Goal: Transaction & Acquisition: Purchase product/service

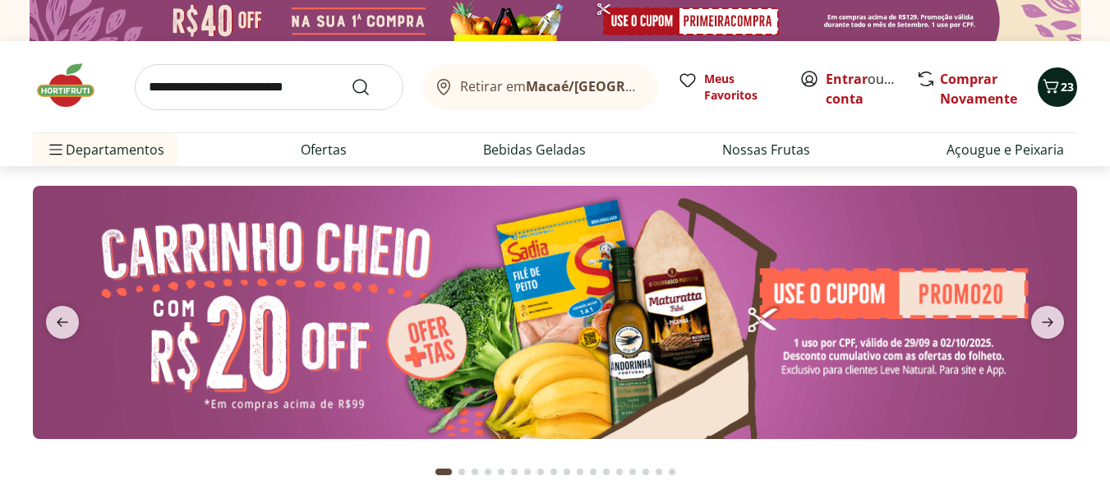
click at [1059, 83] on icon "Carrinho" at bounding box center [1051, 86] width 20 height 20
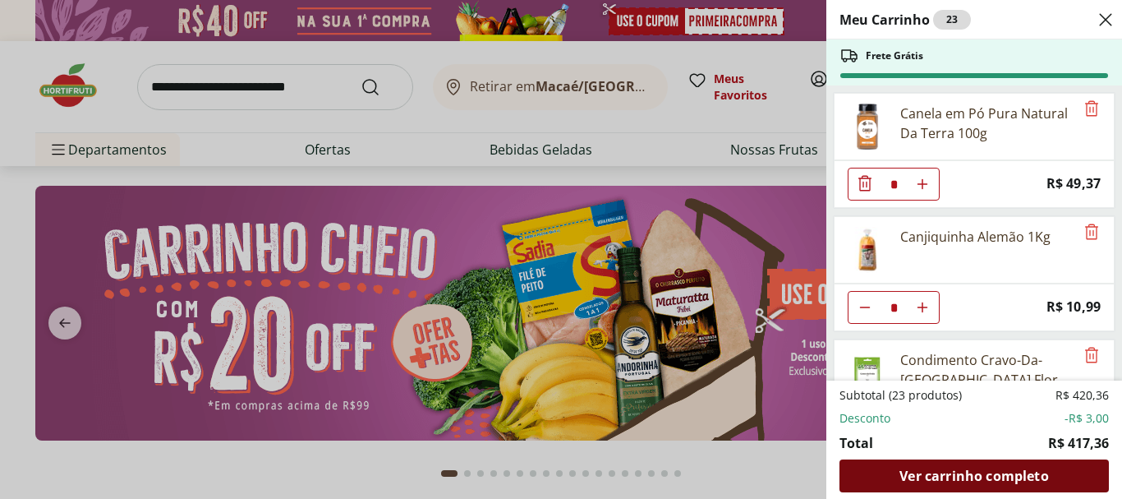
click at [1007, 472] on span "Ver carrinho completo" at bounding box center [974, 475] width 149 height 13
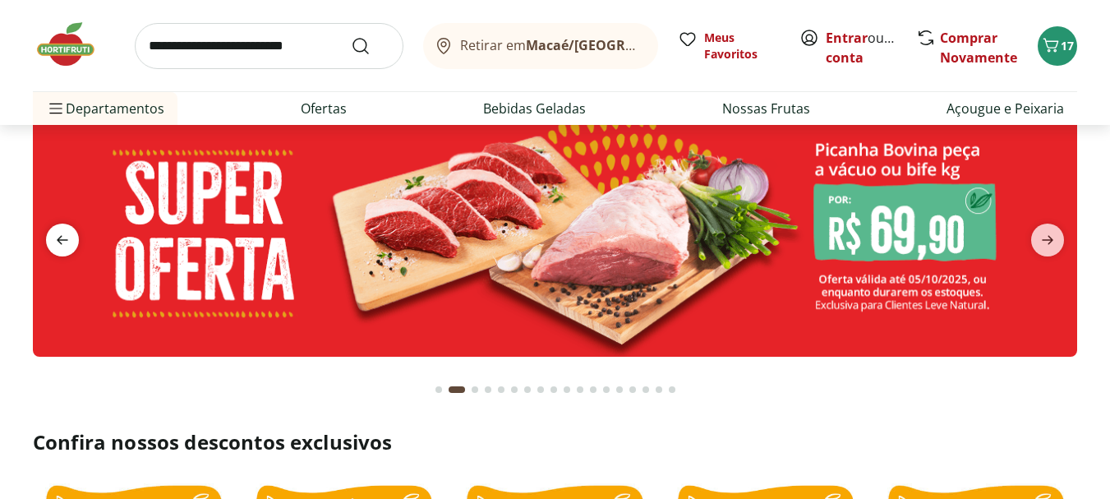
click at [63, 243] on icon "previous" at bounding box center [63, 240] width 20 height 20
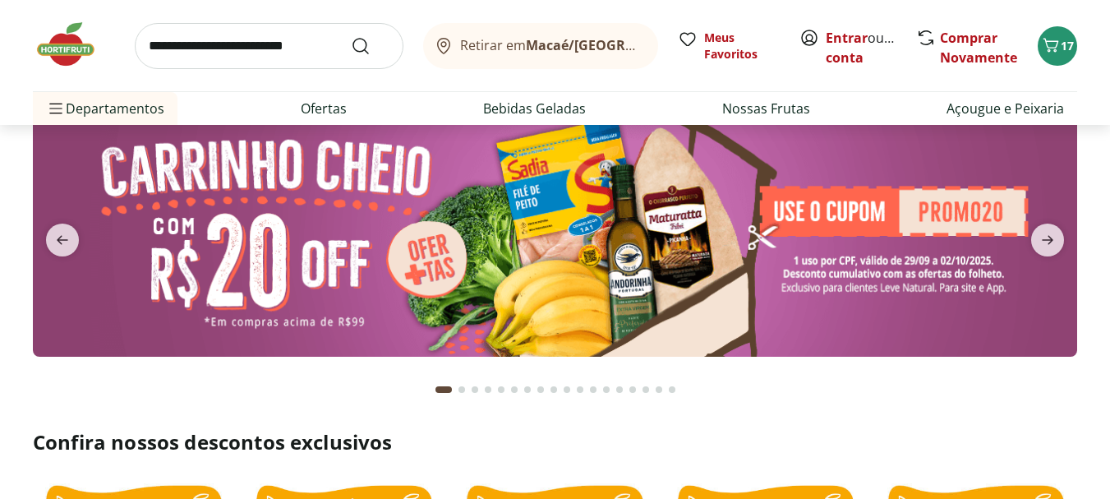
click at [827, 297] on img at bounding box center [555, 230] width 1044 height 253
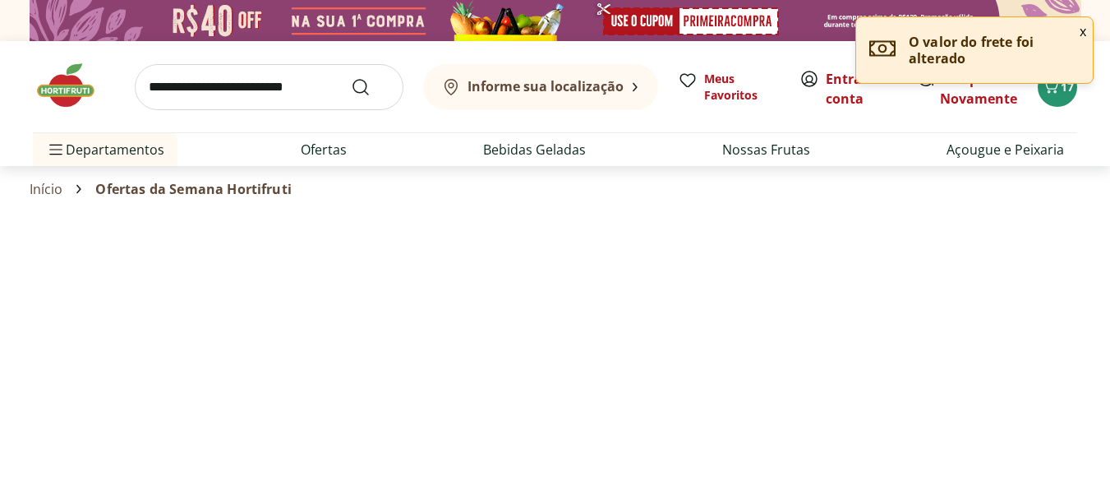
select select "**********"
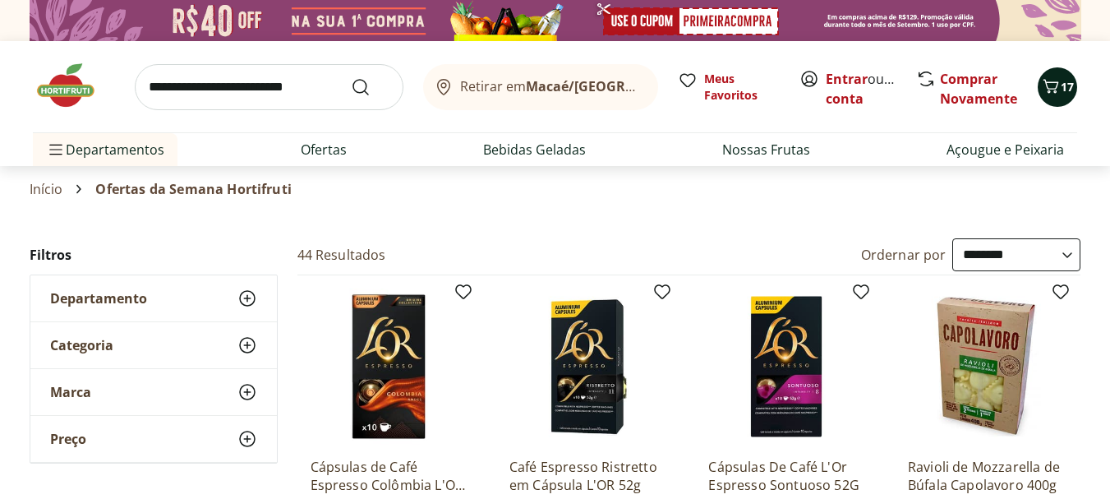
click at [1064, 90] on span "17" at bounding box center [1067, 87] width 13 height 16
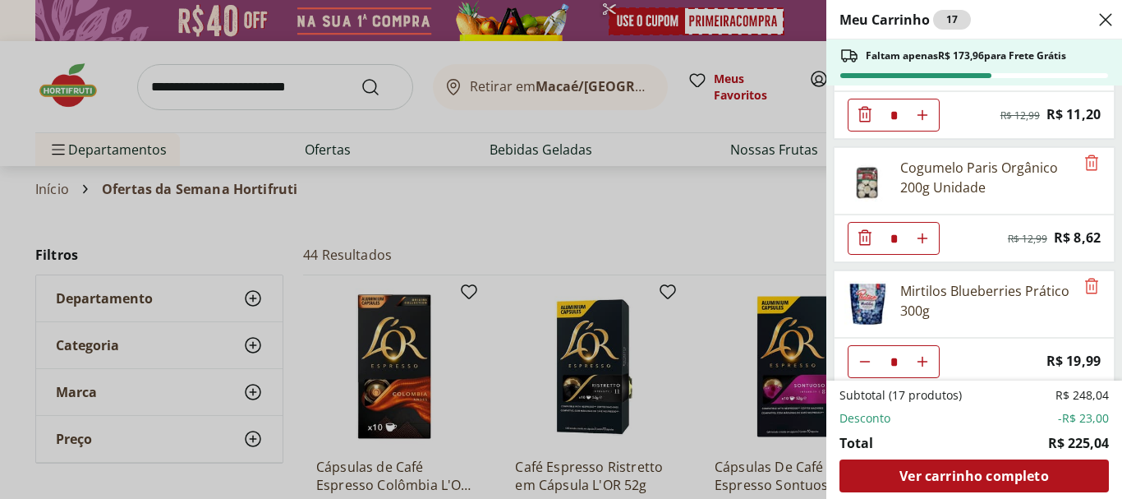
scroll to position [451, 0]
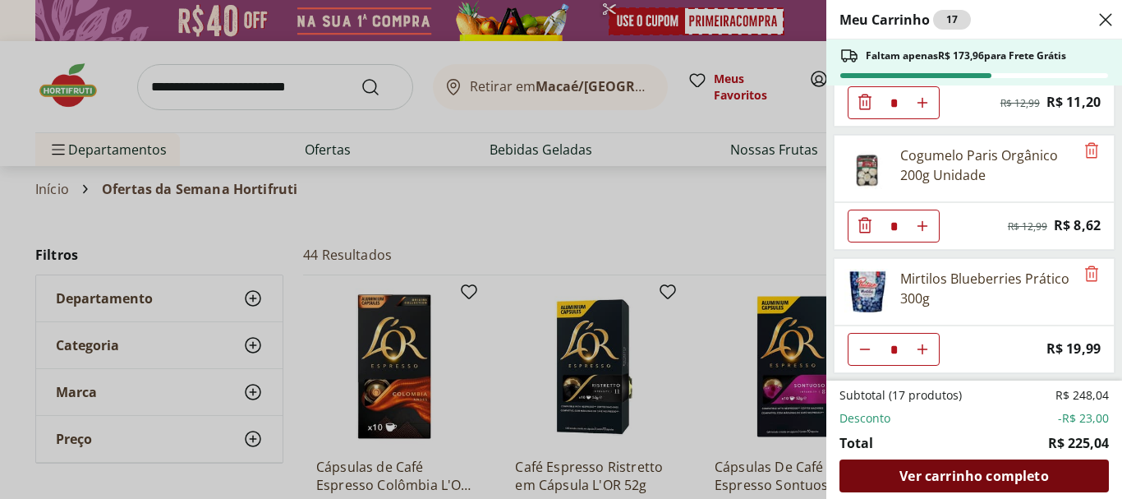
click at [1002, 481] on span "Ver carrinho completo" at bounding box center [974, 475] width 149 height 13
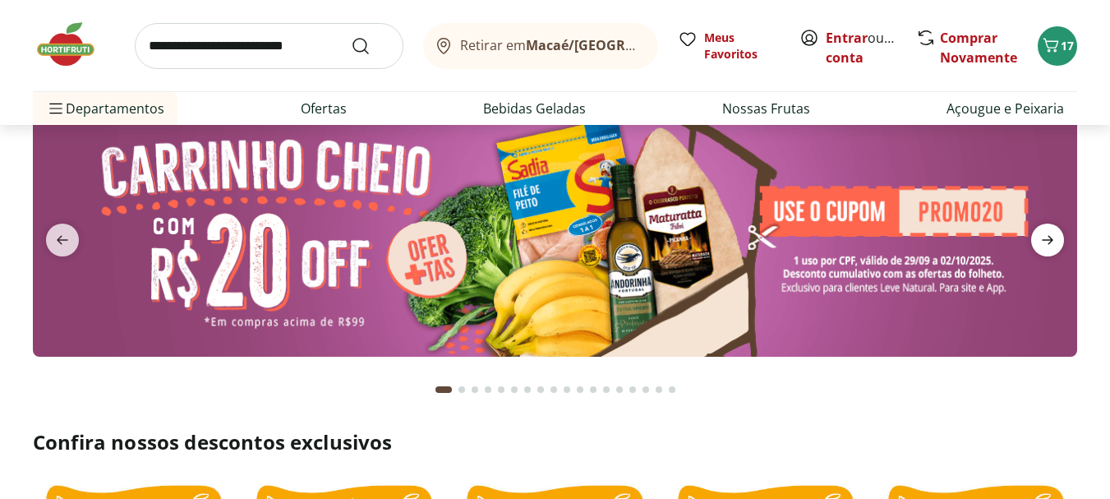
click at [1049, 237] on icon "next" at bounding box center [1048, 240] width 12 height 9
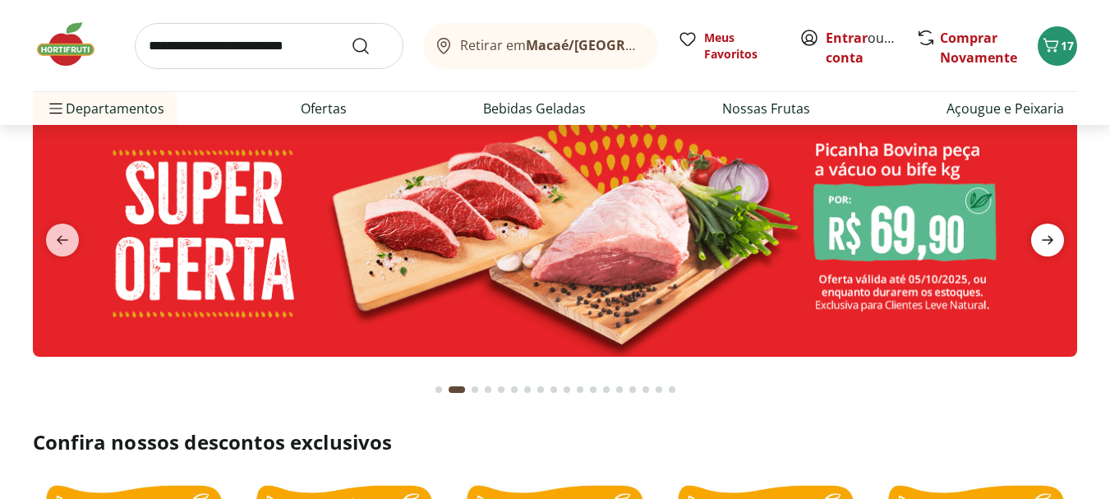
click at [1049, 237] on icon "next" at bounding box center [1048, 240] width 12 height 9
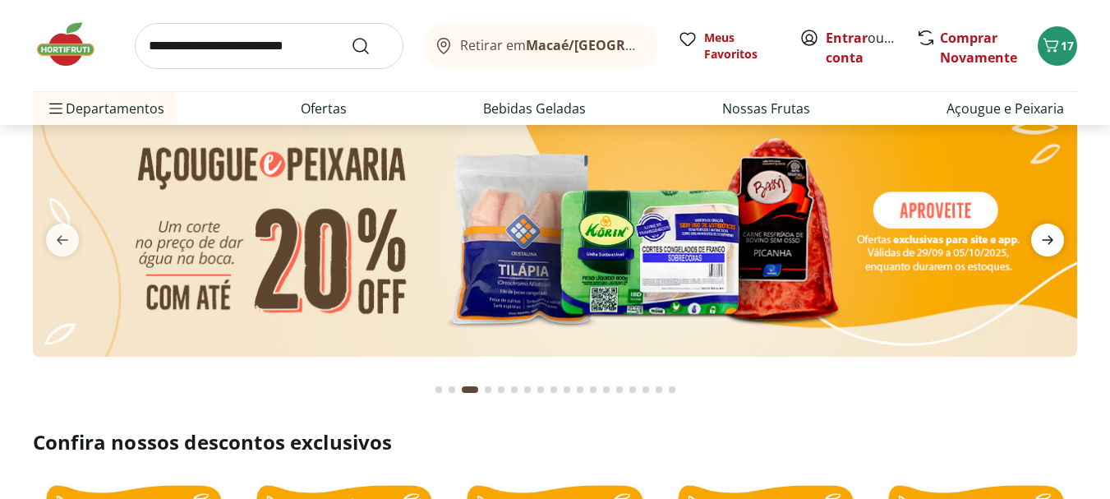
click at [1049, 237] on icon "next" at bounding box center [1048, 240] width 12 height 9
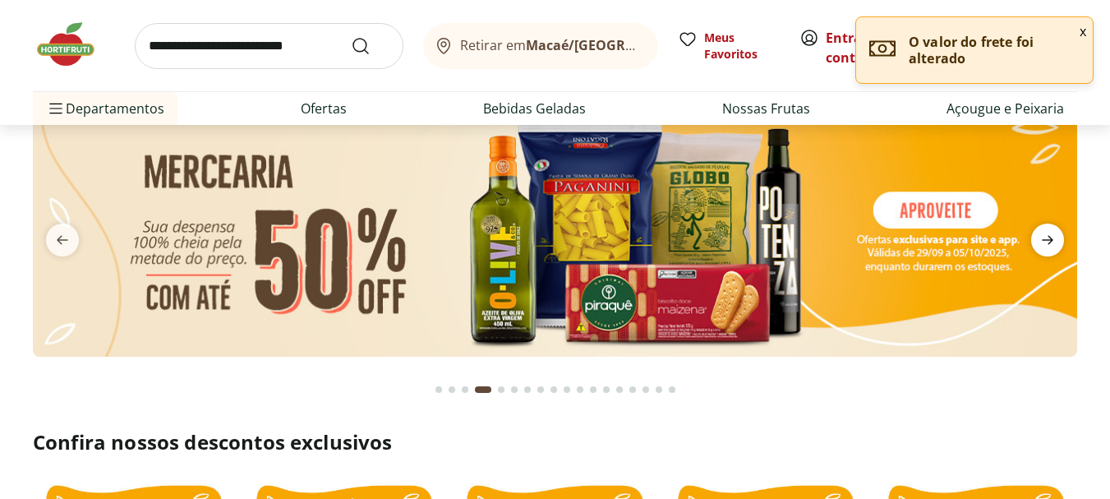
click at [1049, 241] on icon "next" at bounding box center [1048, 240] width 12 height 9
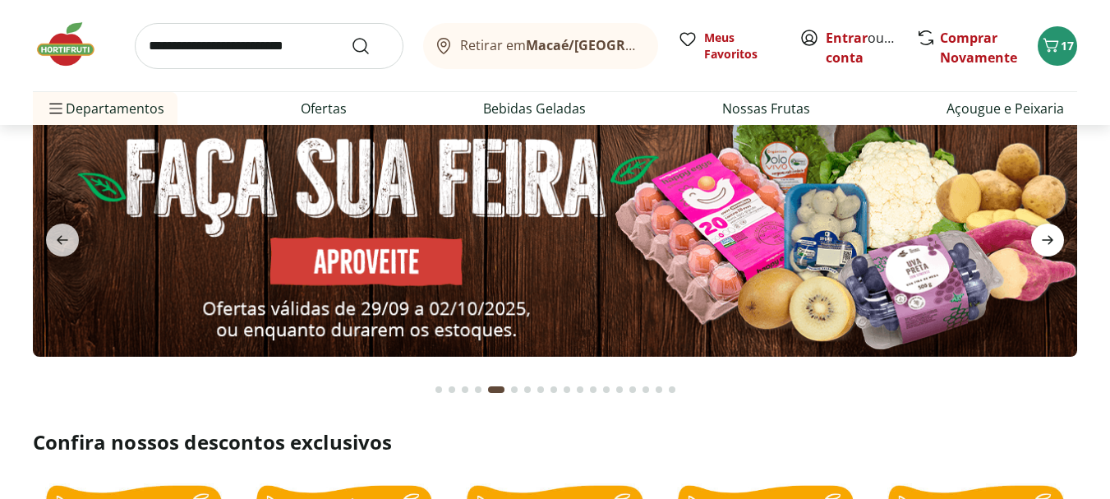
click at [1049, 241] on icon "next" at bounding box center [1048, 240] width 12 height 9
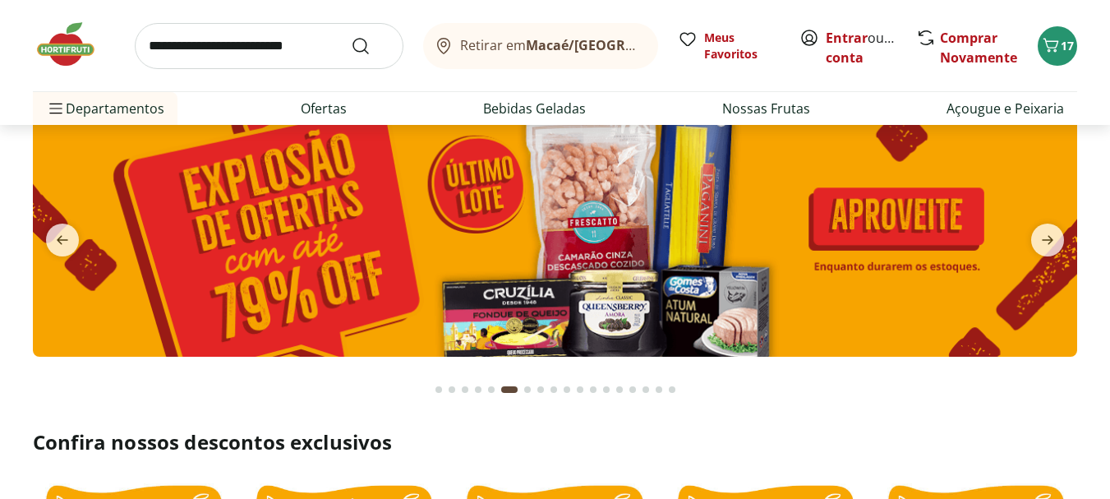
click at [481, 189] on img at bounding box center [555, 230] width 1044 height 253
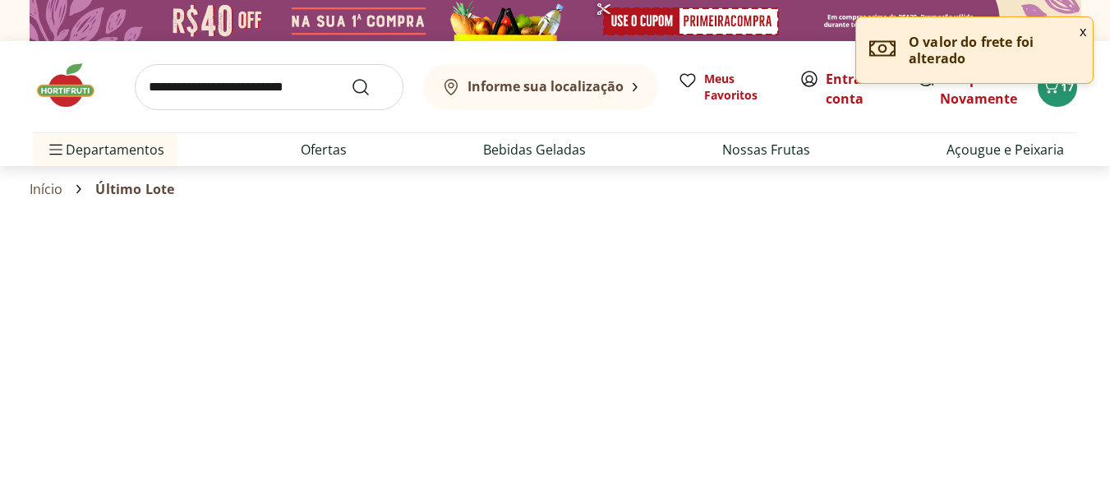
select select "**********"
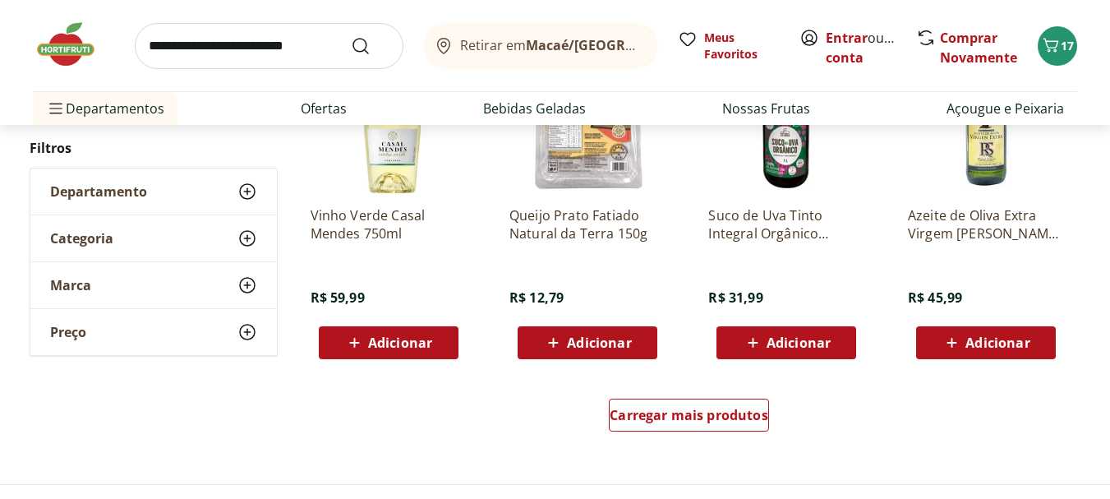
scroll to position [1150, 0]
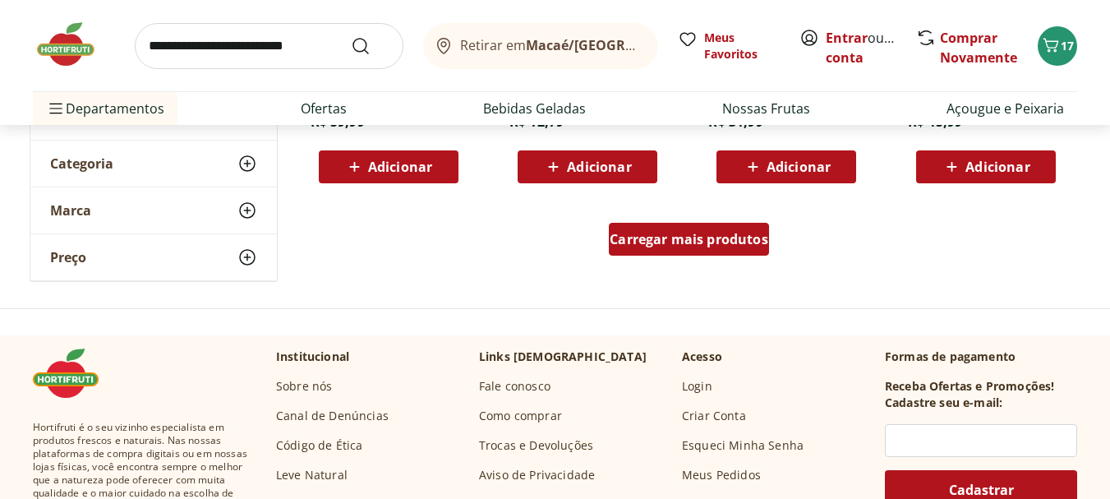
click at [706, 236] on span "Carregar mais produtos" at bounding box center [689, 239] width 159 height 13
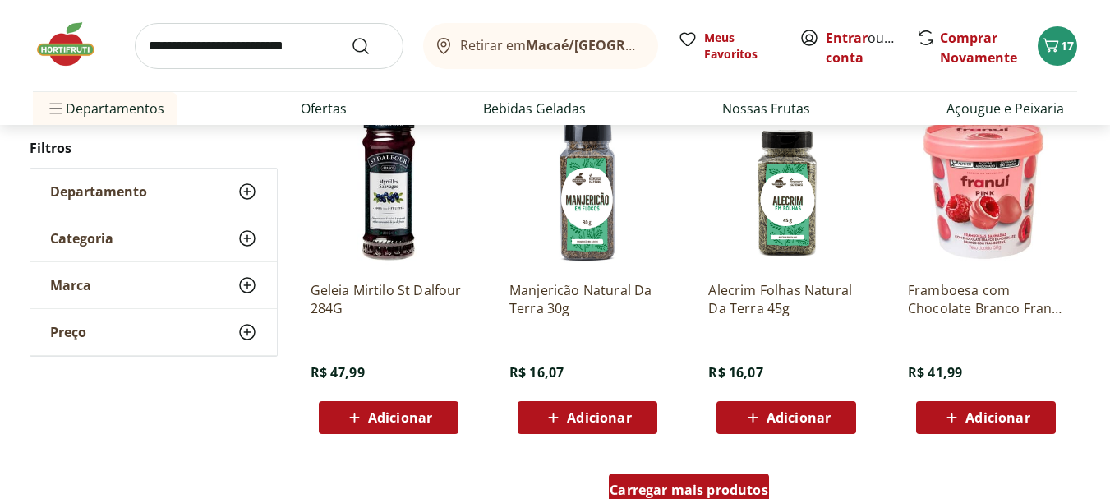
scroll to position [2054, 0]
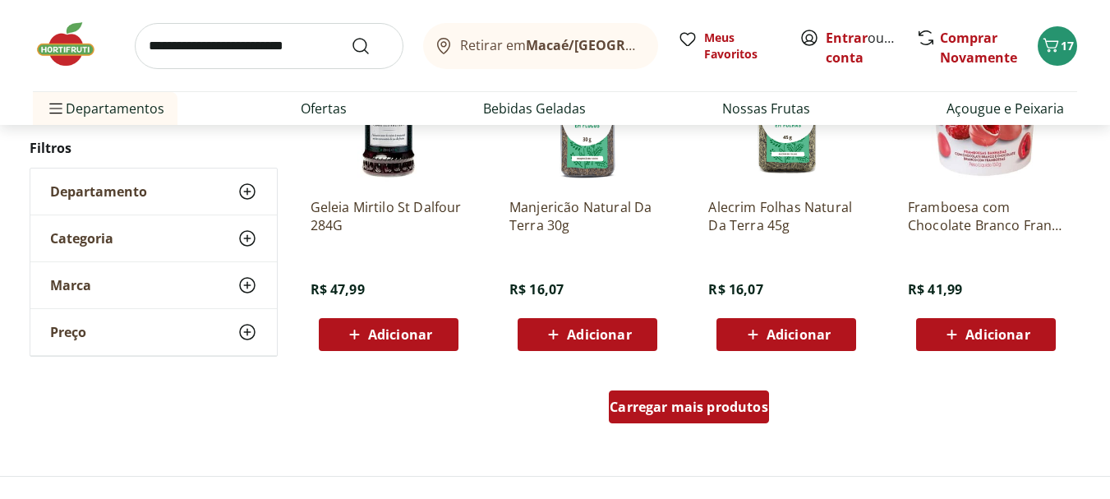
click at [700, 412] on span "Carregar mais produtos" at bounding box center [689, 406] width 159 height 13
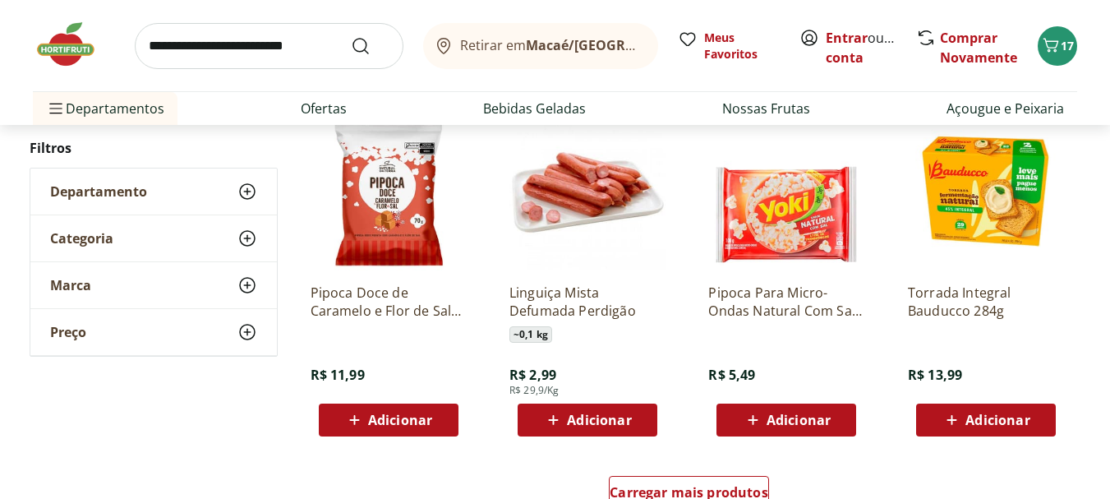
scroll to position [3205, 0]
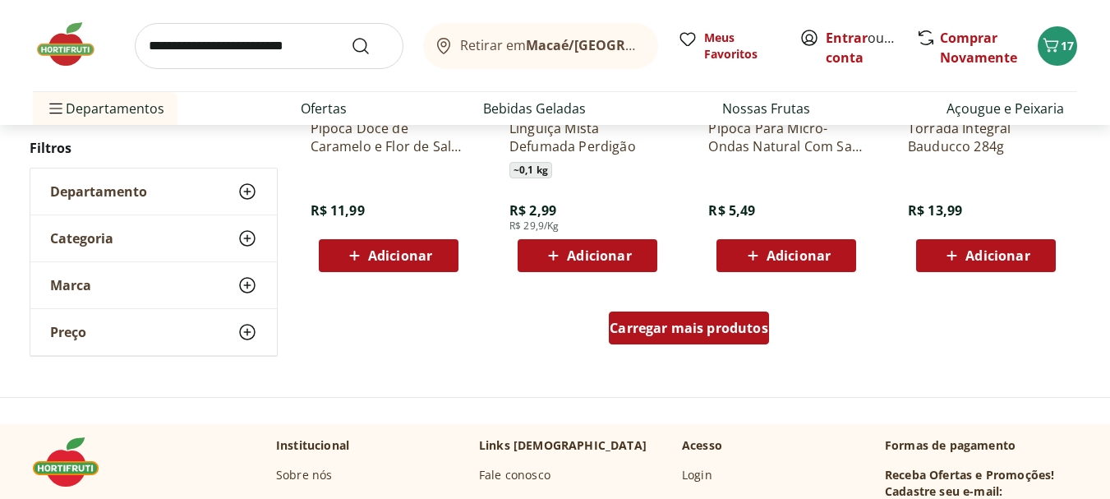
click at [726, 323] on span "Carregar mais produtos" at bounding box center [689, 327] width 159 height 13
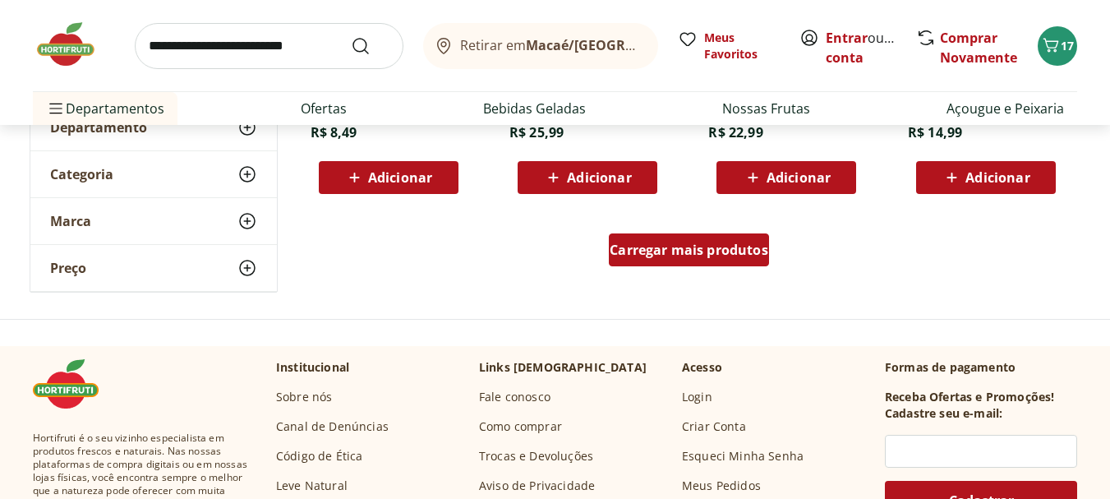
scroll to position [4355, 0]
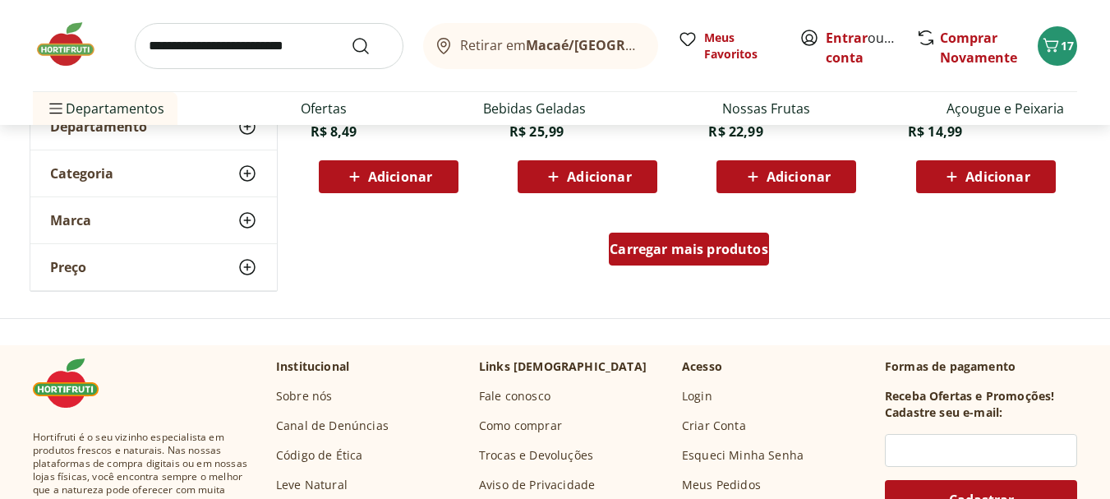
click at [701, 247] on span "Carregar mais produtos" at bounding box center [689, 248] width 159 height 13
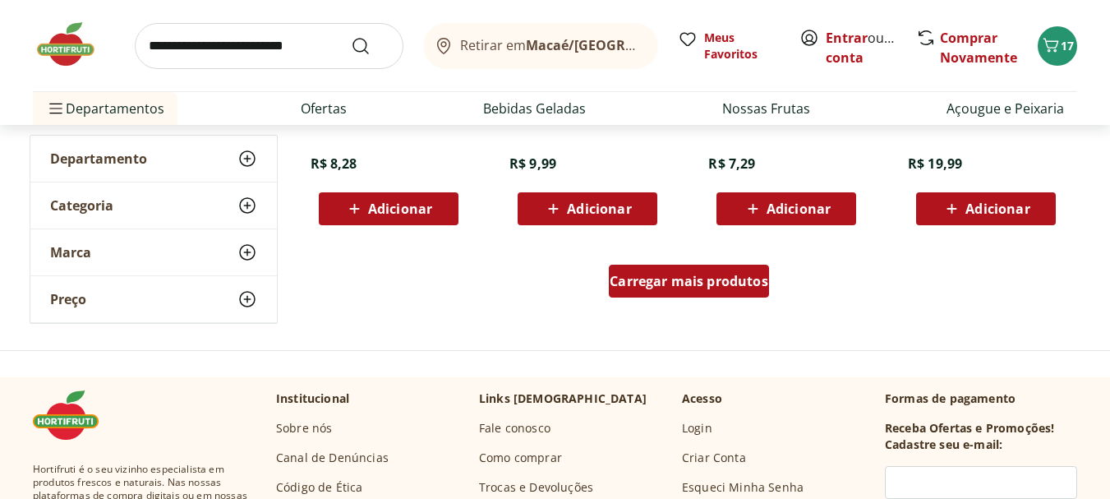
scroll to position [5423, 0]
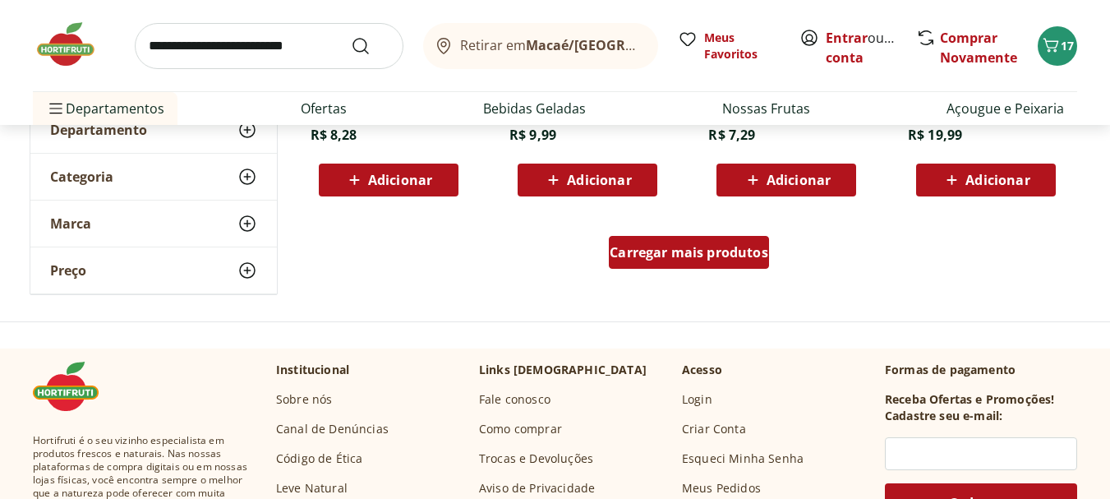
click at [701, 247] on span "Carregar mais produtos" at bounding box center [689, 252] width 159 height 13
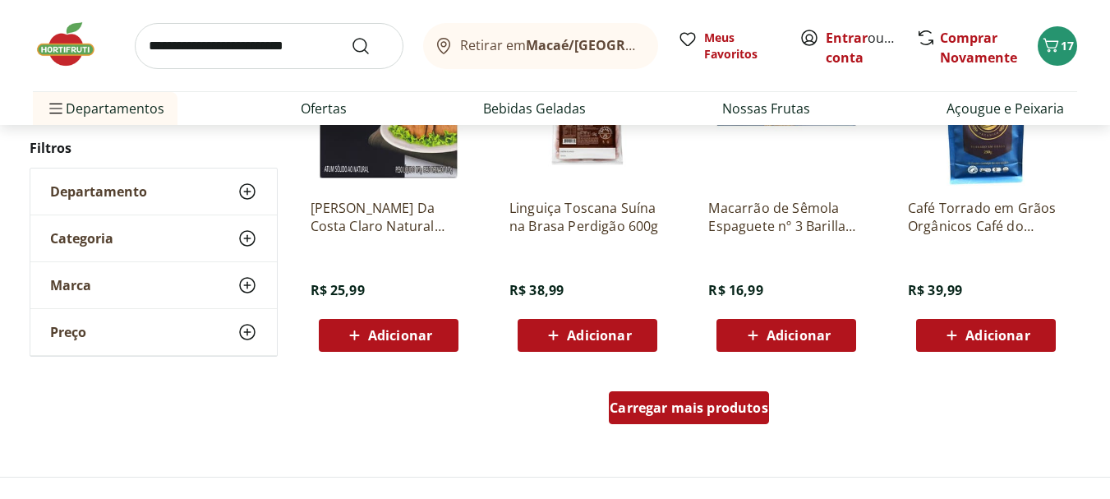
scroll to position [6491, 0]
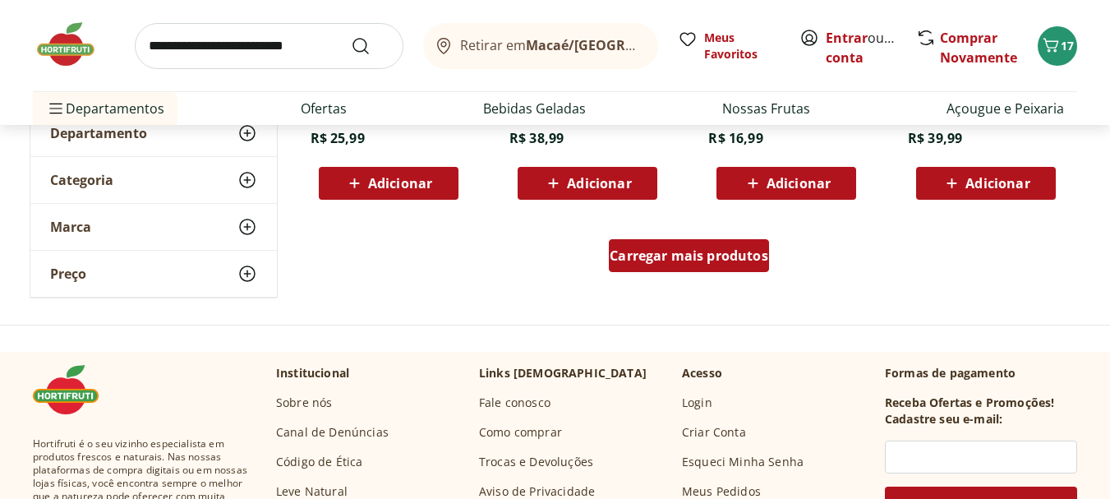
click at [697, 256] on span "Carregar mais produtos" at bounding box center [689, 255] width 159 height 13
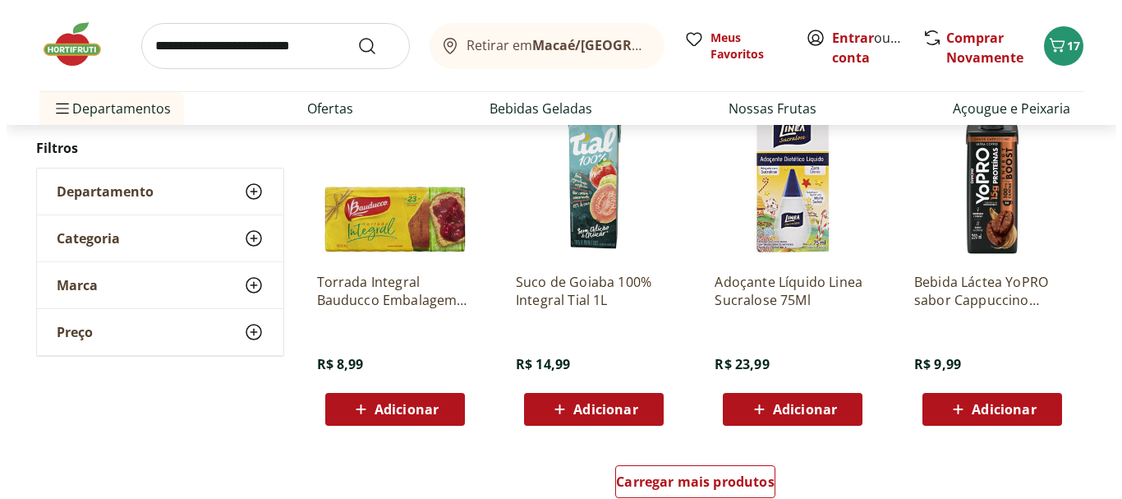
scroll to position [7478, 0]
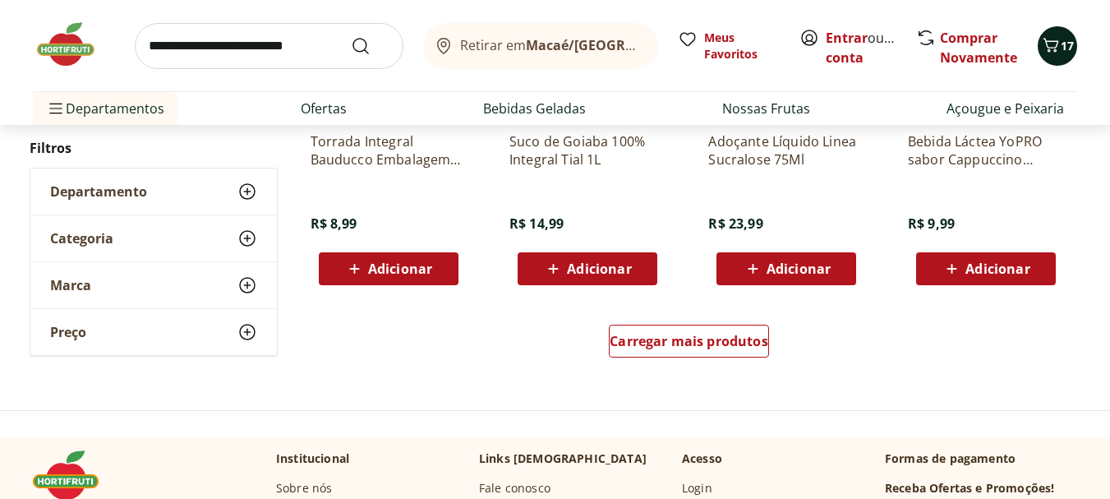
click at [1044, 44] on icon "Carrinho" at bounding box center [1051, 45] width 20 height 20
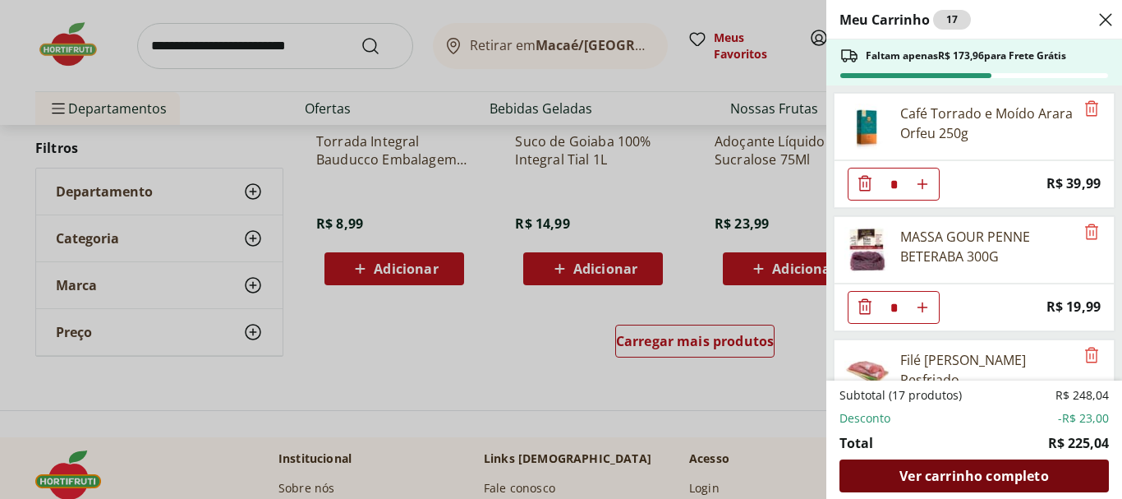
click at [1013, 472] on span "Ver carrinho completo" at bounding box center [974, 475] width 149 height 13
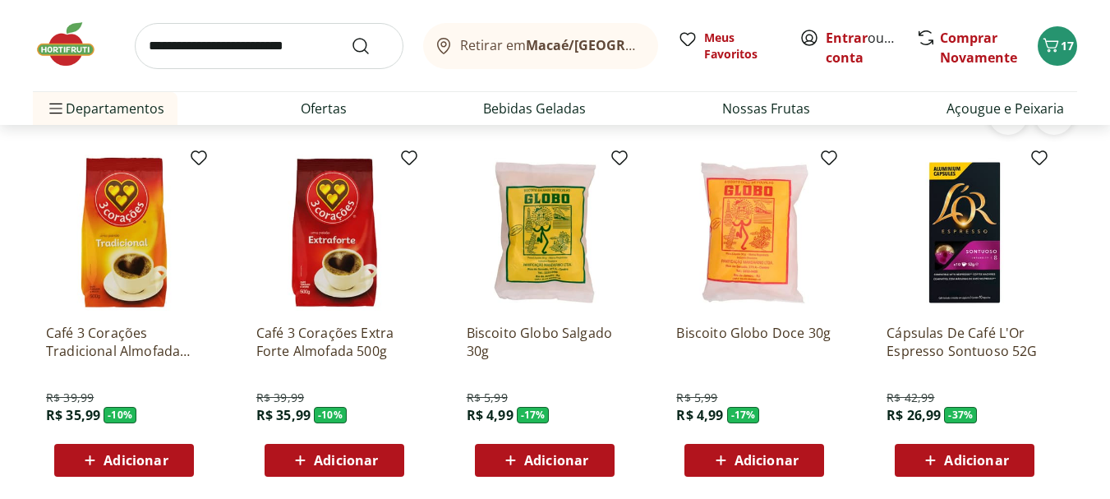
scroll to position [2219, 0]
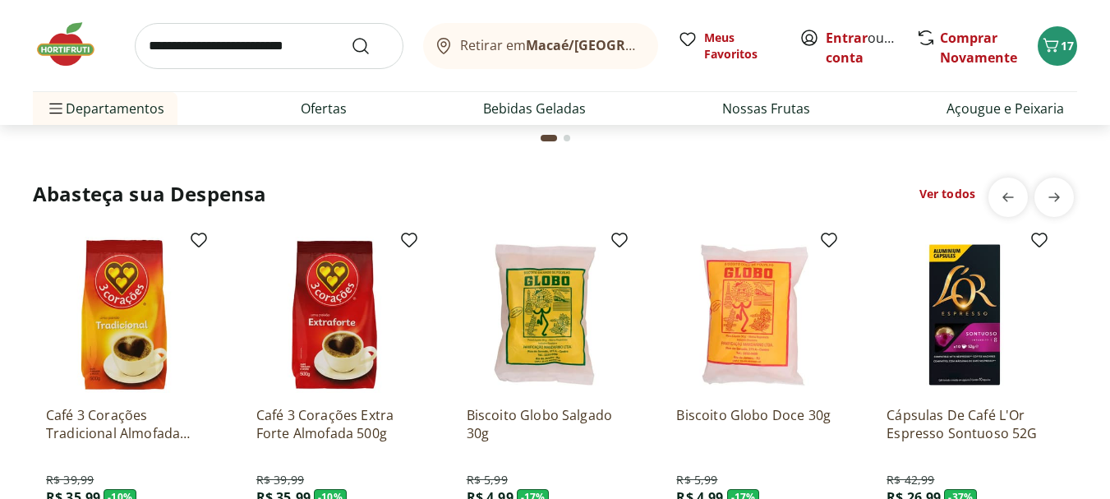
click at [938, 196] on link "Ver todos" at bounding box center [947, 194] width 56 height 16
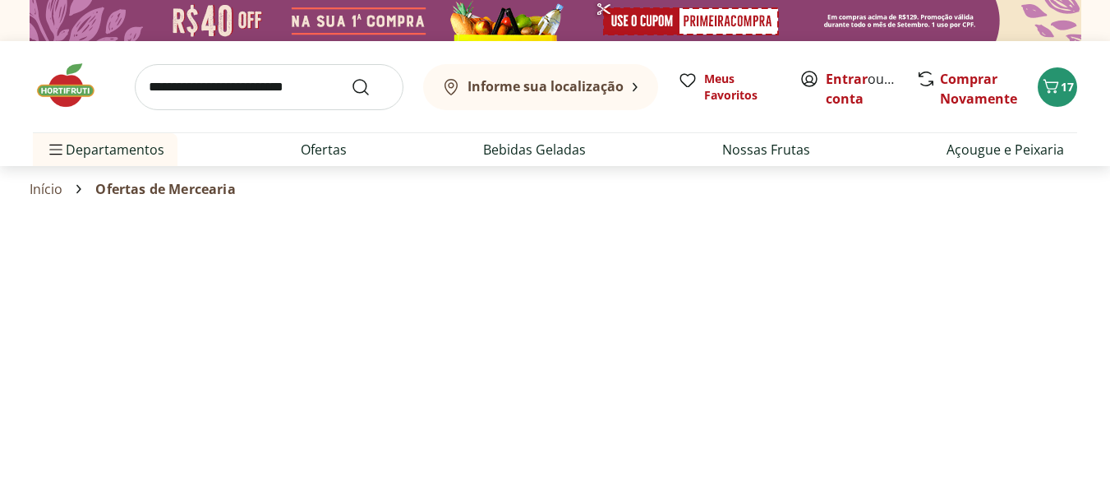
select select "**********"
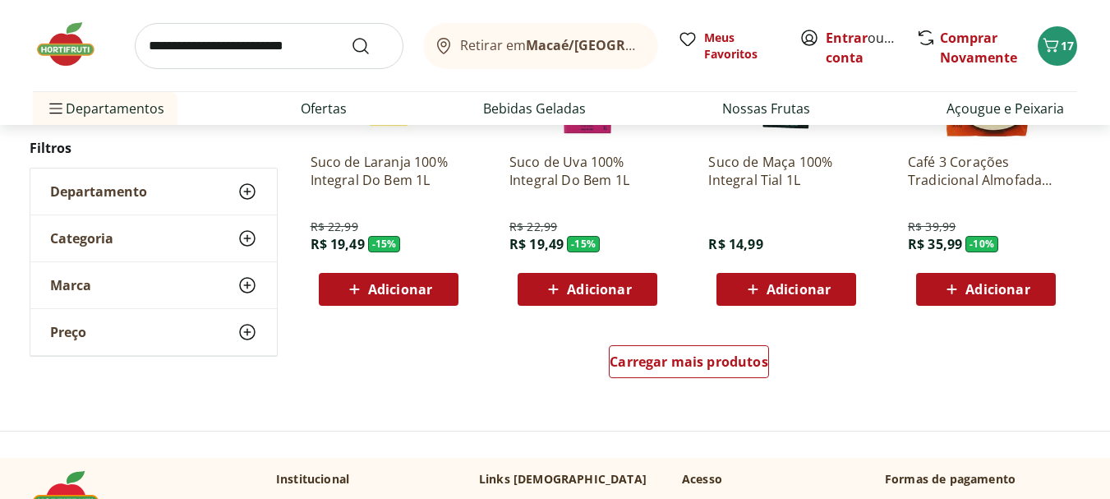
scroll to position [1068, 0]
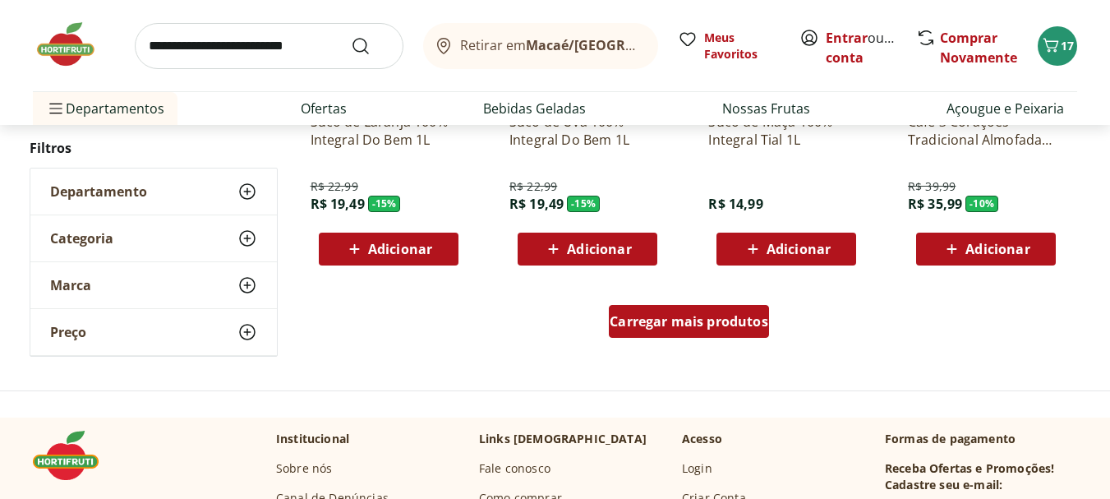
click at [700, 316] on span "Carregar mais produtos" at bounding box center [689, 321] width 159 height 13
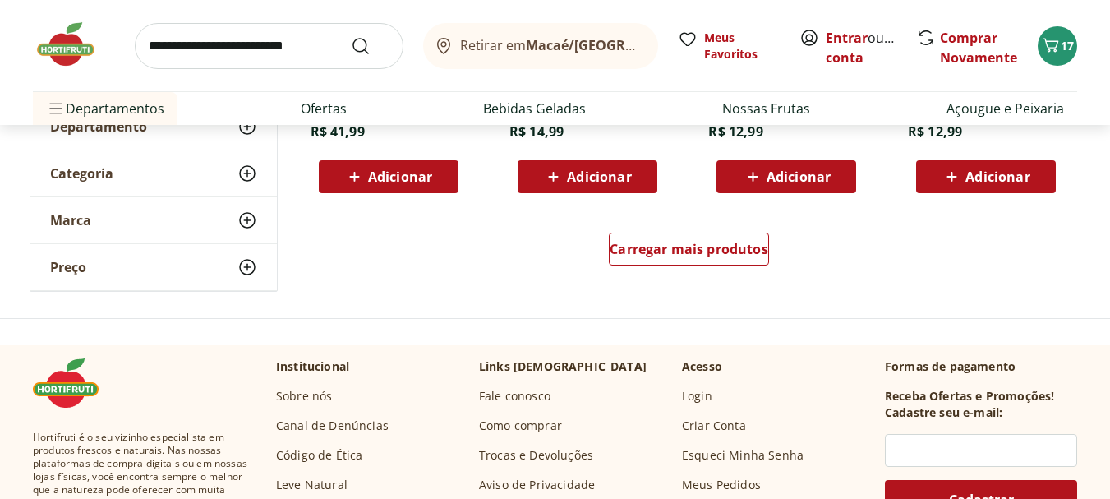
scroll to position [2219, 0]
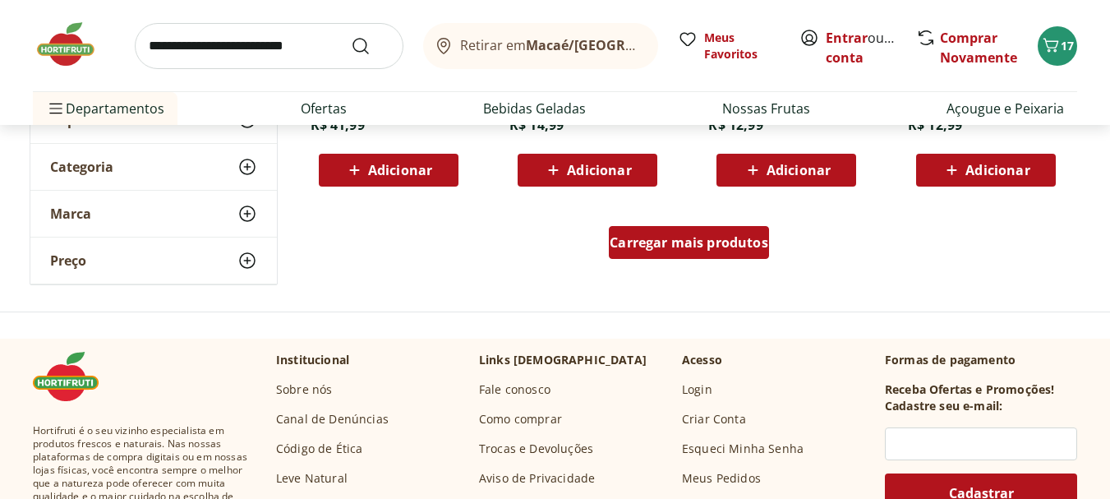
click at [659, 236] on span "Carregar mais produtos" at bounding box center [689, 242] width 159 height 13
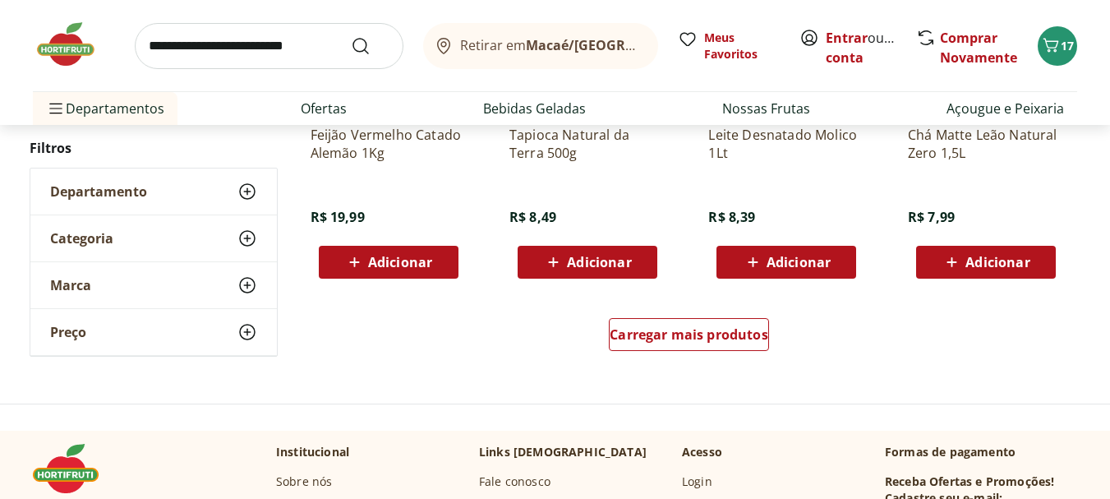
scroll to position [3205, 0]
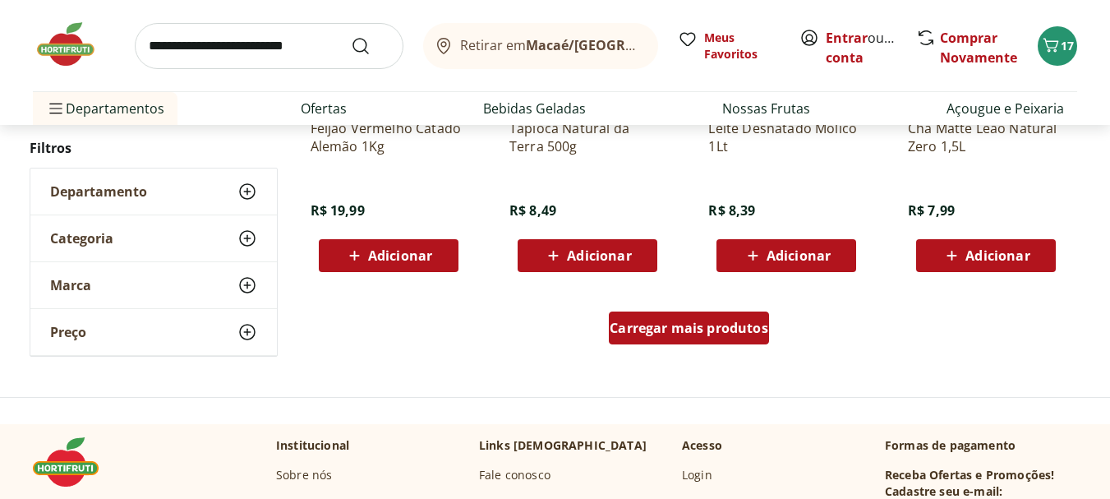
click at [701, 330] on span "Carregar mais produtos" at bounding box center [689, 327] width 159 height 13
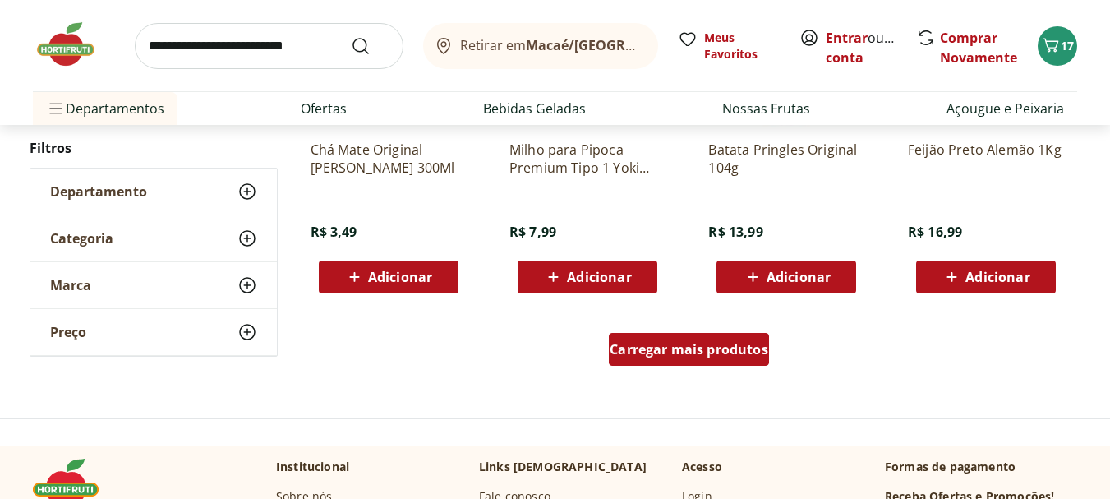
scroll to position [4273, 0]
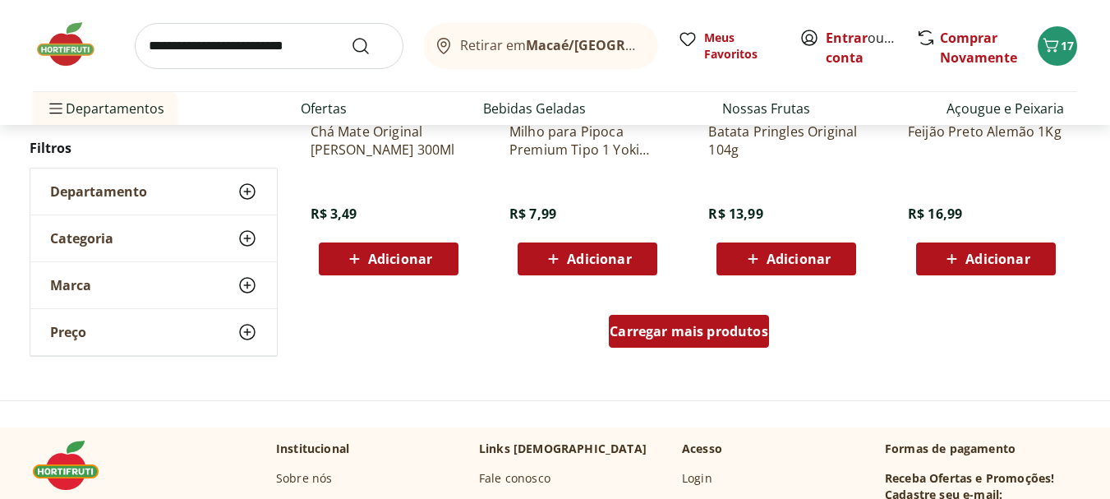
click at [699, 334] on span "Carregar mais produtos" at bounding box center [689, 331] width 159 height 13
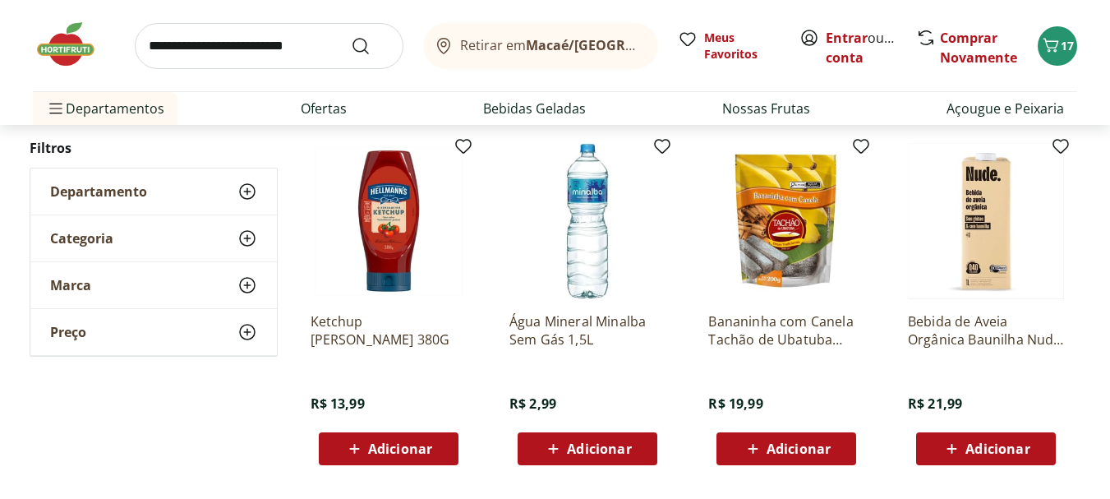
scroll to position [5341, 0]
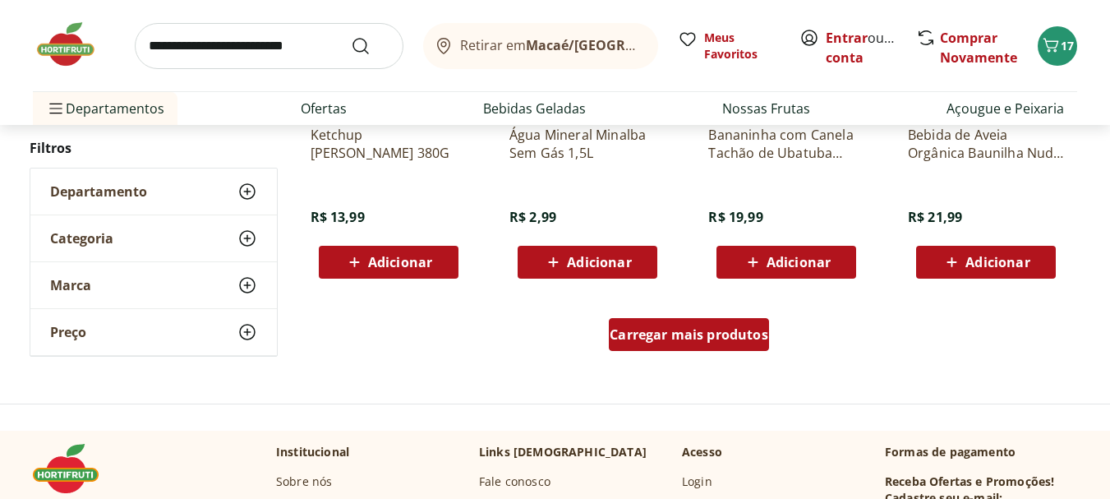
click at [699, 334] on span "Carregar mais produtos" at bounding box center [689, 334] width 159 height 13
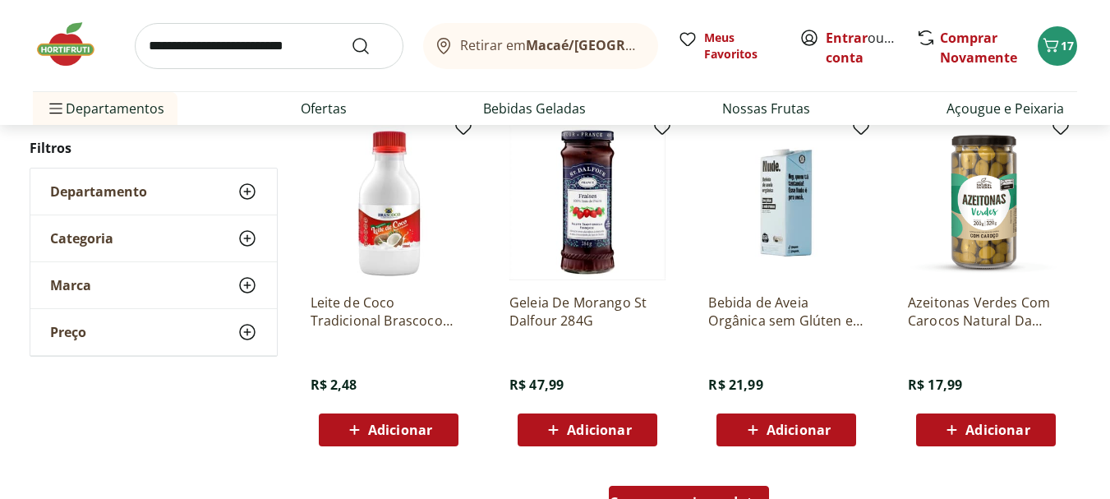
scroll to position [6327, 0]
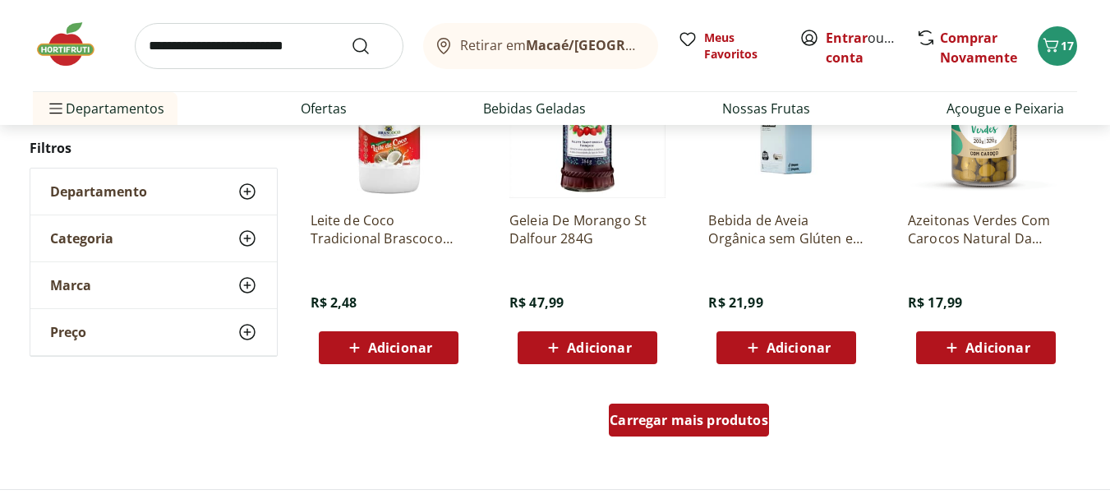
click at [700, 417] on span "Carregar mais produtos" at bounding box center [689, 419] width 159 height 13
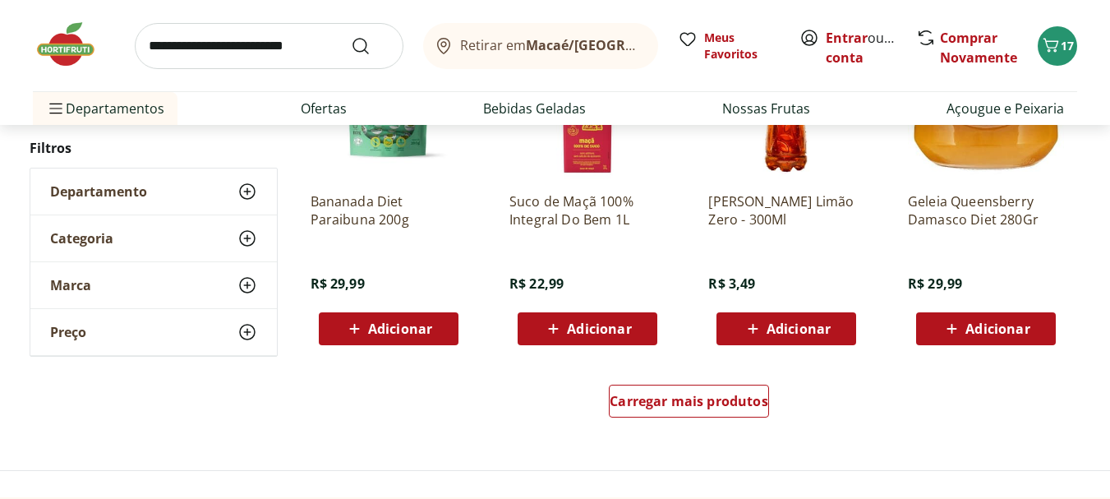
scroll to position [7478, 0]
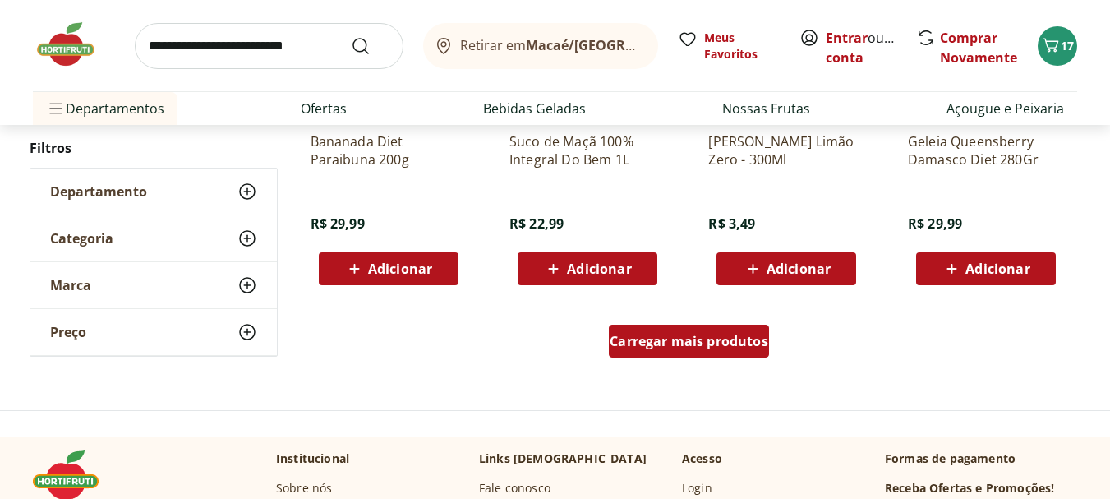
click at [683, 345] on span "Carregar mais produtos" at bounding box center [689, 340] width 159 height 13
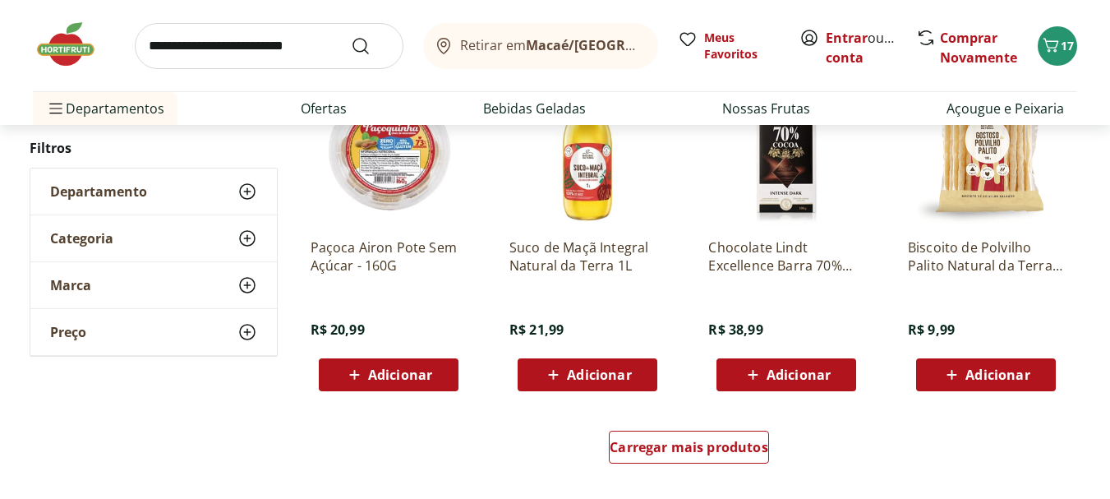
scroll to position [8464, 0]
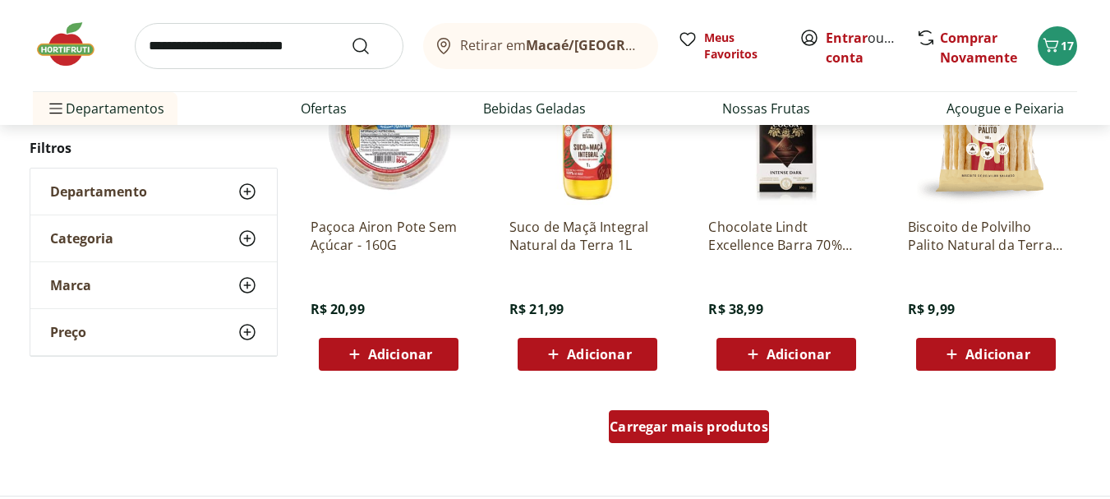
click at [680, 433] on span "Carregar mais produtos" at bounding box center [689, 426] width 159 height 13
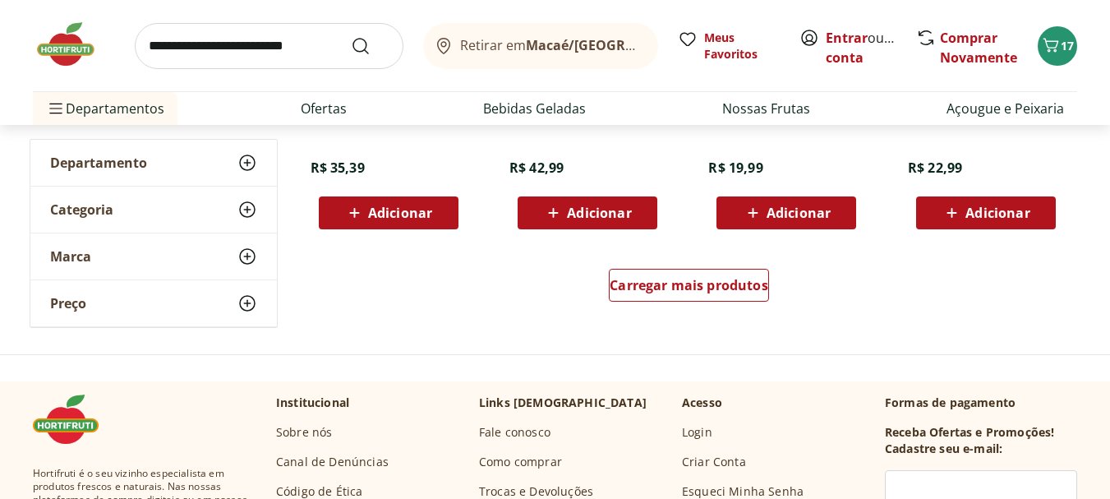
scroll to position [9778, 0]
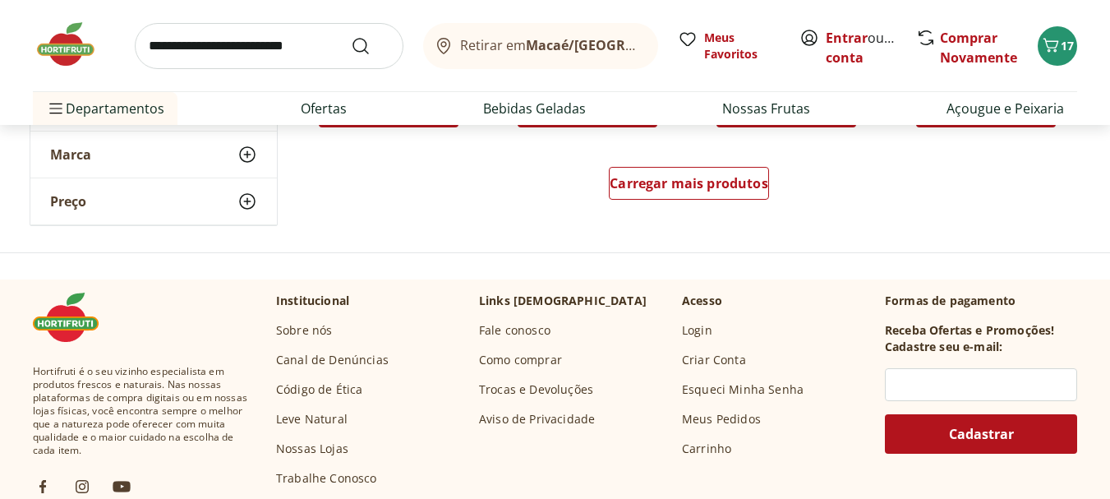
click at [671, 165] on div "Carregar mais produtos" at bounding box center [689, 186] width 797 height 79
click at [661, 182] on span "Carregar mais produtos" at bounding box center [689, 183] width 159 height 13
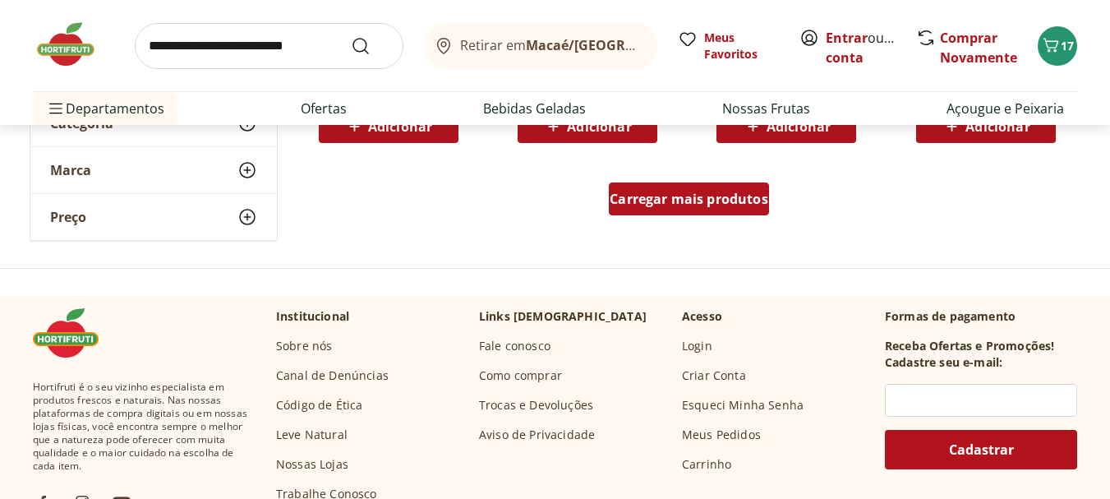
scroll to position [10846, 0]
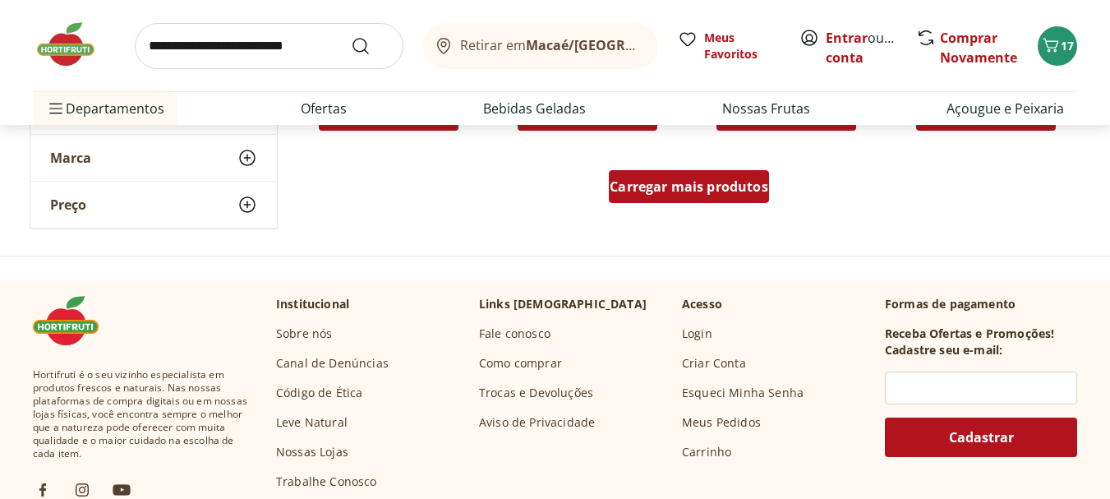
click at [661, 182] on span "Carregar mais produtos" at bounding box center [689, 186] width 159 height 13
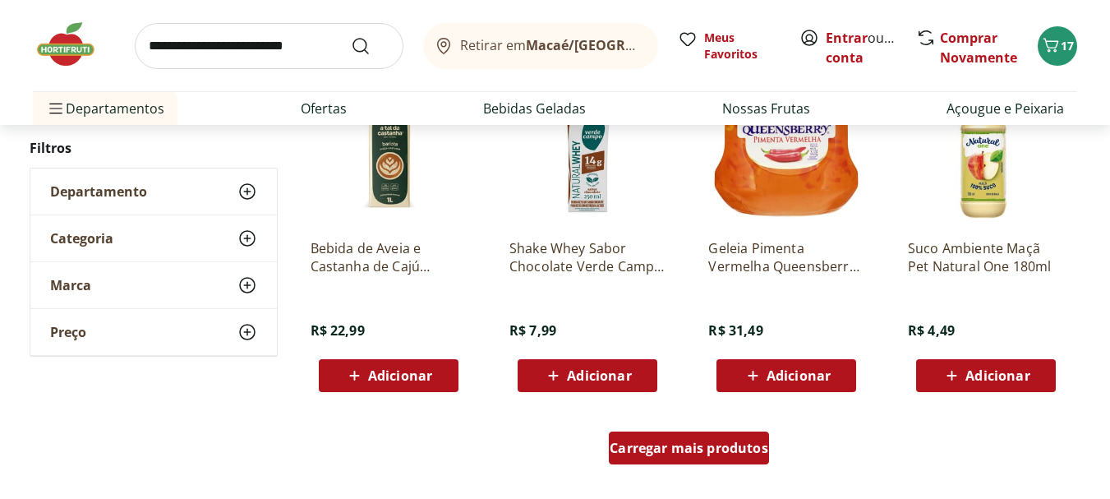
scroll to position [11750, 0]
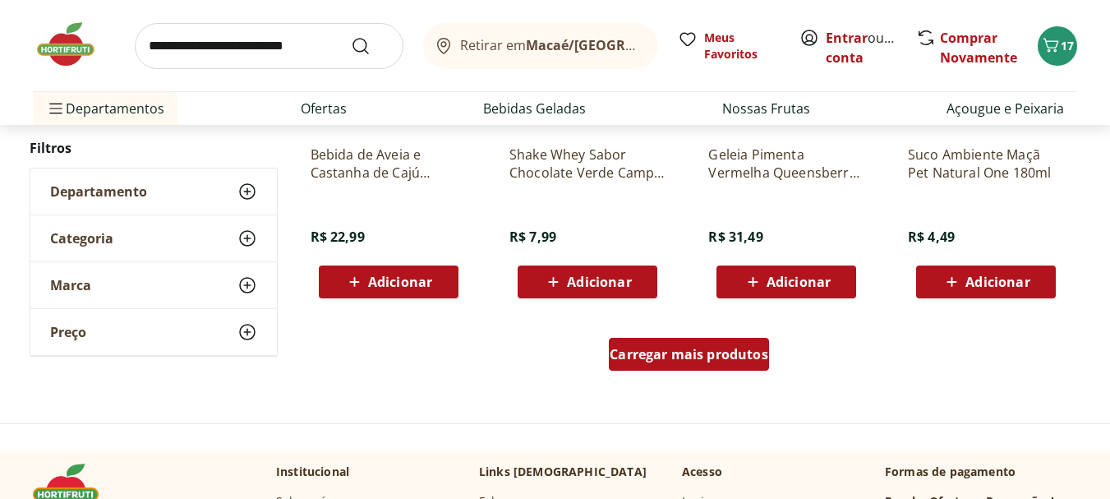
click at [685, 356] on span "Carregar mais produtos" at bounding box center [689, 354] width 159 height 13
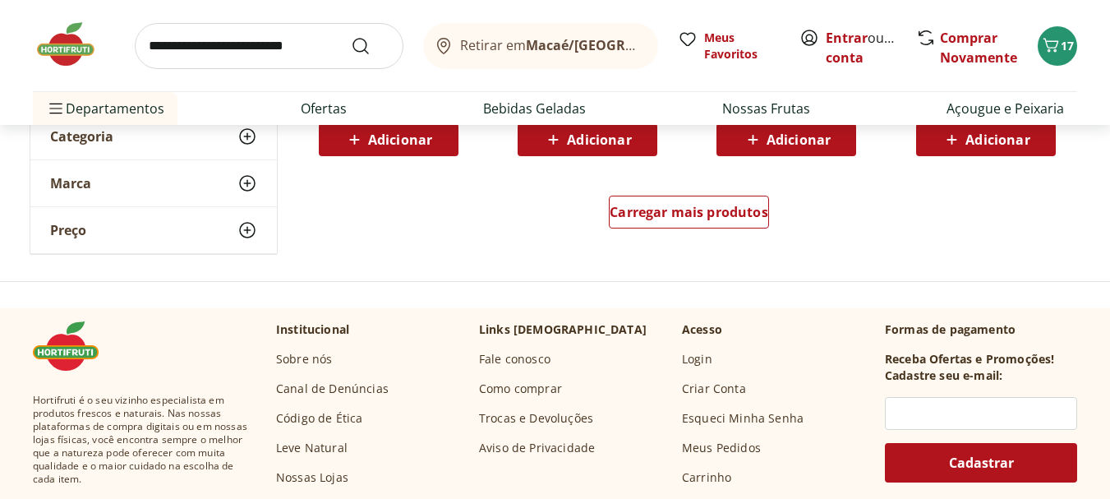
scroll to position [12983, 0]
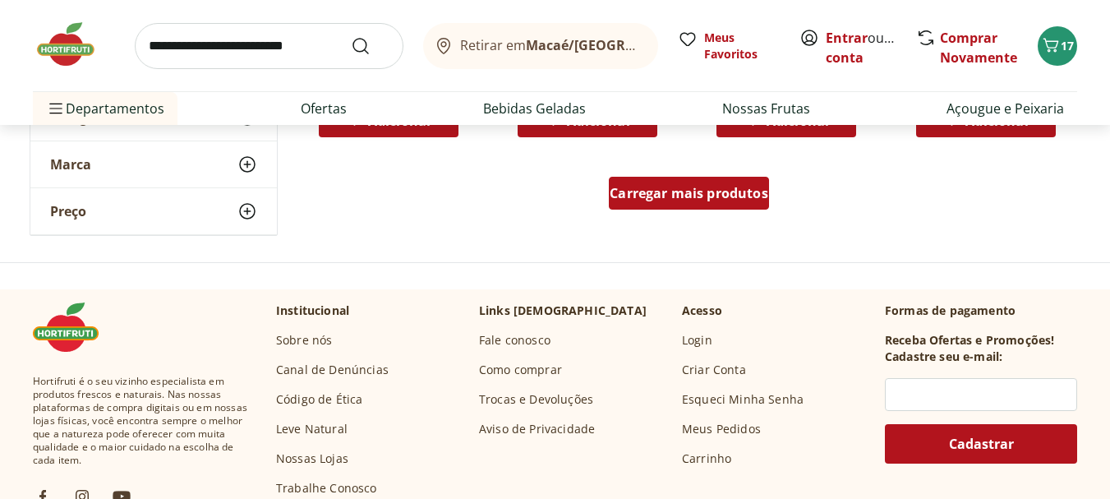
click at [659, 194] on span "Carregar mais produtos" at bounding box center [689, 193] width 159 height 13
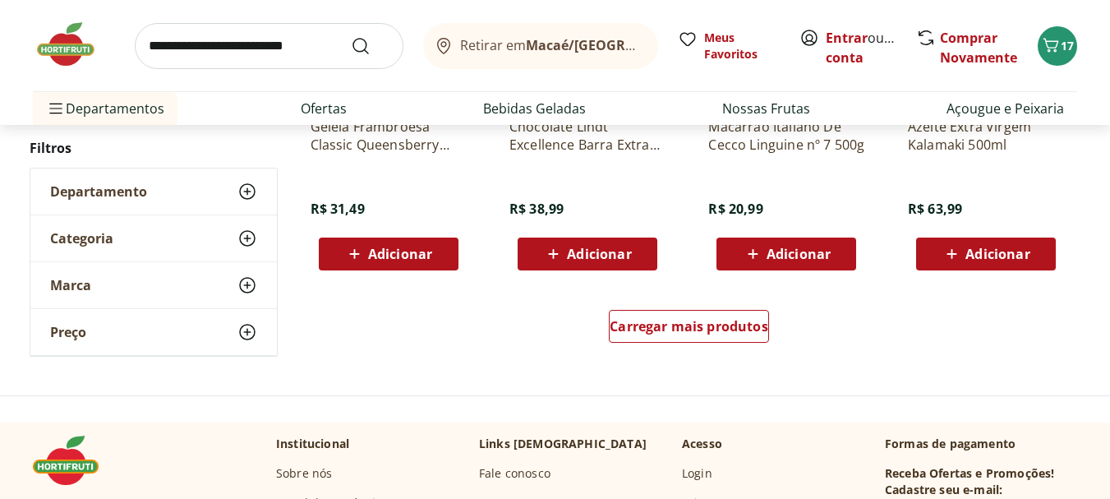
scroll to position [13887, 0]
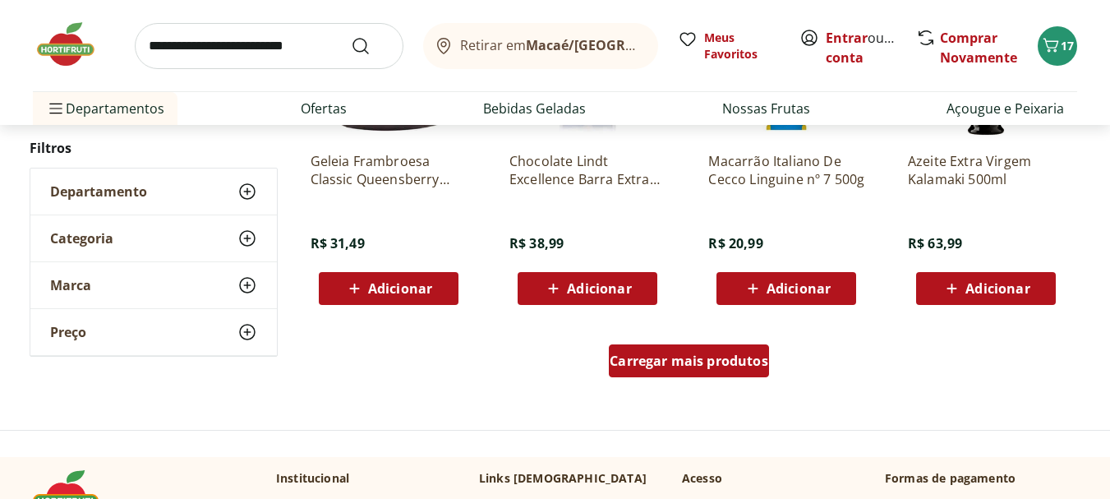
click at [658, 354] on span "Carregar mais produtos" at bounding box center [689, 360] width 159 height 13
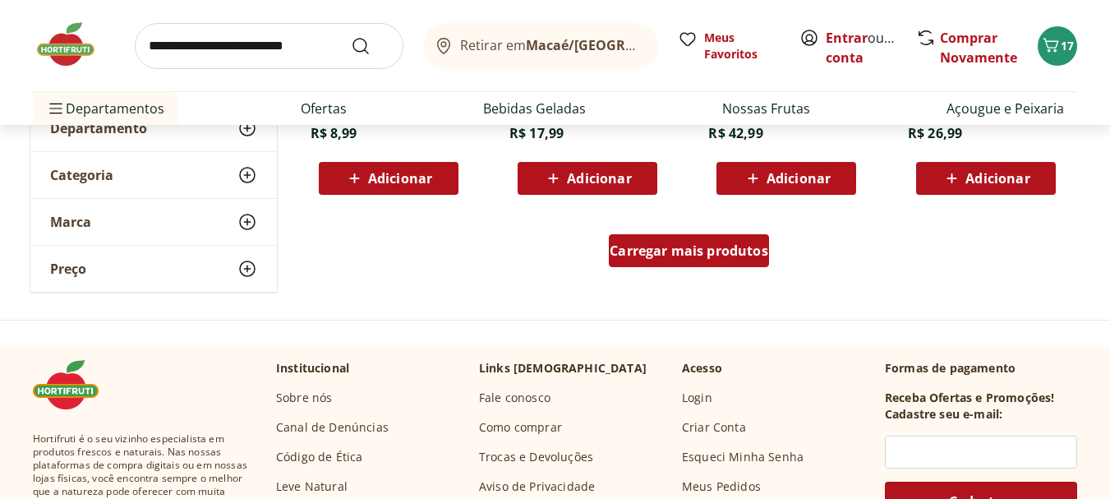
scroll to position [15119, 0]
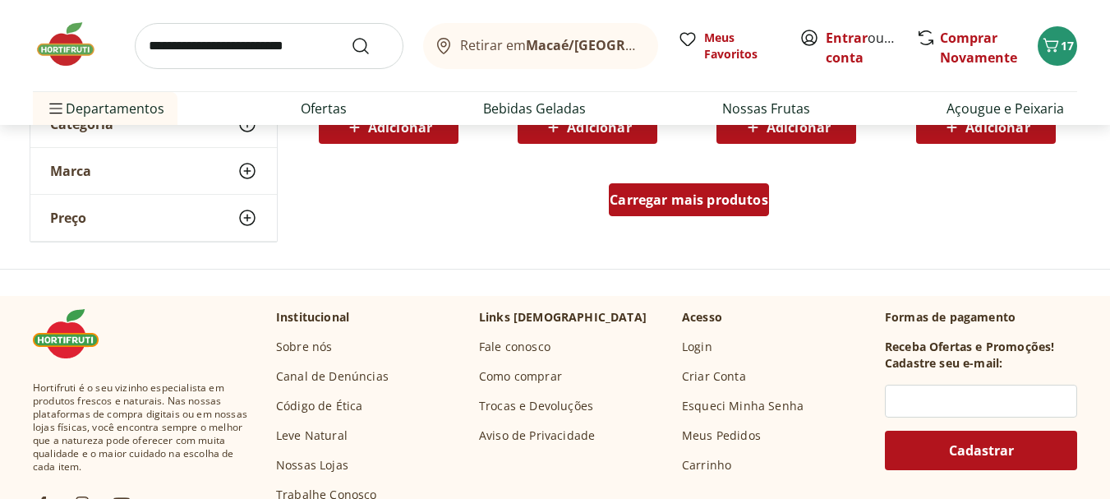
click at [663, 205] on span "Carregar mais produtos" at bounding box center [689, 199] width 159 height 13
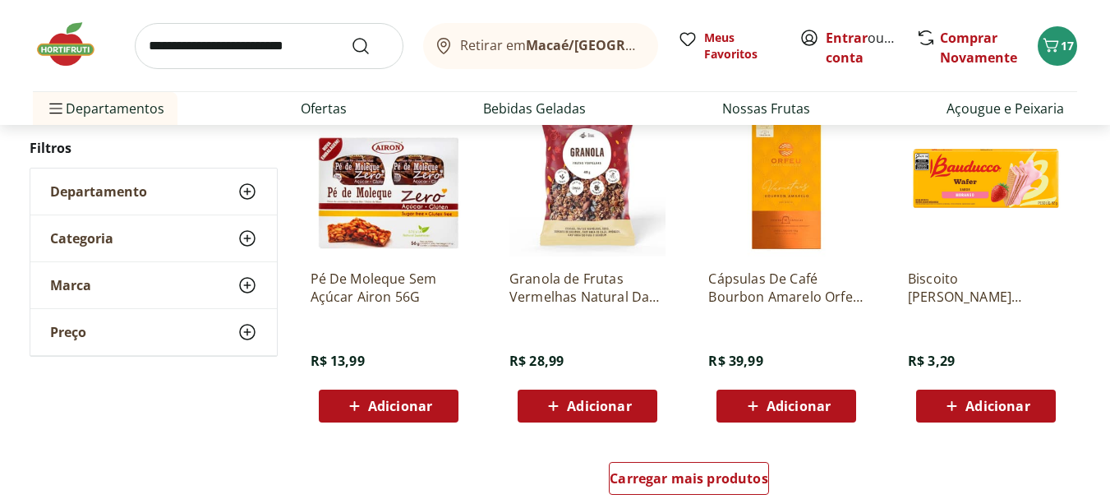
scroll to position [15941, 0]
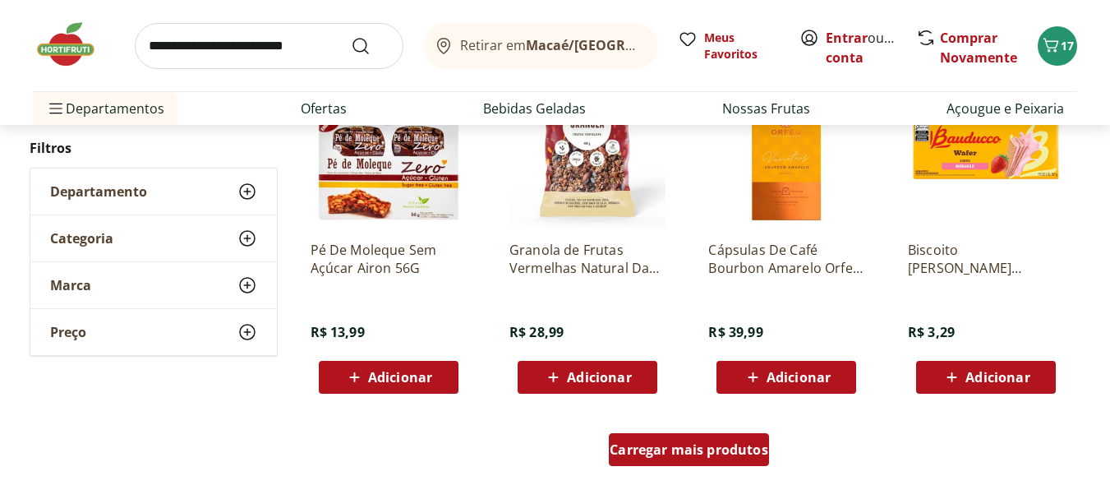
click at [678, 445] on span "Carregar mais produtos" at bounding box center [689, 449] width 159 height 13
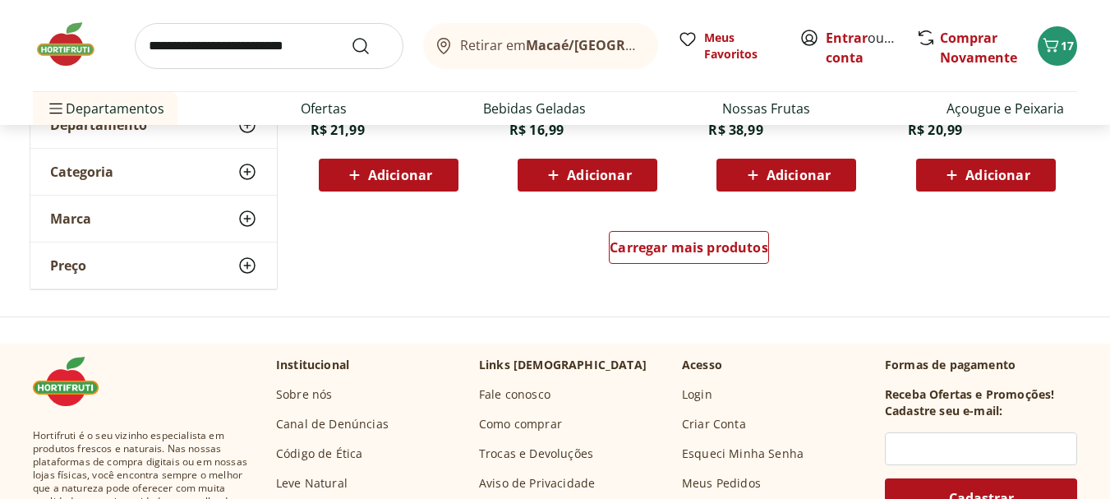
scroll to position [17256, 0]
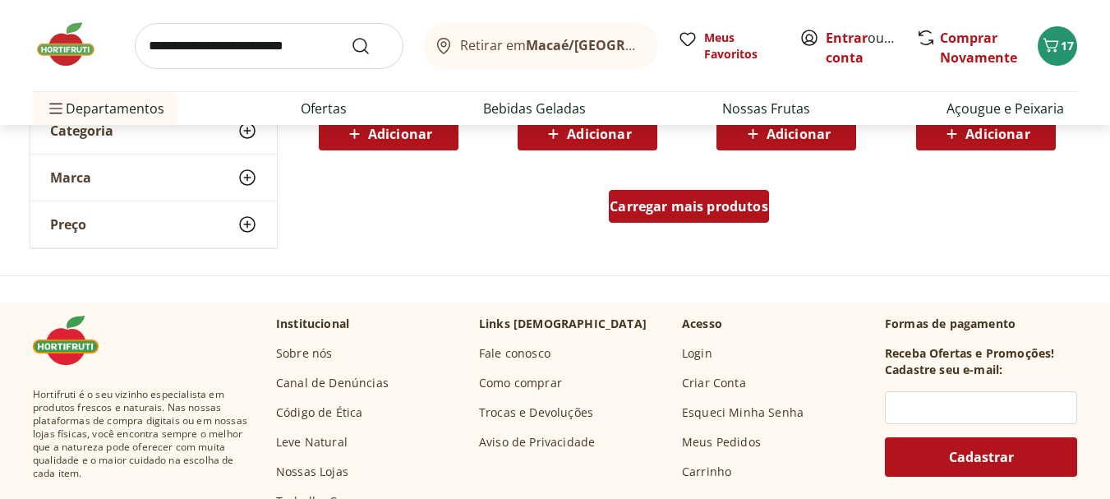
click at [705, 213] on span "Carregar mais produtos" at bounding box center [689, 206] width 159 height 13
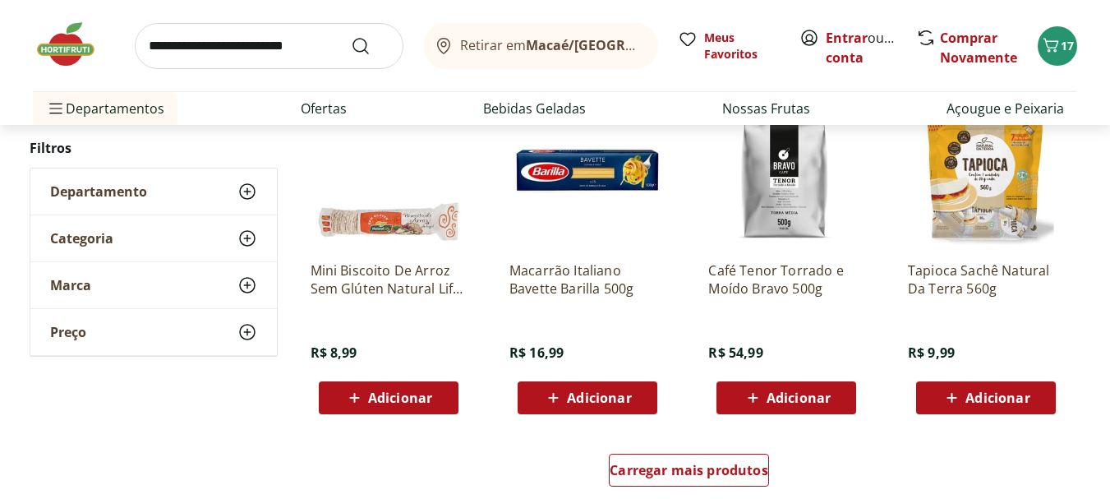
scroll to position [18242, 0]
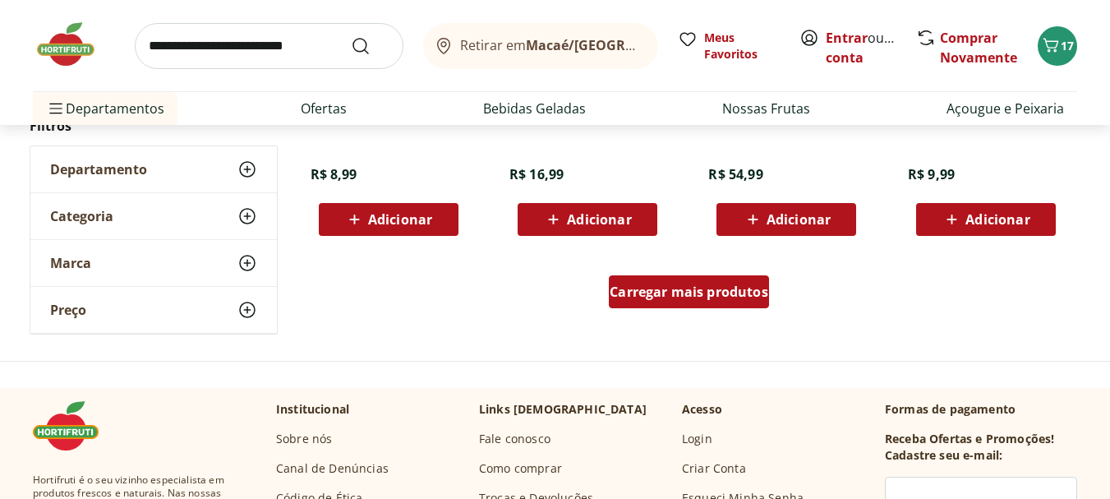
click at [672, 297] on span "Carregar mais produtos" at bounding box center [689, 291] width 159 height 13
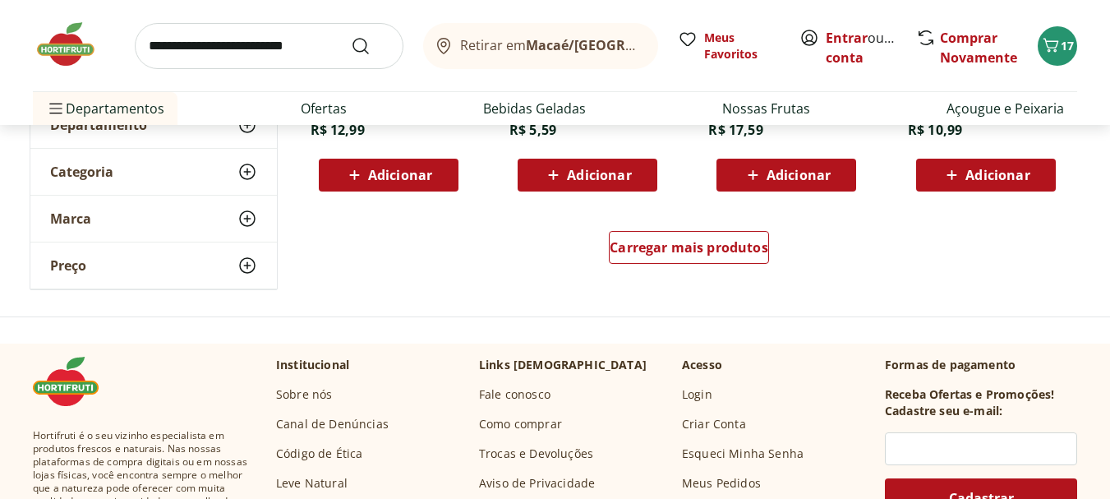
scroll to position [19392, 0]
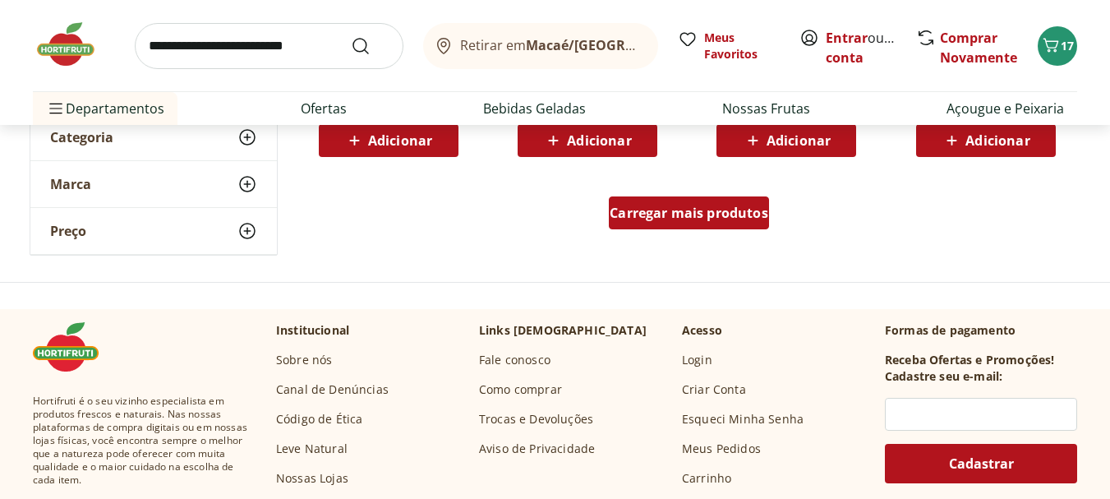
click at [672, 206] on span "Carregar mais produtos" at bounding box center [689, 212] width 159 height 13
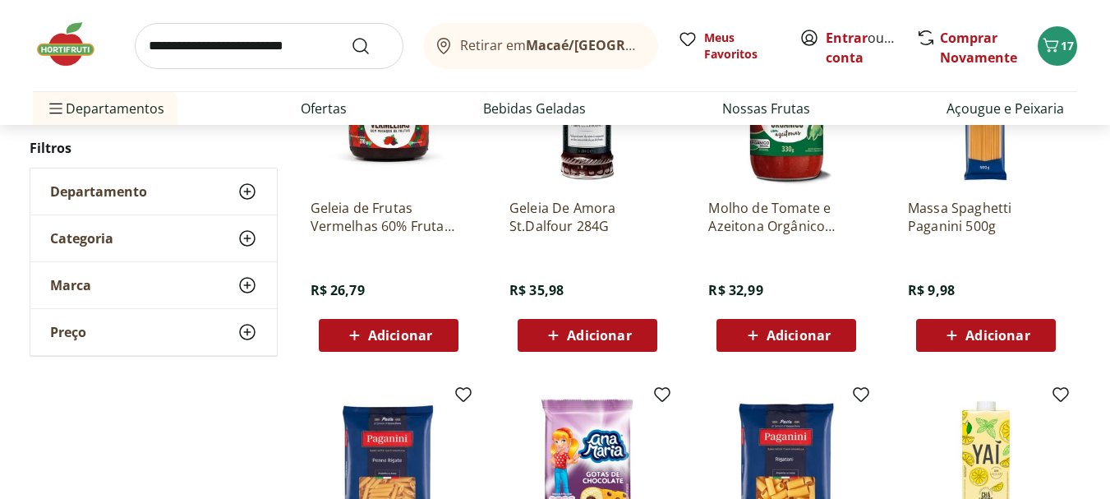
scroll to position [18817, 0]
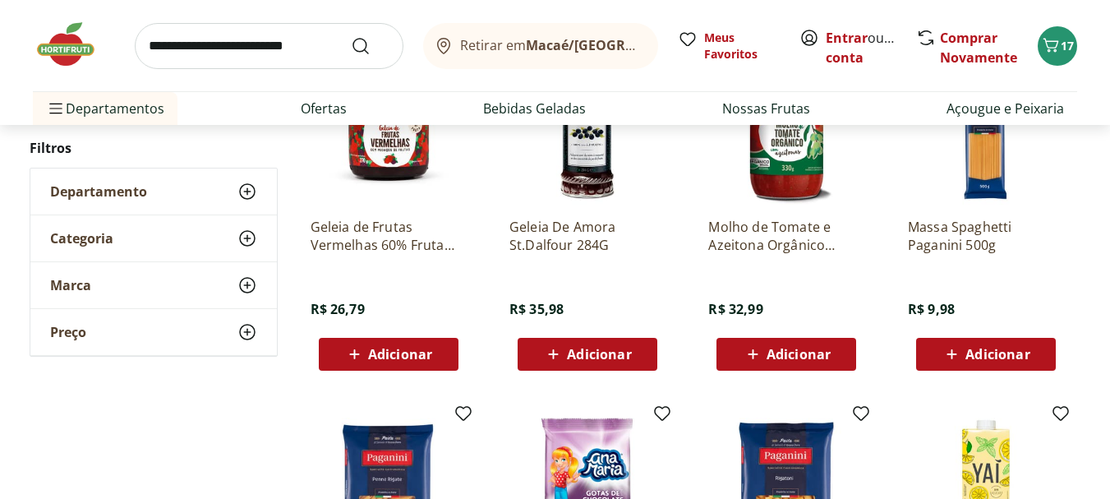
click at [593, 348] on span "Adicionar" at bounding box center [599, 354] width 64 height 13
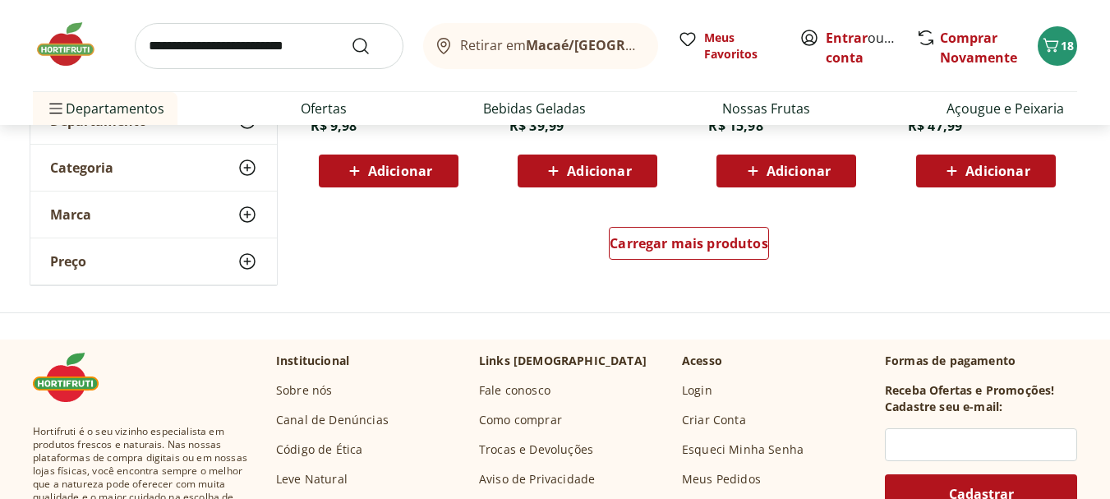
scroll to position [20460, 0]
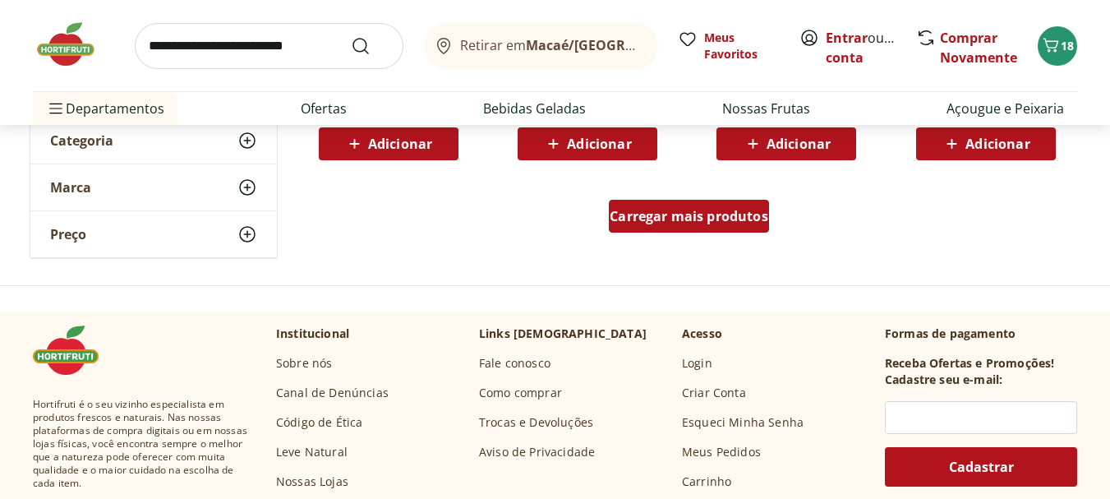
click at [669, 220] on span "Carregar mais produtos" at bounding box center [689, 216] width 159 height 13
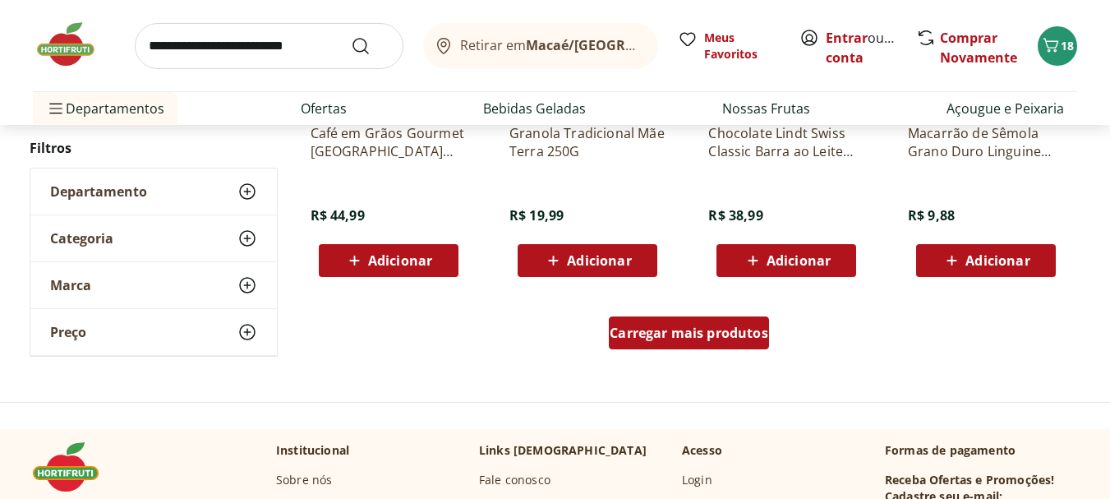
scroll to position [21446, 0]
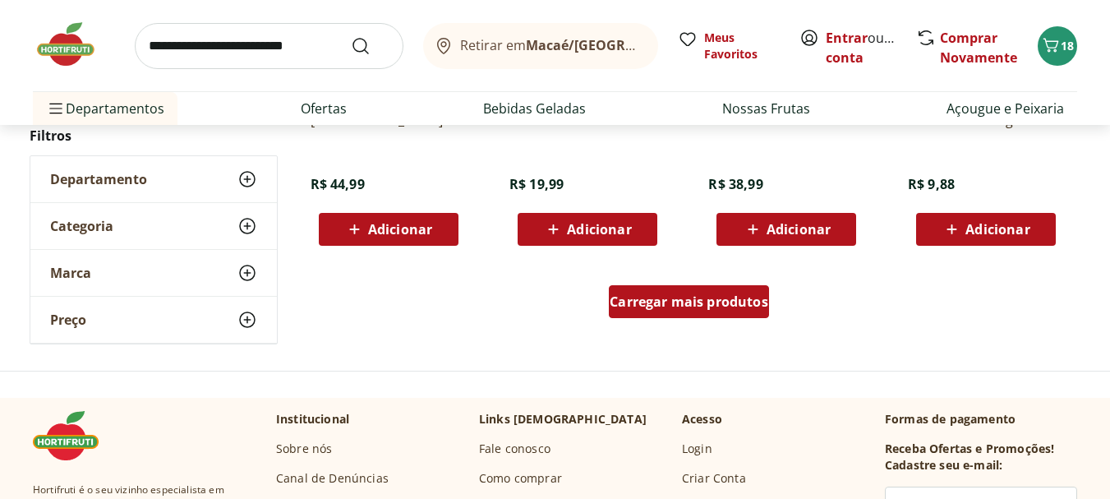
click at [679, 304] on span "Carregar mais produtos" at bounding box center [689, 301] width 159 height 13
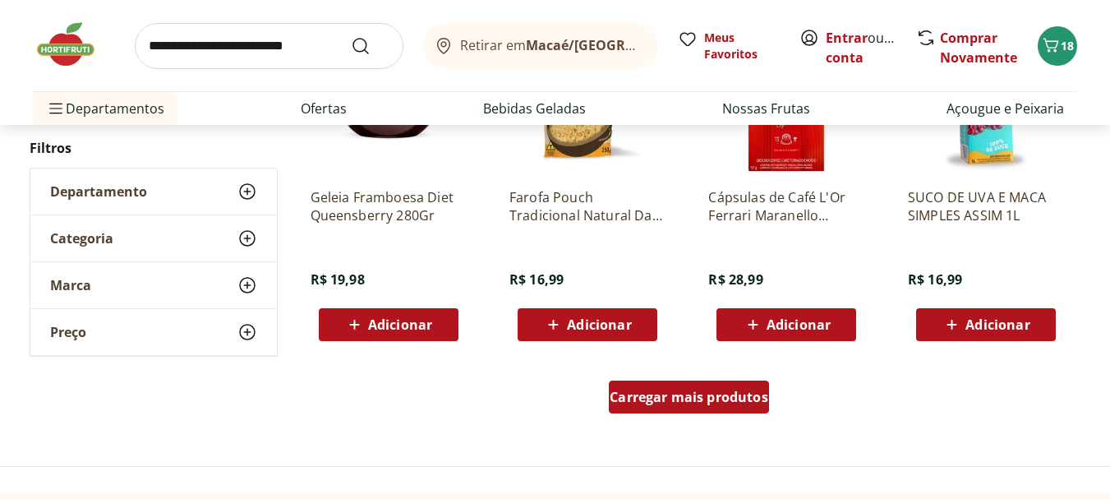
scroll to position [22433, 0]
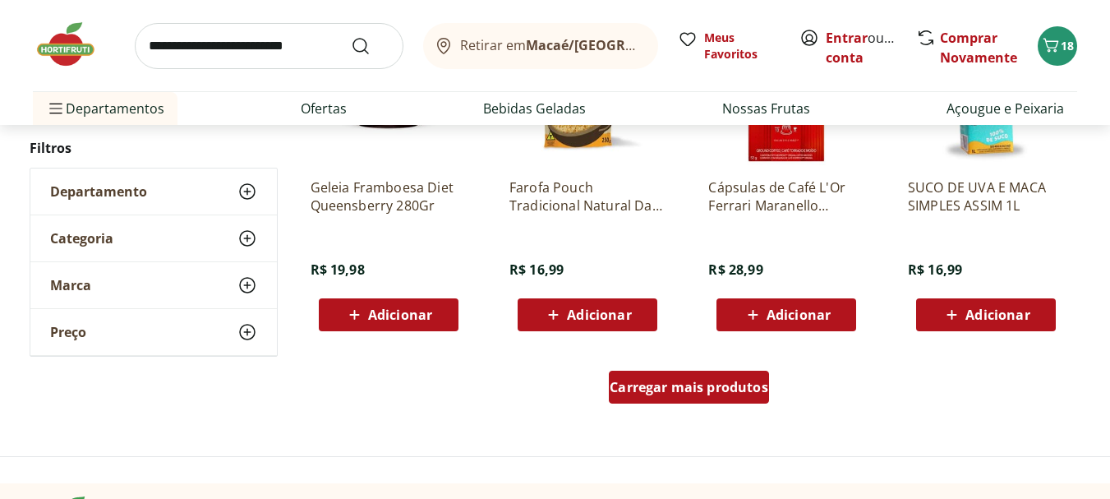
click at [702, 392] on span "Carregar mais produtos" at bounding box center [689, 386] width 159 height 13
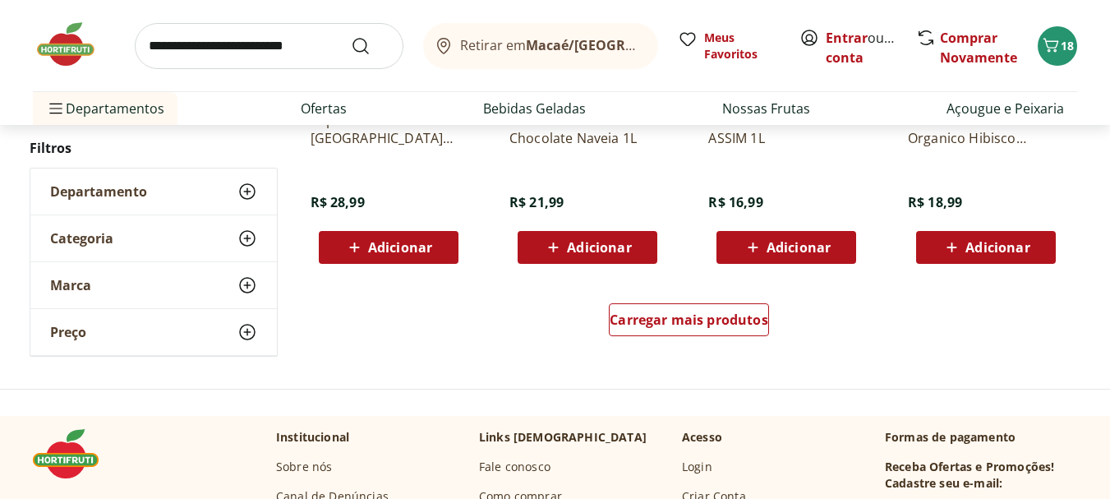
scroll to position [23583, 0]
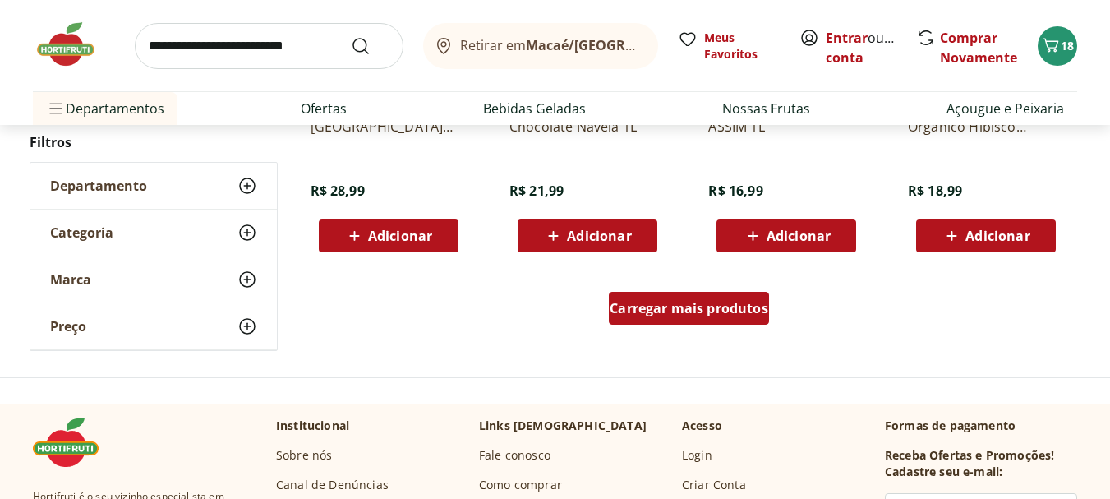
click at [699, 302] on span "Carregar mais produtos" at bounding box center [689, 308] width 159 height 13
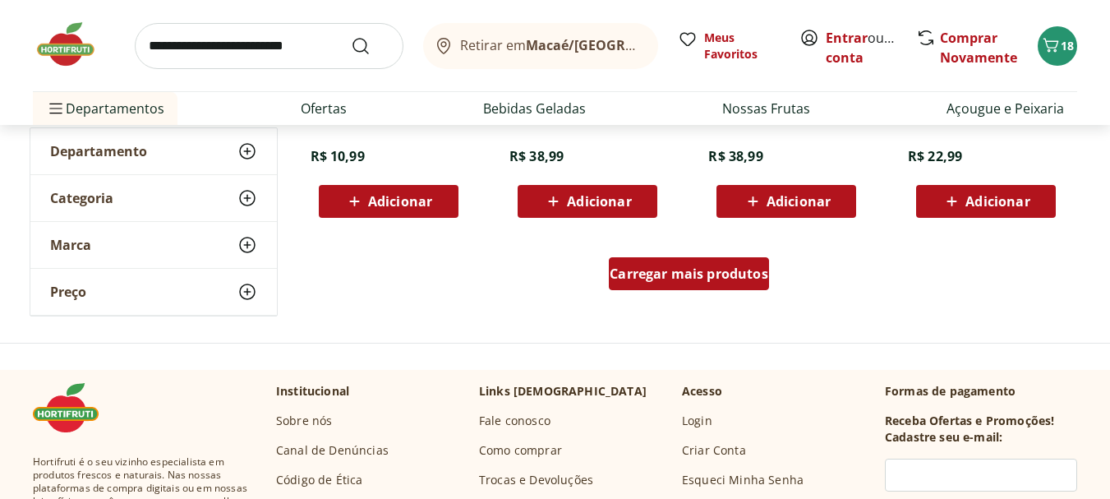
scroll to position [24733, 0]
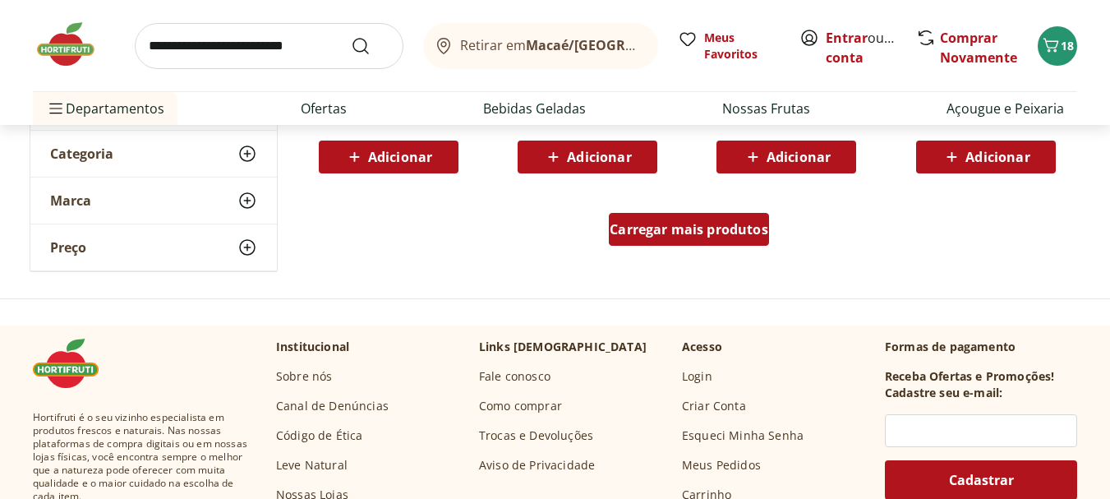
click at [683, 233] on span "Carregar mais produtos" at bounding box center [689, 229] width 159 height 13
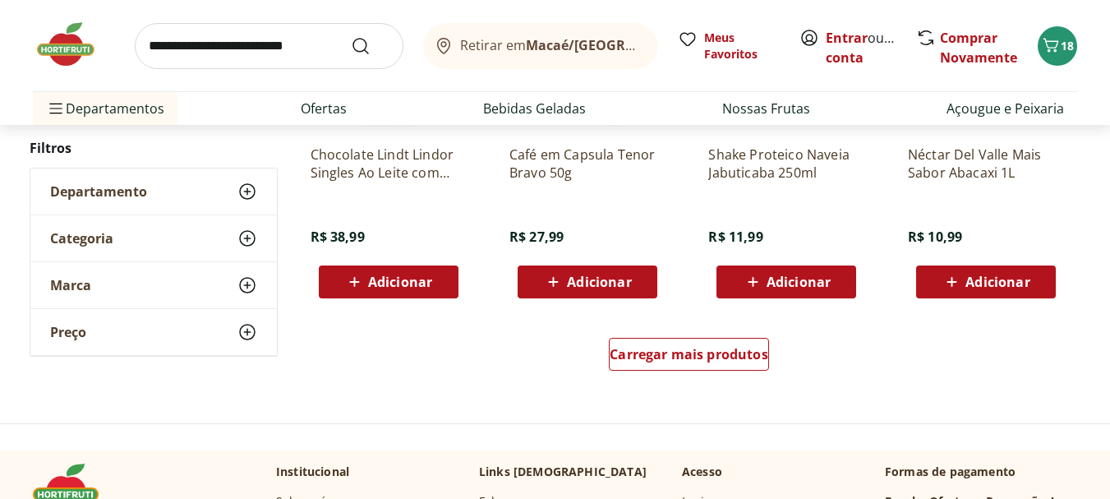
scroll to position [25719, 0]
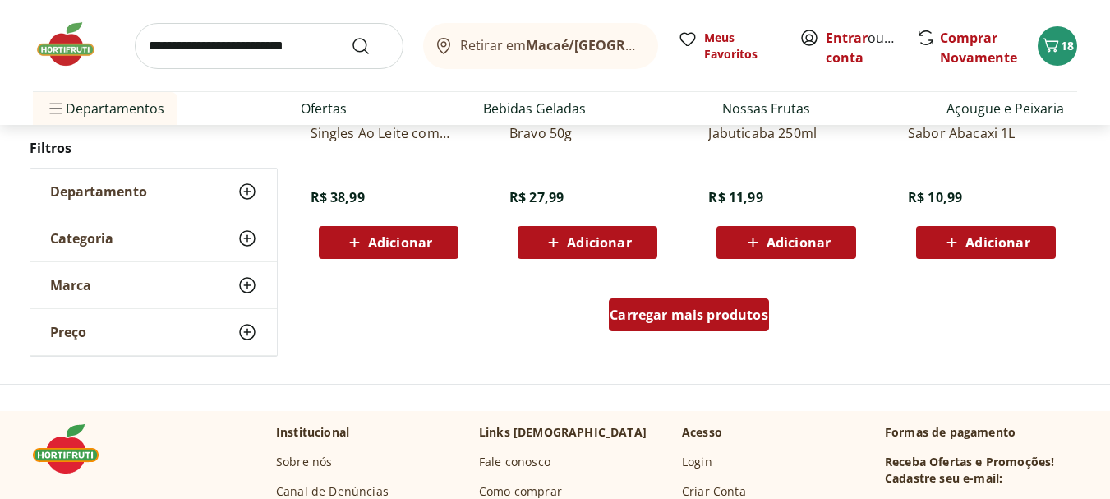
click at [675, 311] on span "Carregar mais produtos" at bounding box center [689, 314] width 159 height 13
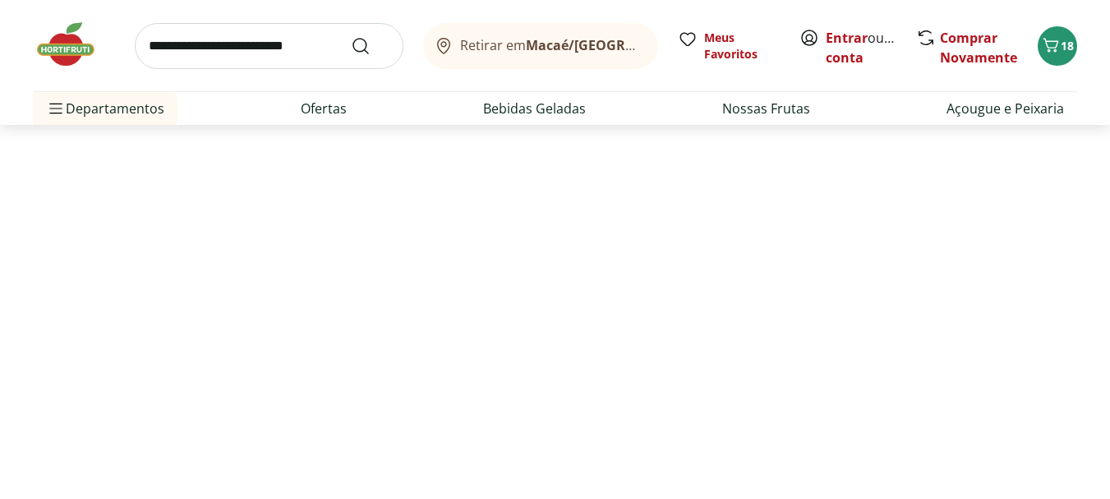
scroll to position [664, 0]
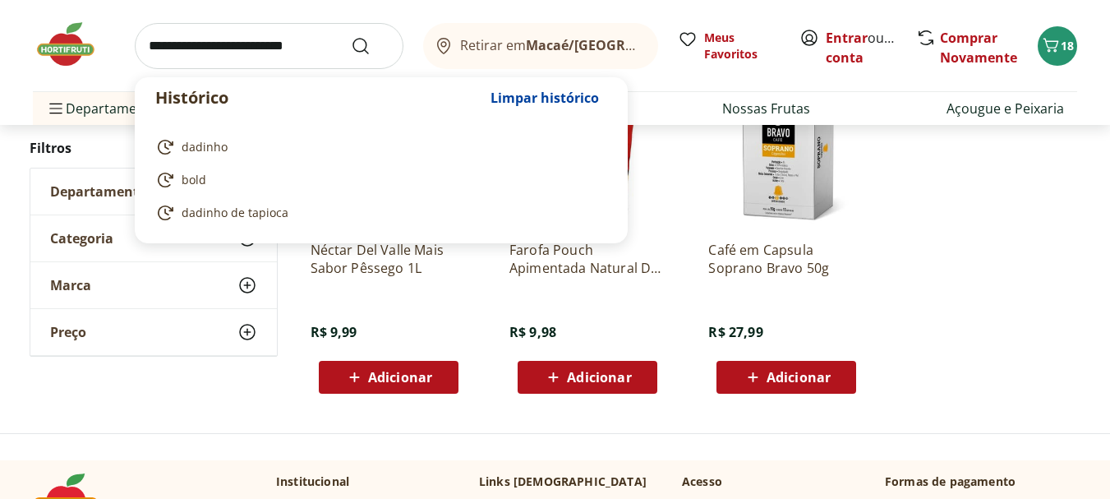
click at [232, 43] on input "search" at bounding box center [269, 46] width 269 height 46
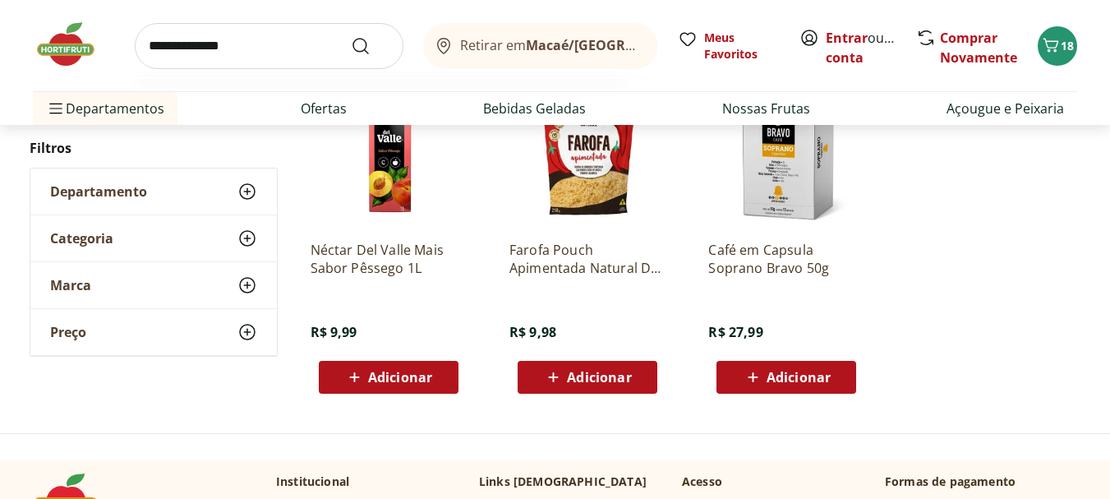
type input "**********"
click at [351, 36] on button "Submit Search" at bounding box center [370, 46] width 39 height 20
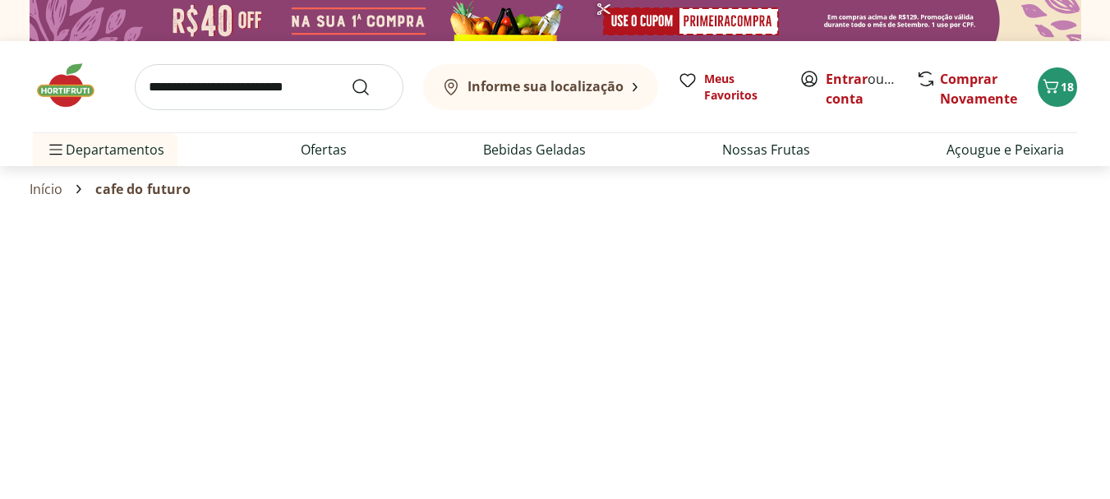
select select "**********"
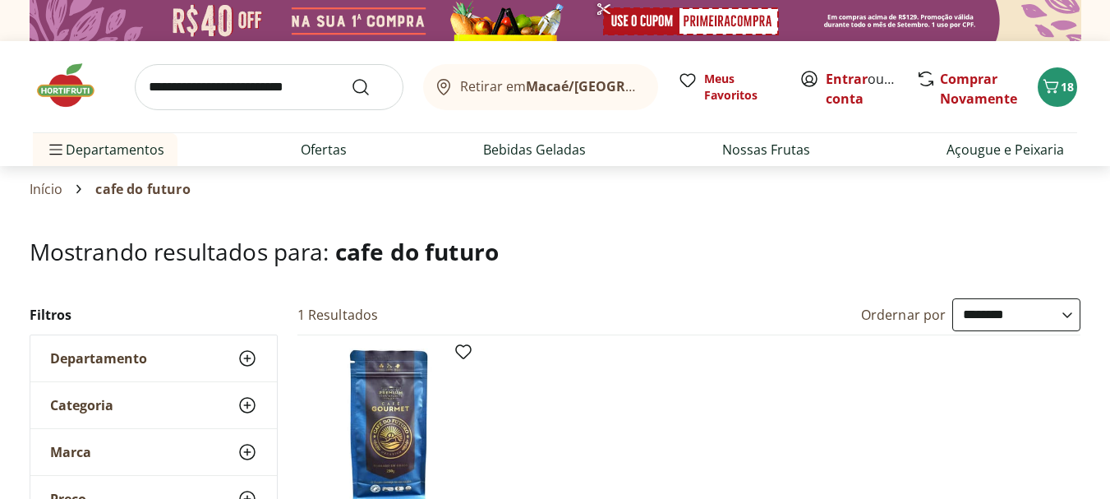
click at [319, 86] on input "search" at bounding box center [269, 87] width 269 height 46
type input "****"
click at [351, 77] on button "Submit Search" at bounding box center [370, 87] width 39 height 20
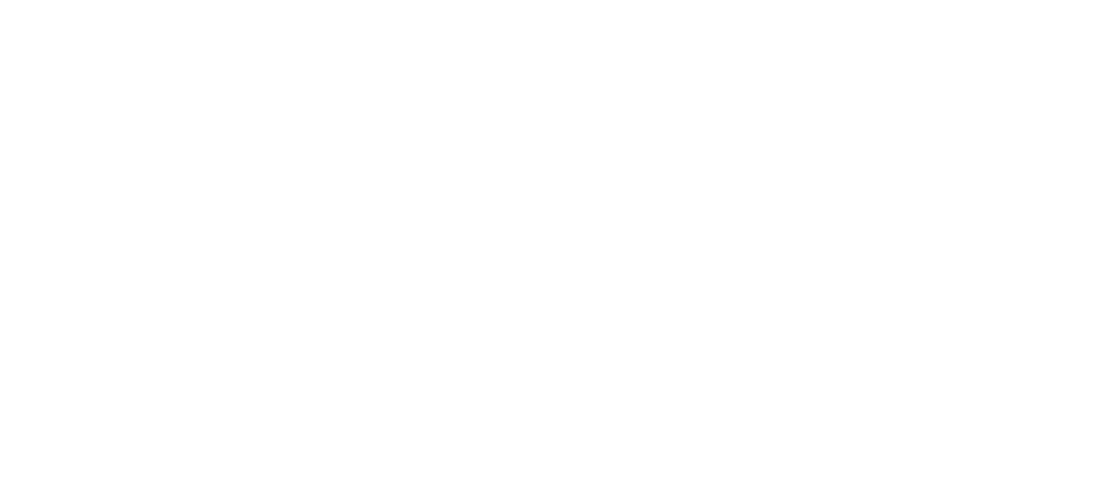
scroll to position [224, 0]
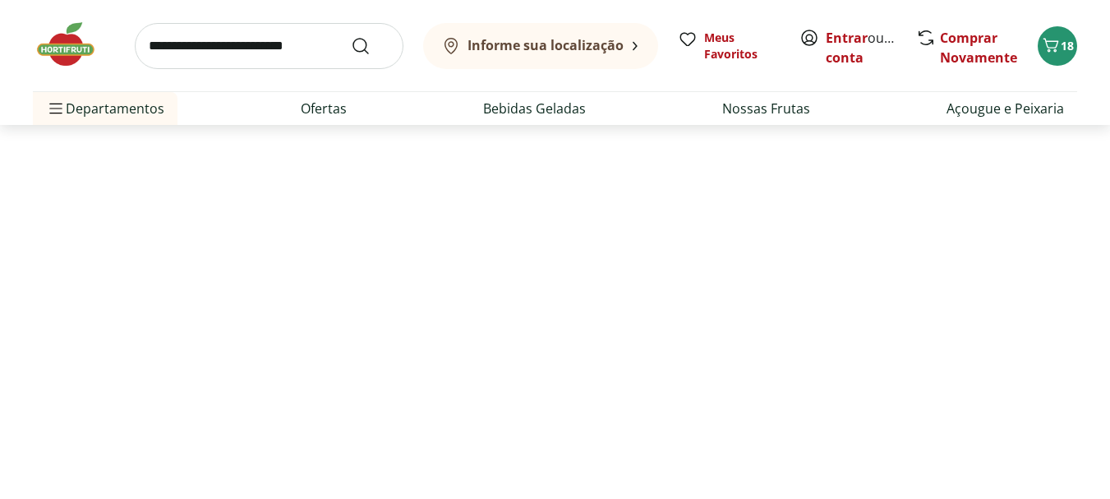
select select "**********"
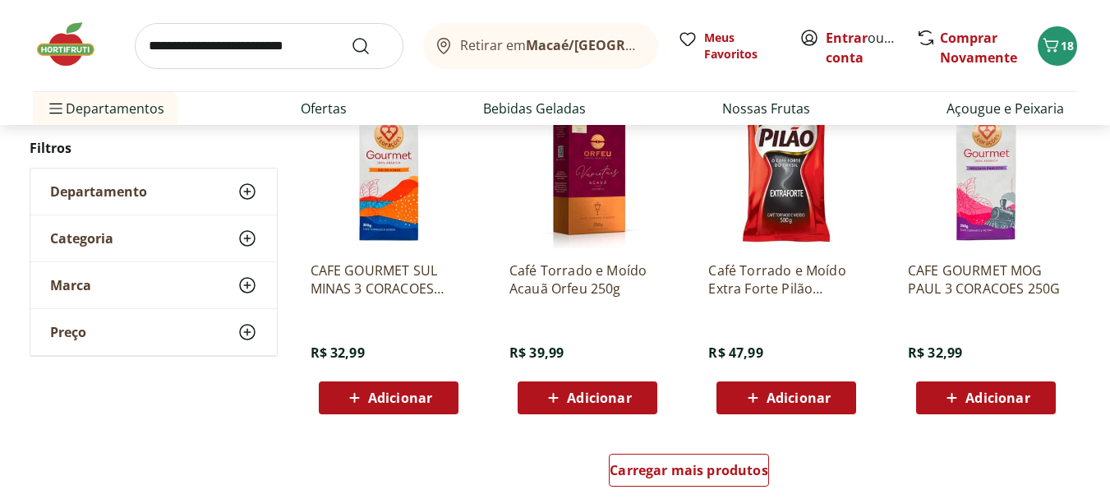
scroll to position [986, 0]
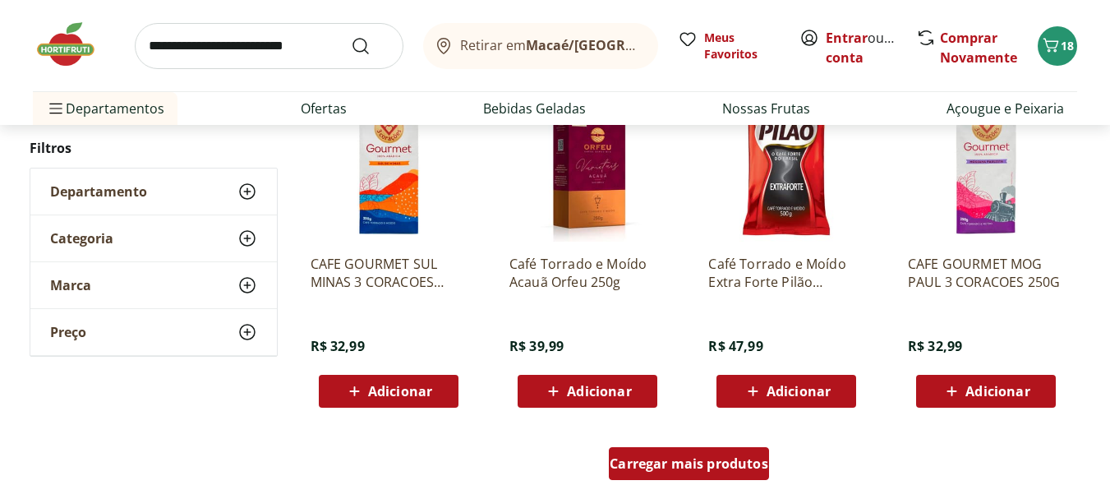
click at [689, 470] on span "Carregar mais produtos" at bounding box center [689, 463] width 159 height 13
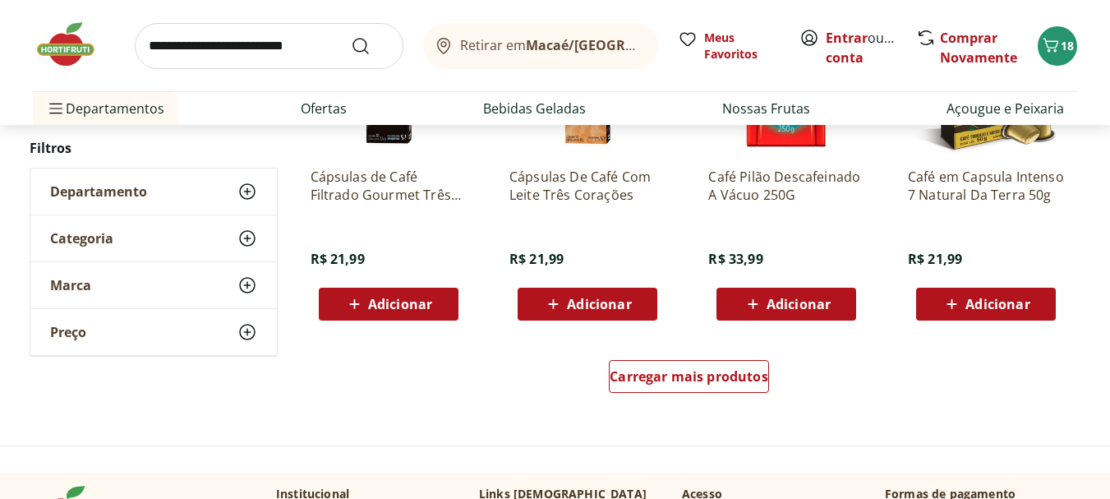
scroll to position [2301, 0]
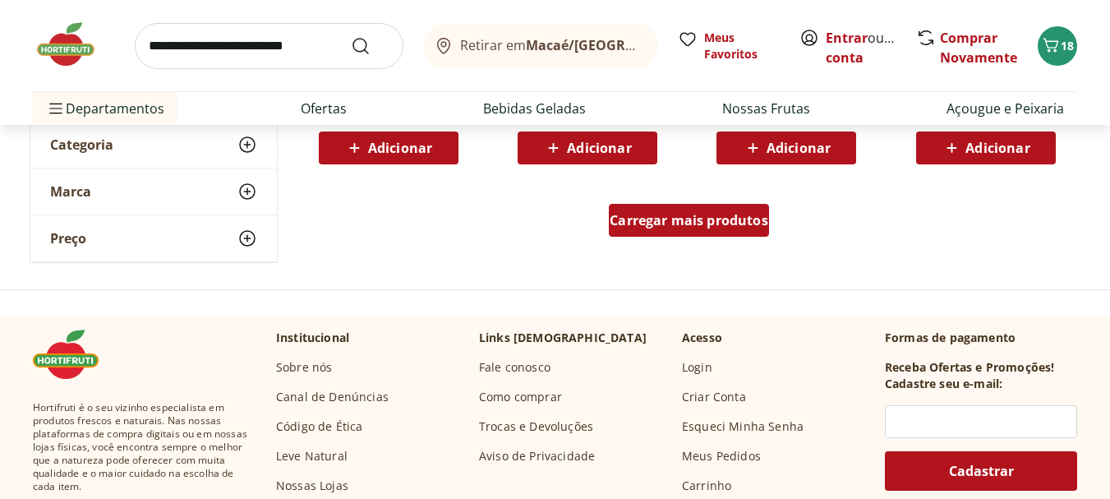
click at [675, 232] on div "Carregar mais produtos" at bounding box center [689, 220] width 160 height 33
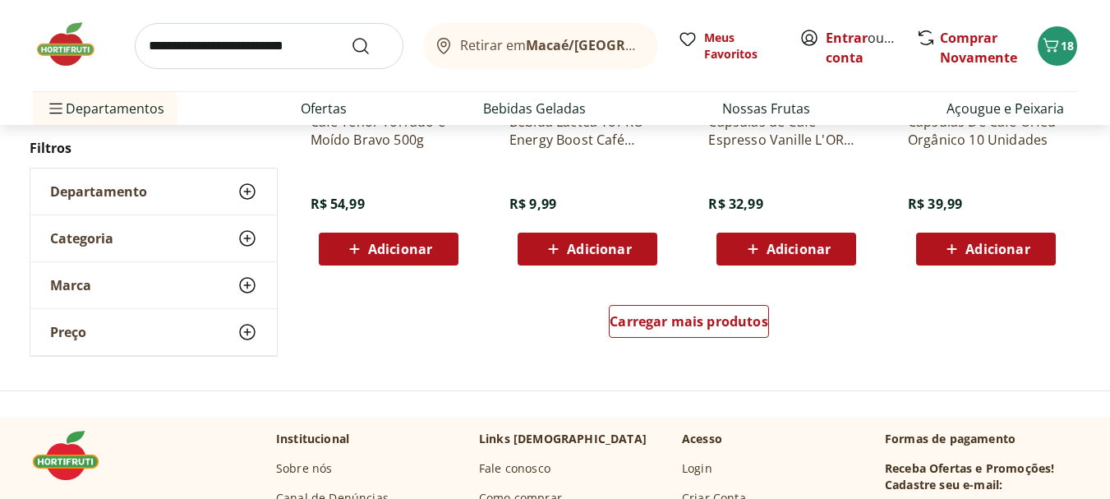
scroll to position [3369, 0]
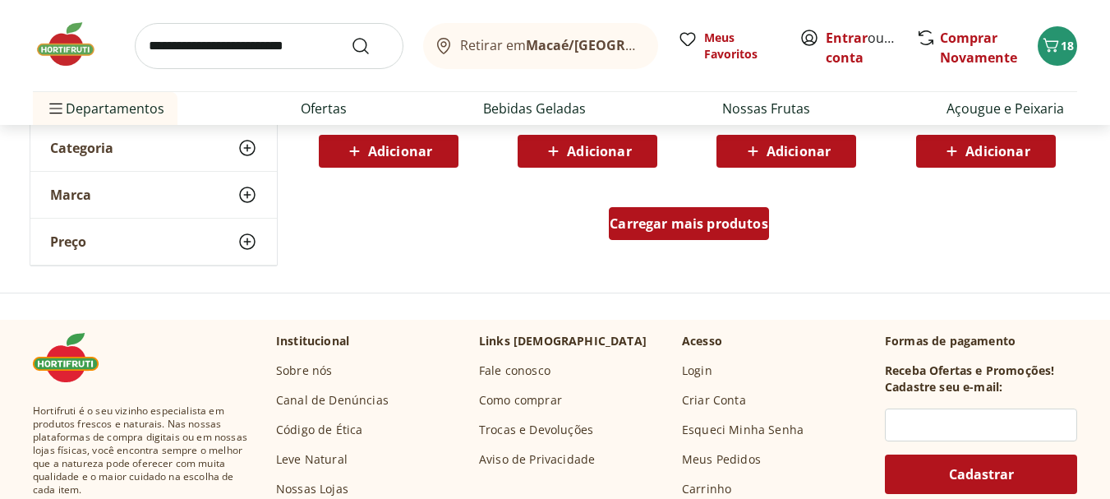
click at [662, 238] on div "Carregar mais produtos" at bounding box center [689, 223] width 160 height 33
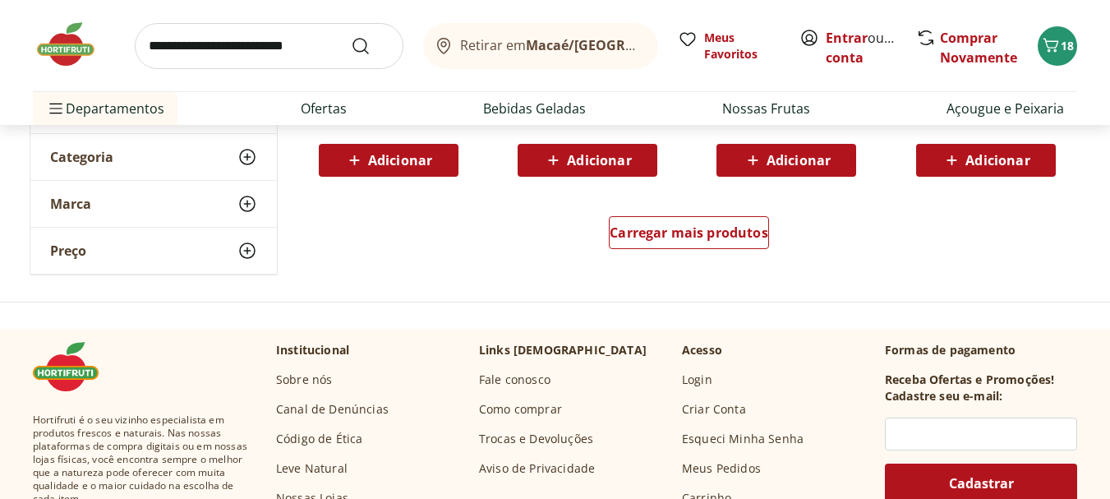
scroll to position [4437, 0]
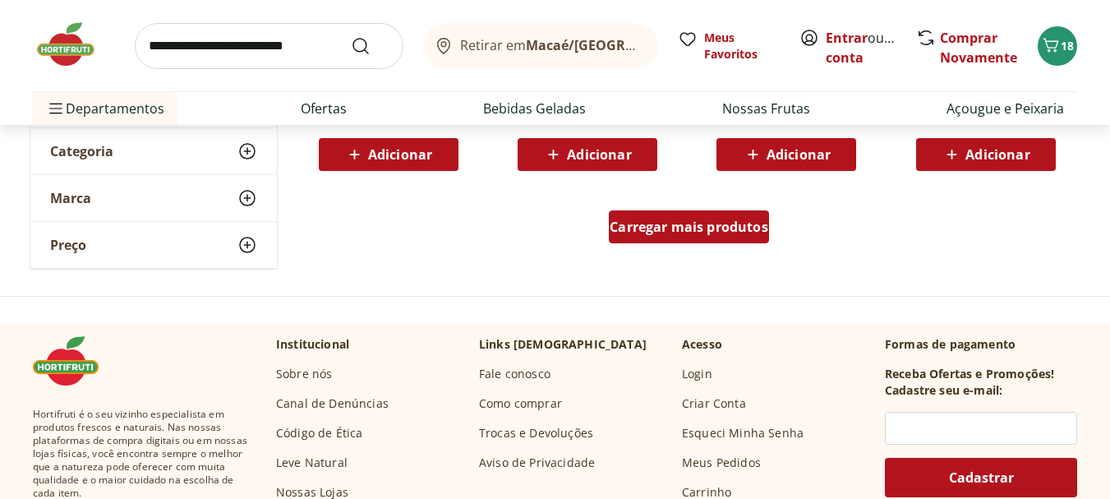
click at [664, 236] on div "Carregar mais produtos" at bounding box center [689, 226] width 160 height 33
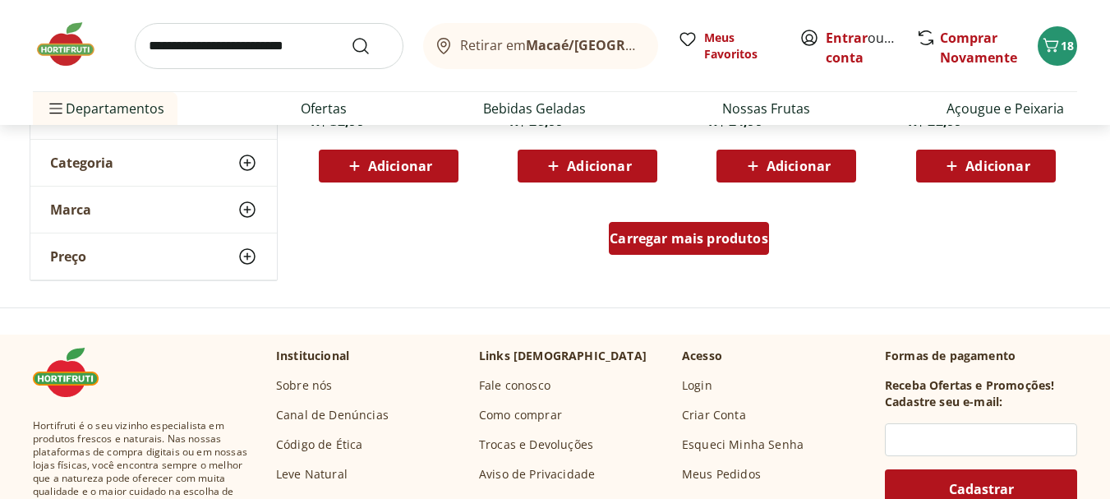
scroll to position [5505, 0]
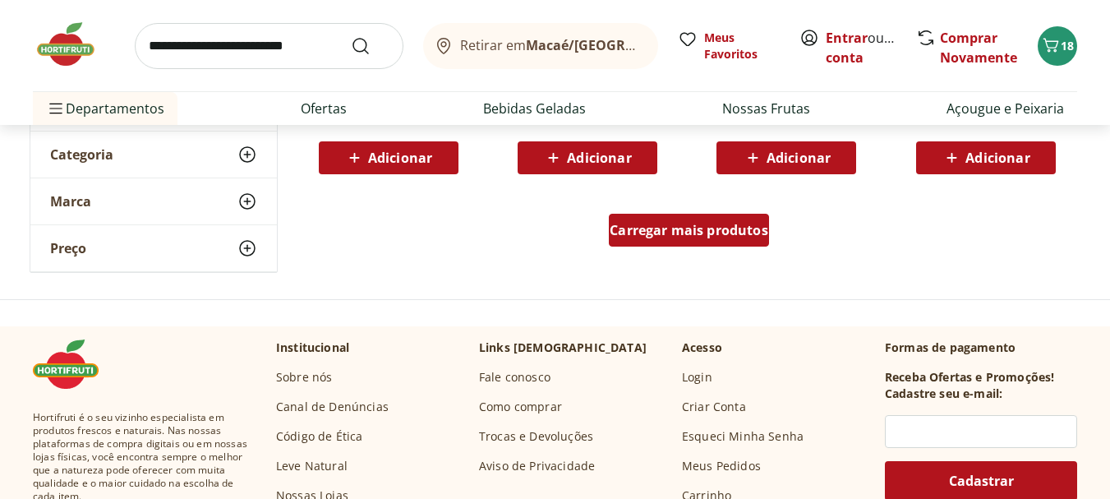
click at [664, 236] on span "Carregar mais produtos" at bounding box center [689, 230] width 159 height 13
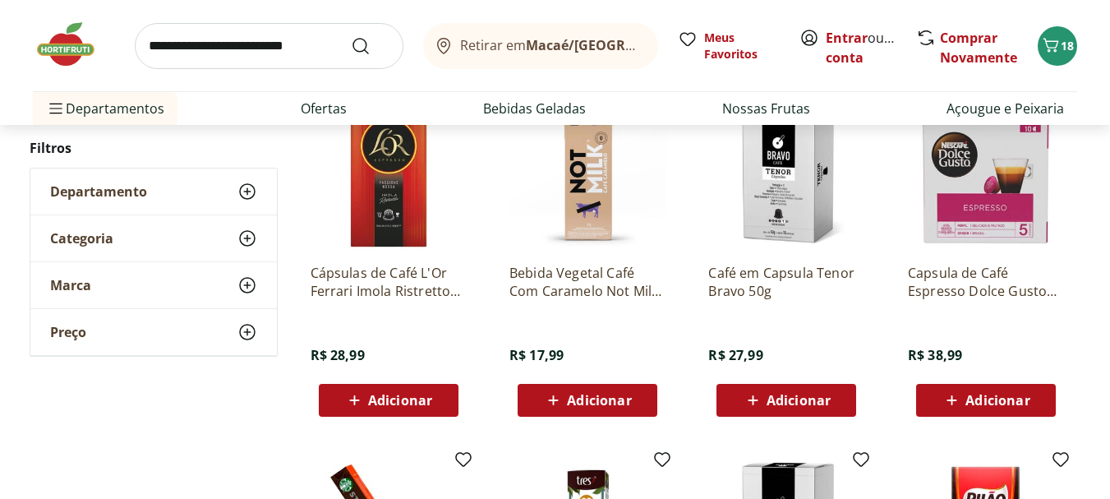
scroll to position [6327, 0]
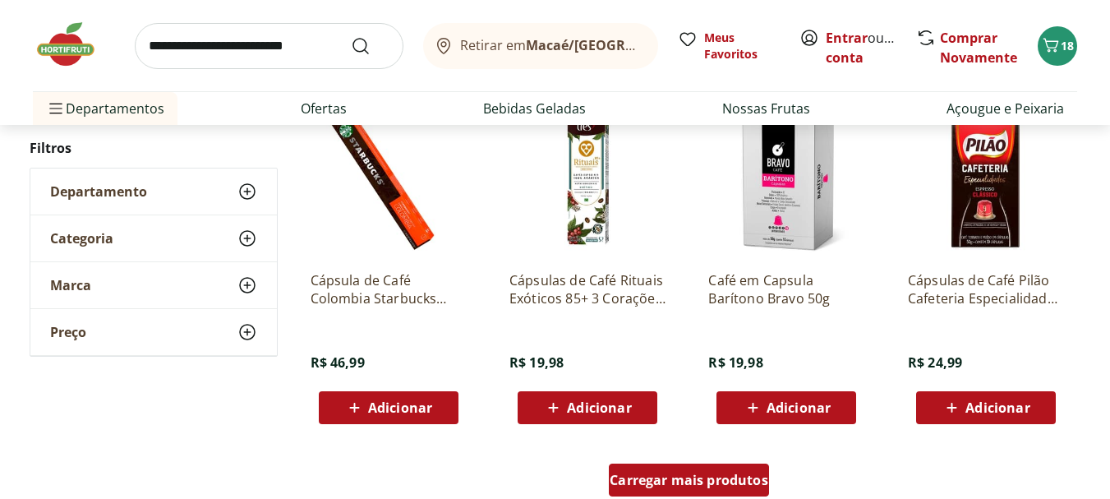
click at [667, 484] on span "Carregar mais produtos" at bounding box center [689, 479] width 159 height 13
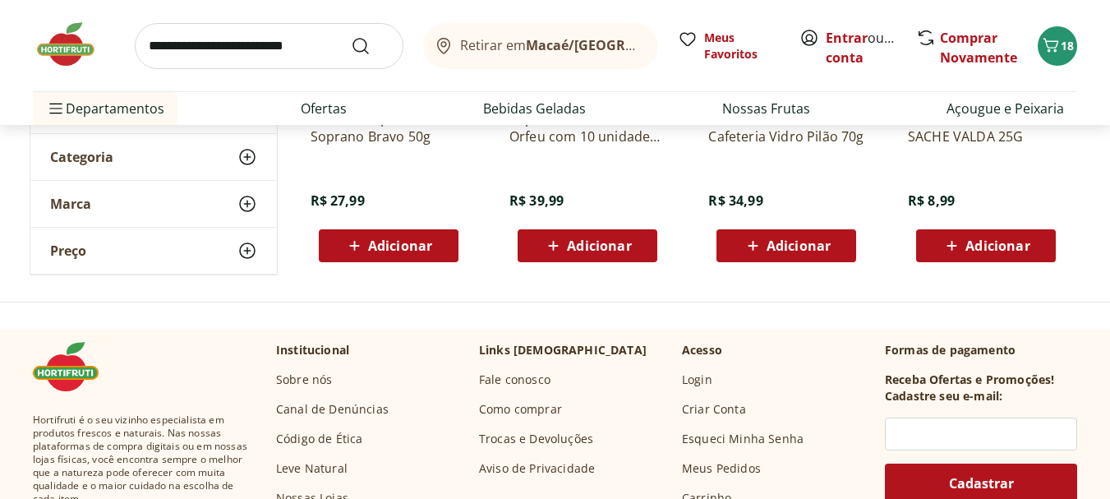
scroll to position [7642, 0]
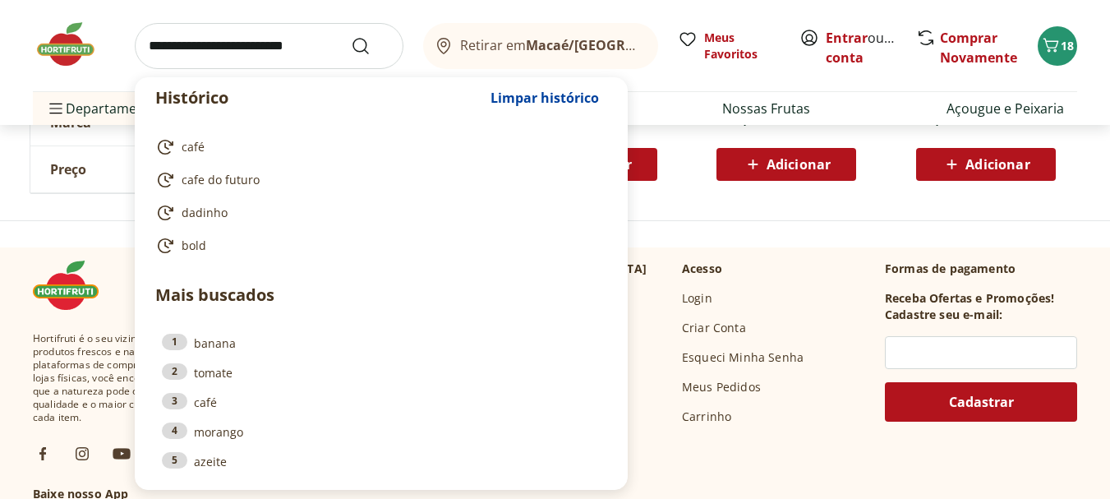
click at [174, 53] on input "search" at bounding box center [269, 46] width 269 height 46
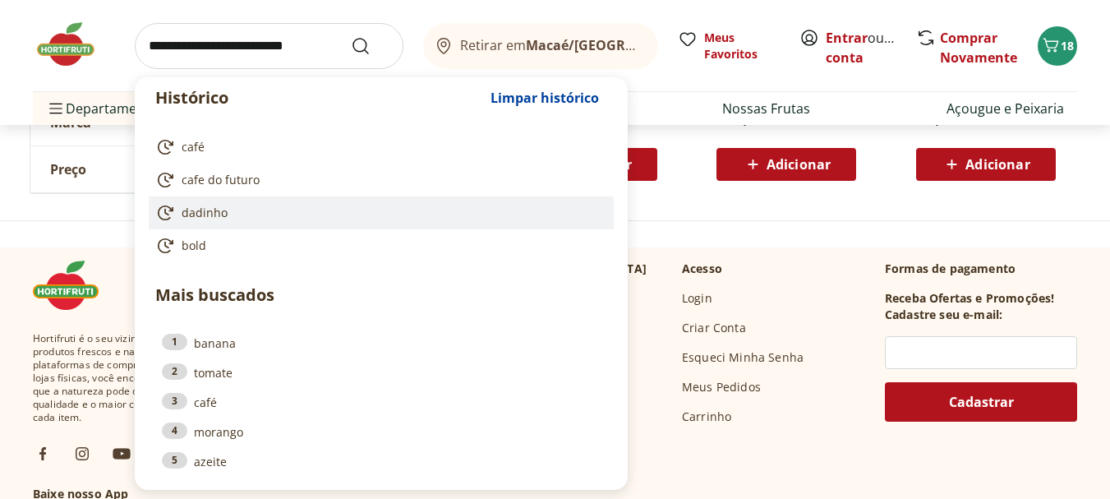
click at [212, 210] on span "dadinho" at bounding box center [205, 213] width 46 height 16
type input "*******"
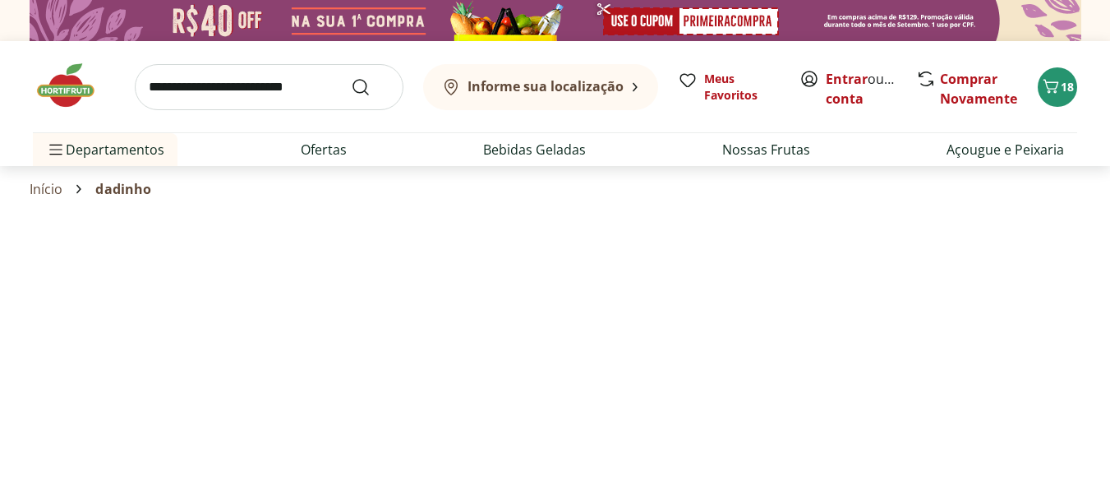
select select "**********"
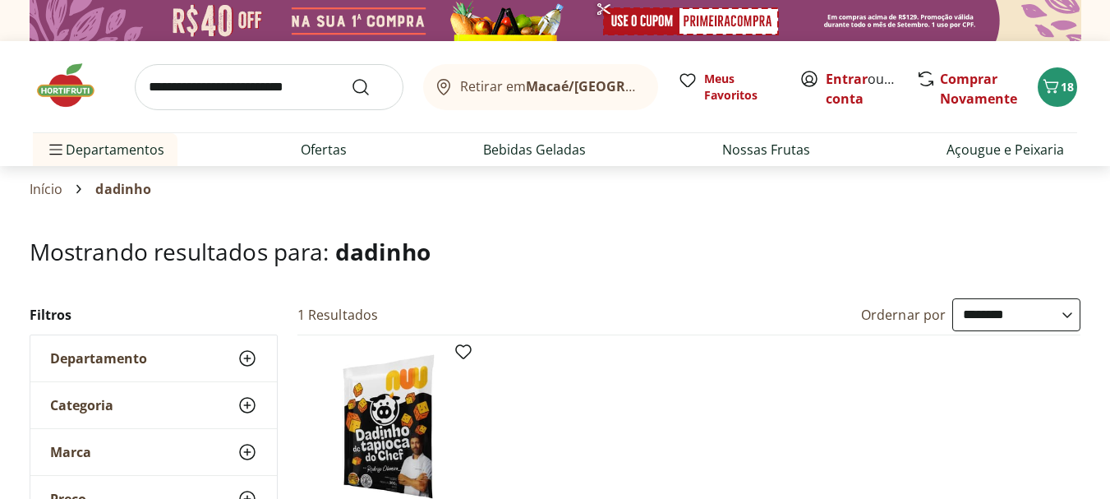
scroll to position [164, 0]
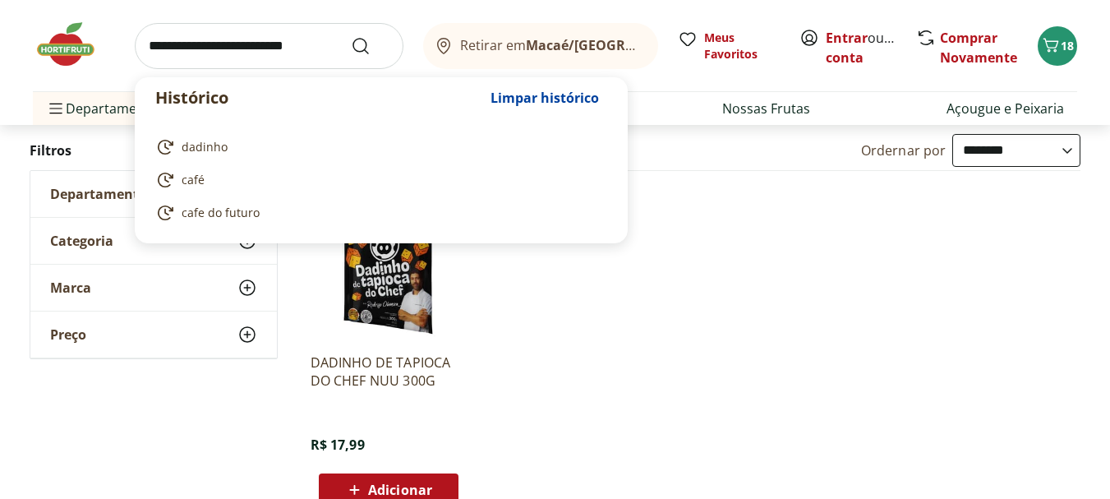
click at [208, 50] on input "search" at bounding box center [269, 46] width 269 height 46
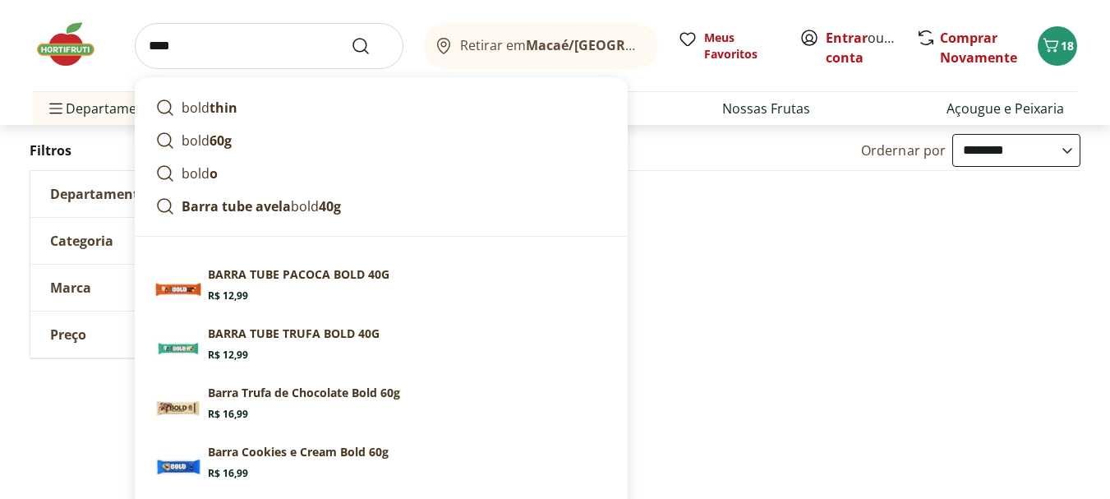
type input "****"
click at [351, 36] on button "Submit Search" at bounding box center [370, 46] width 39 height 20
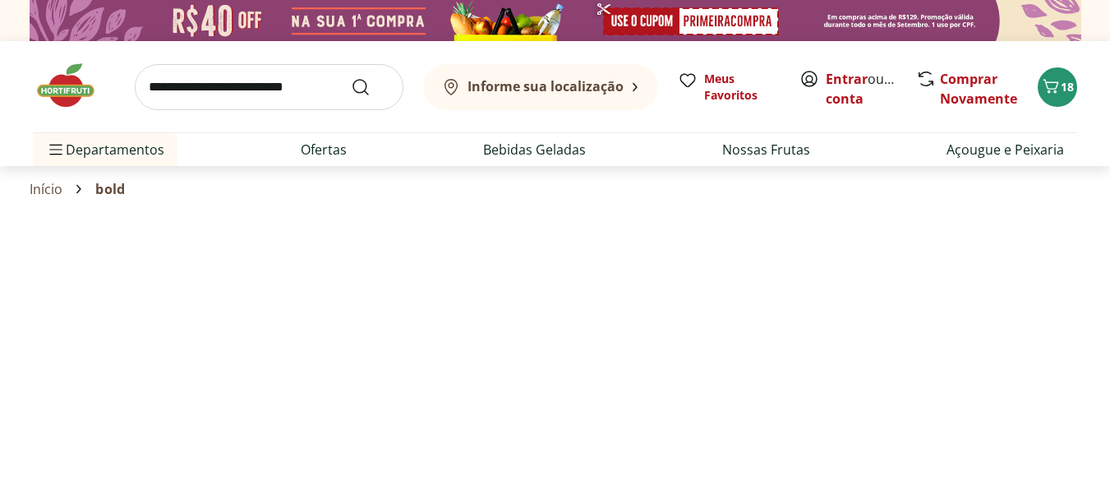
select select "**********"
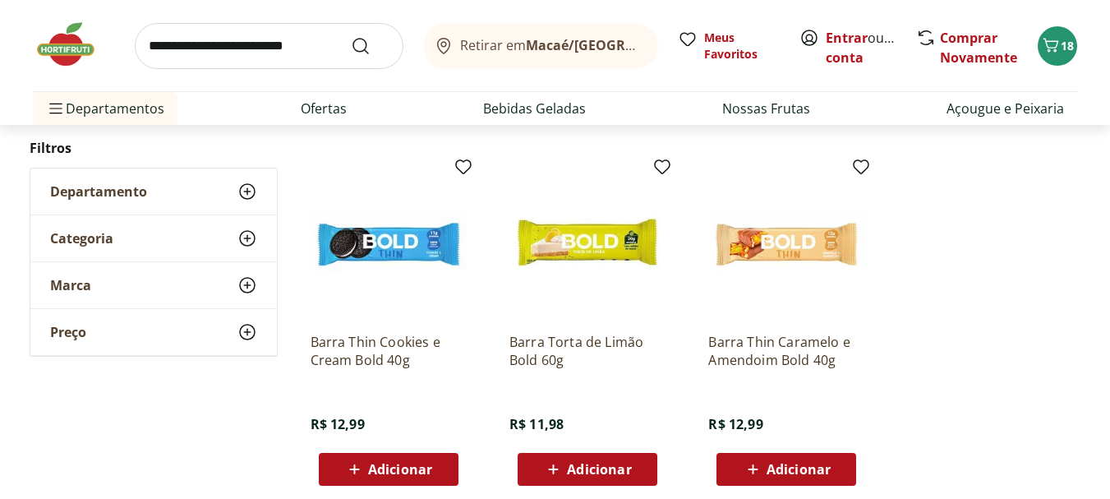
scroll to position [986, 0]
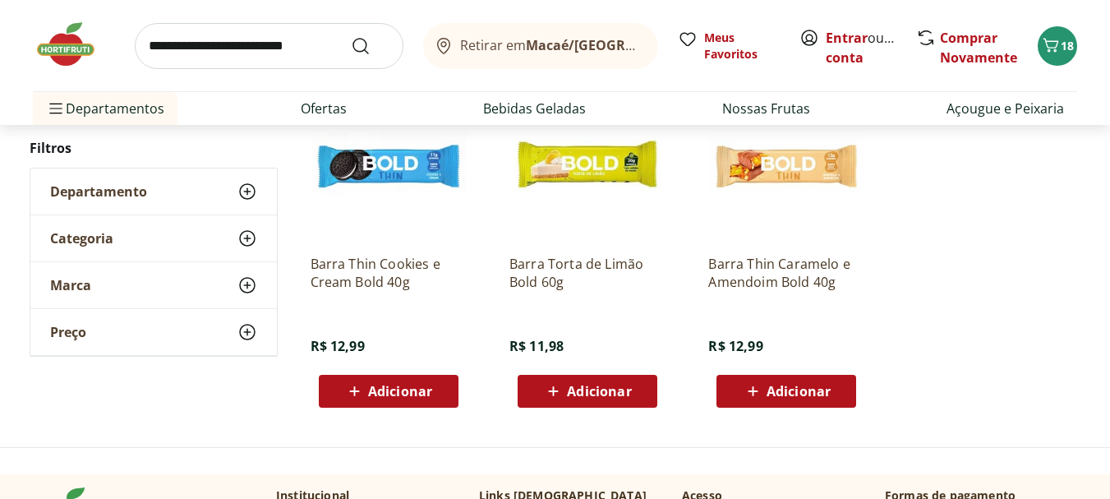
click at [592, 388] on span "Adicionar" at bounding box center [599, 391] width 64 height 13
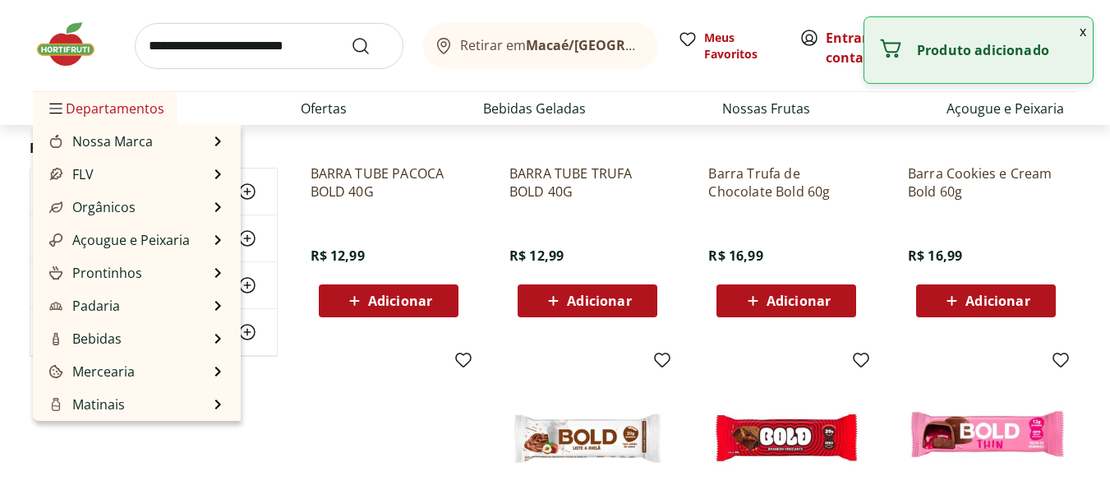
scroll to position [329, 0]
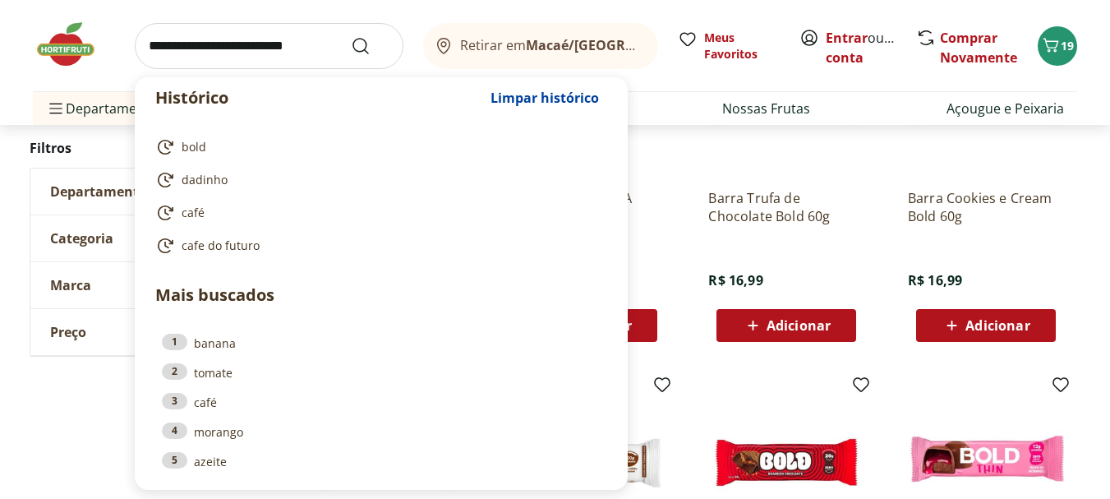
click at [216, 48] on input "search" at bounding box center [269, 46] width 269 height 46
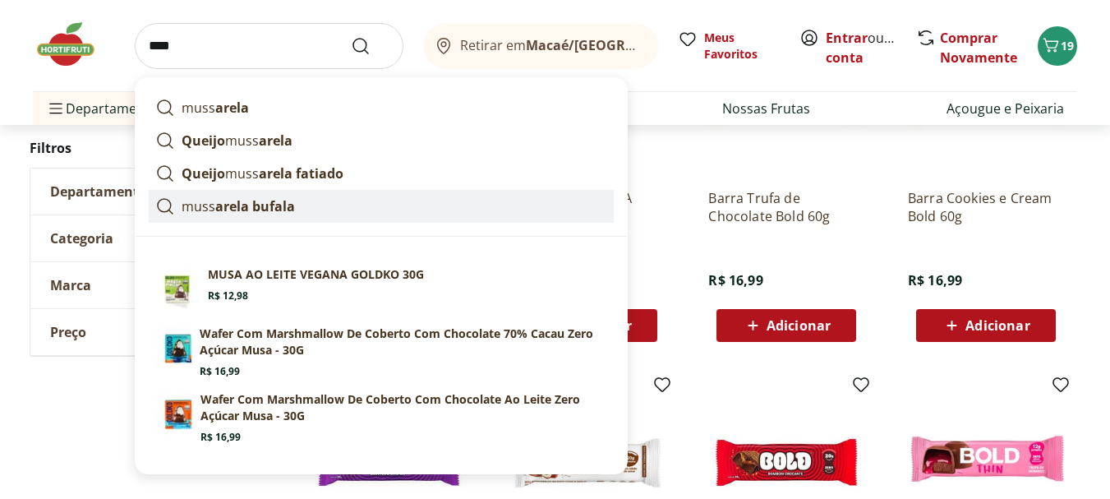
click at [279, 203] on strong "arela bufala" at bounding box center [255, 206] width 80 height 18
type input "**********"
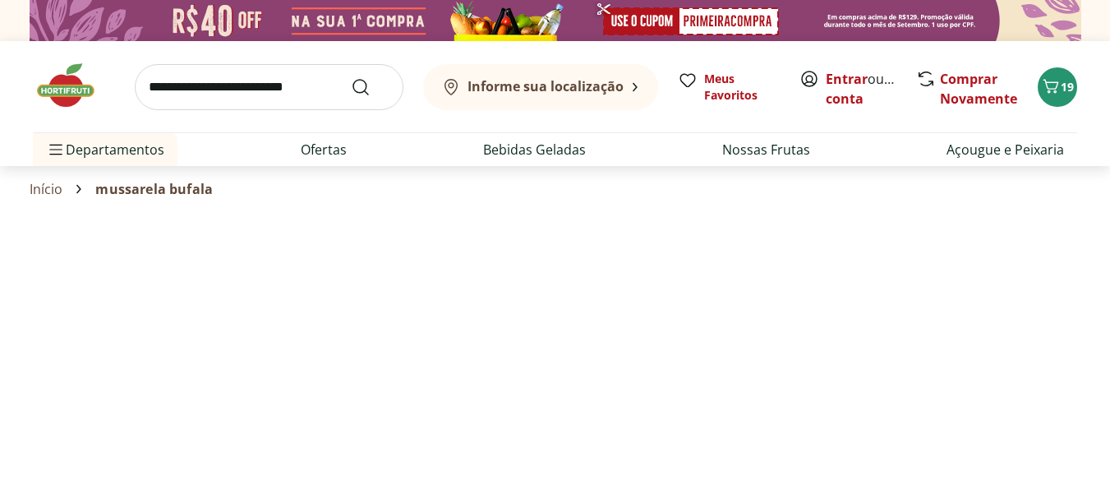
select select "**********"
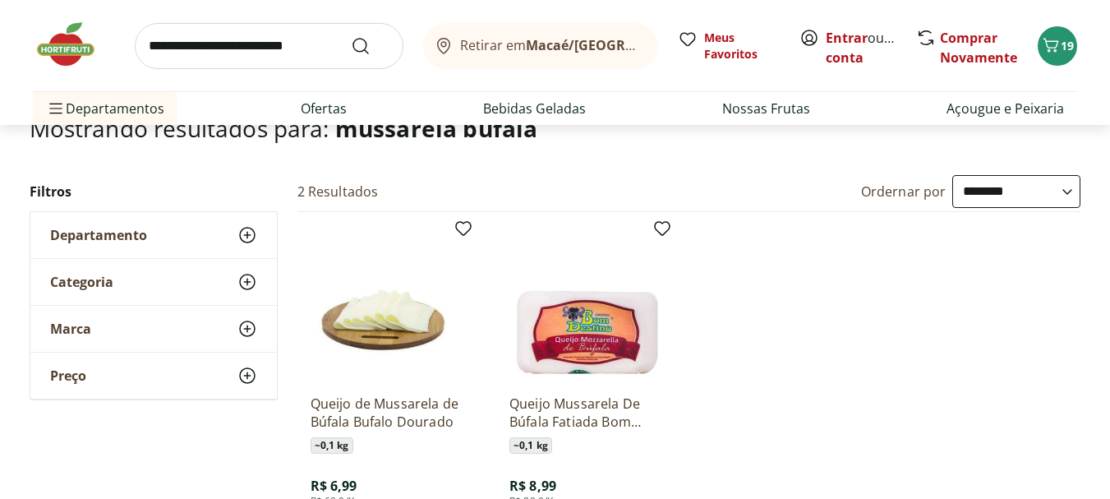
scroll to position [82, 0]
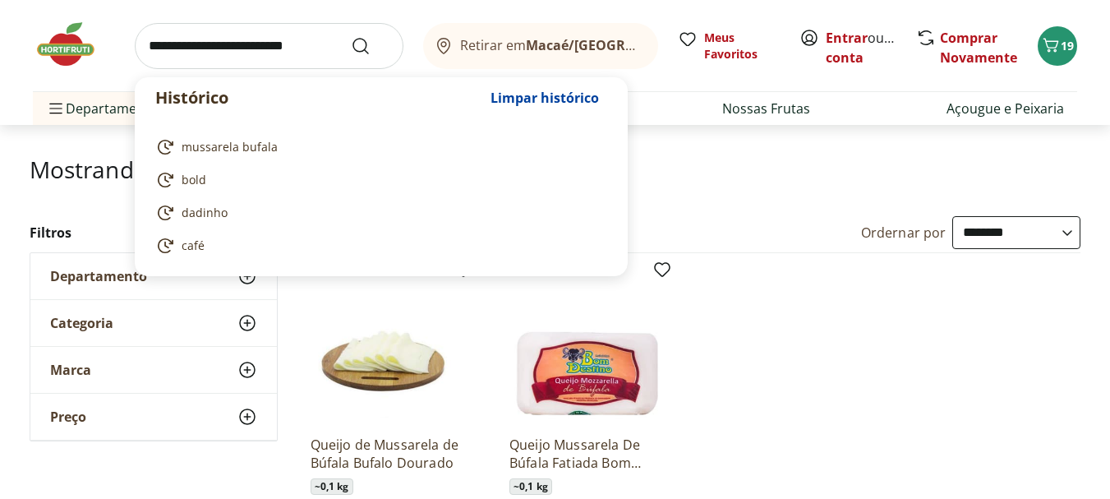
click at [218, 47] on input "search" at bounding box center [269, 46] width 269 height 46
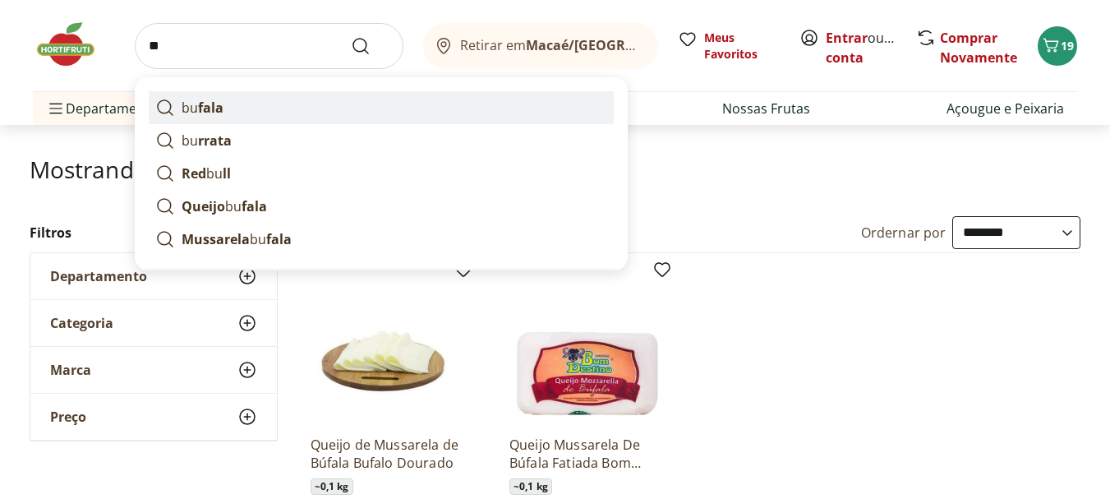
click at [224, 108] on link "bu fala" at bounding box center [381, 107] width 465 height 33
type input "******"
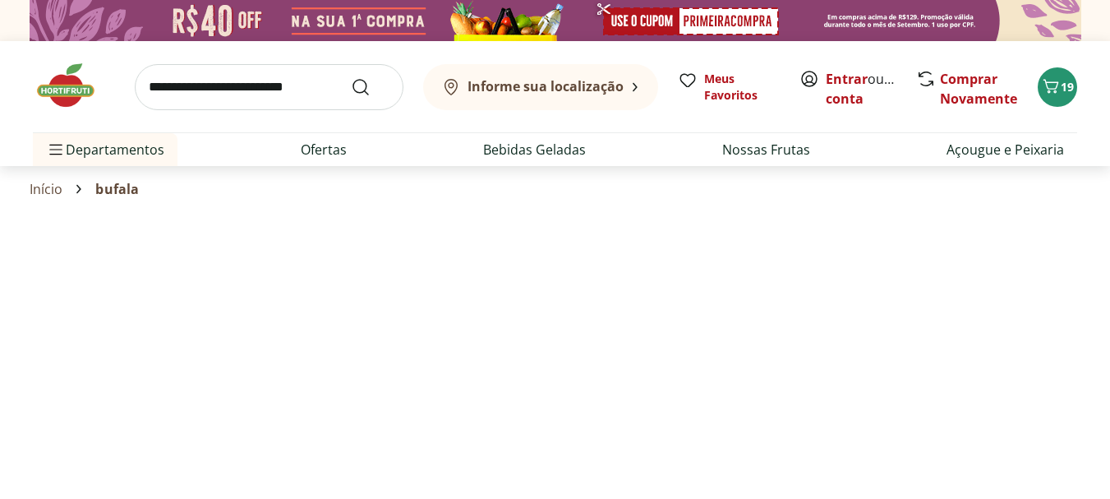
select select "**********"
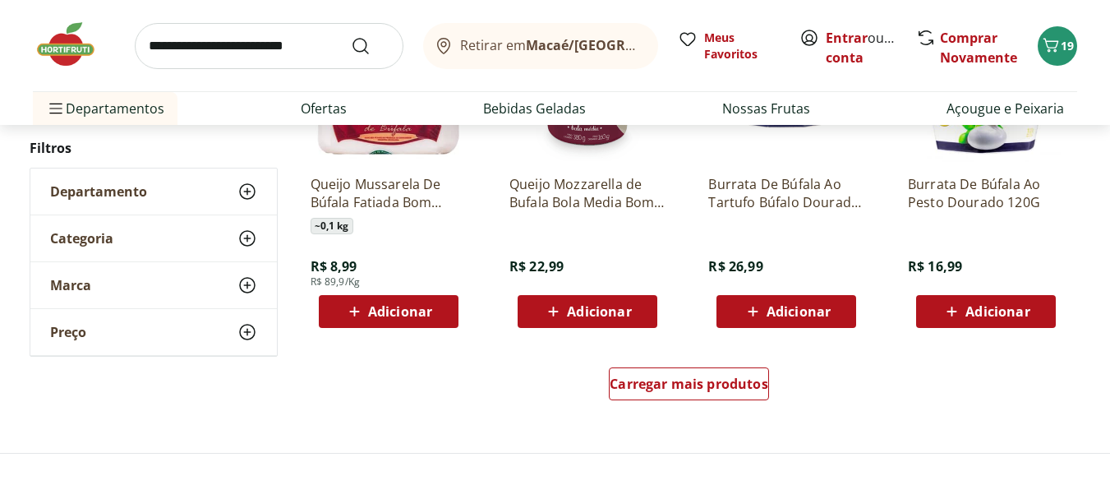
scroll to position [1068, 0]
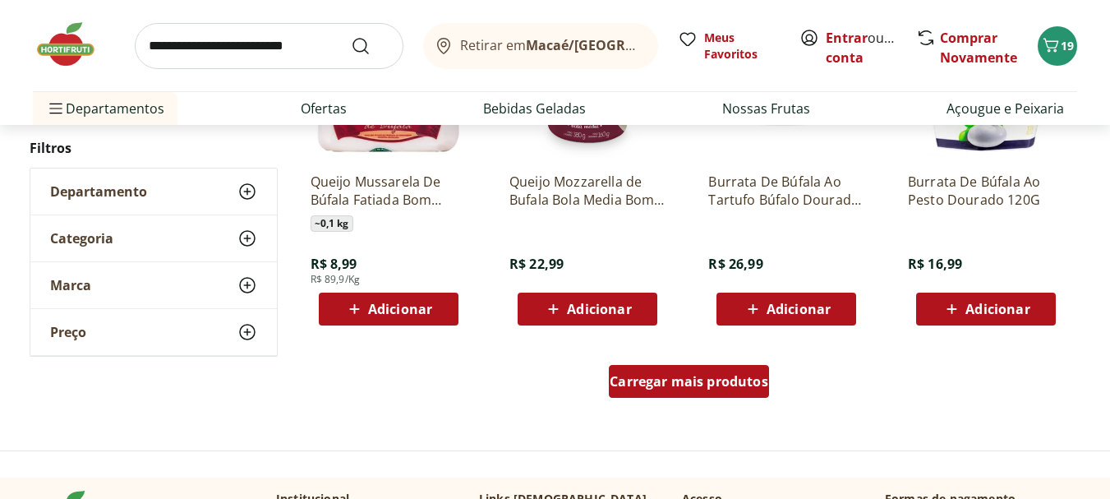
click at [712, 385] on span "Carregar mais produtos" at bounding box center [689, 381] width 159 height 13
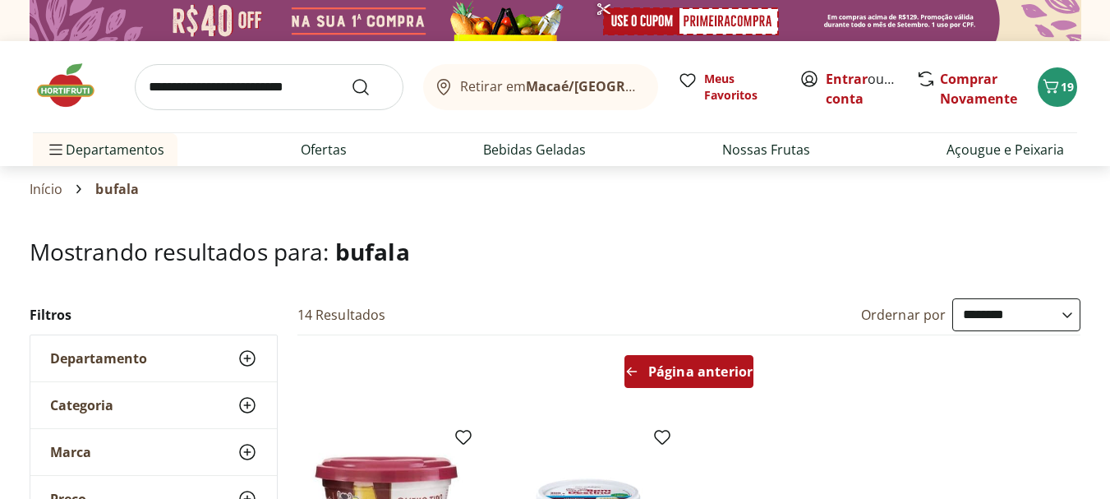
click at [634, 369] on icon "Arrow Left icon" at bounding box center [631, 371] width 13 height 13
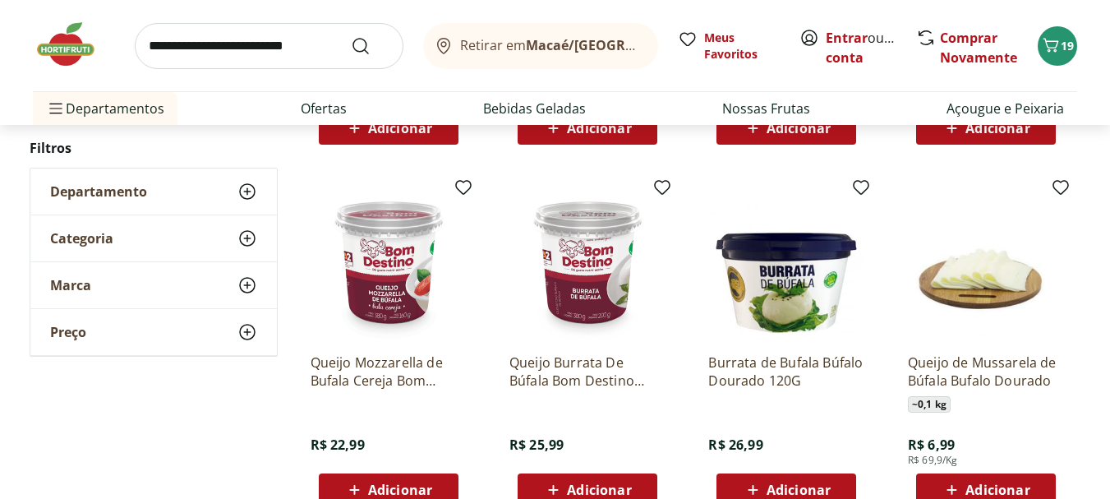
scroll to position [657, 0]
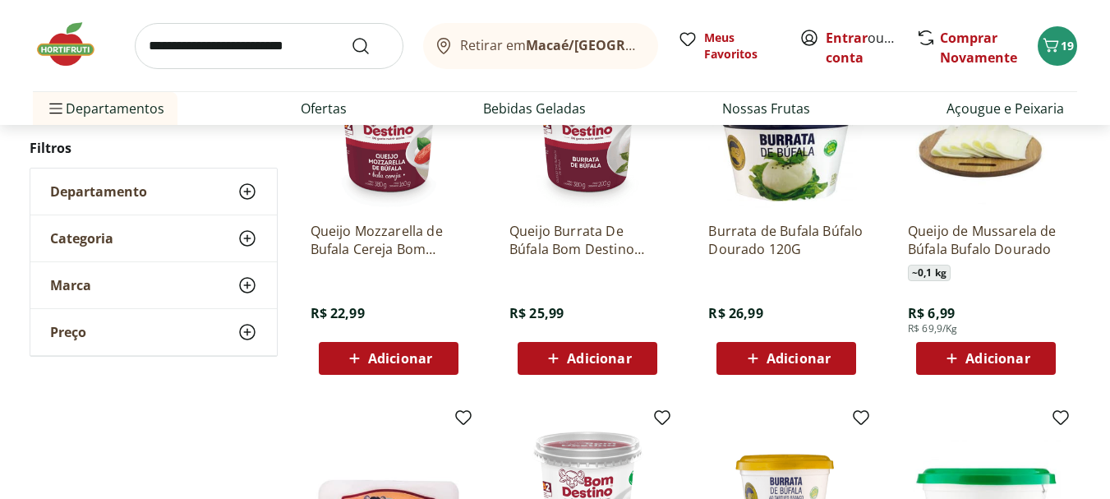
click at [392, 357] on span "Adicionar" at bounding box center [400, 358] width 64 height 13
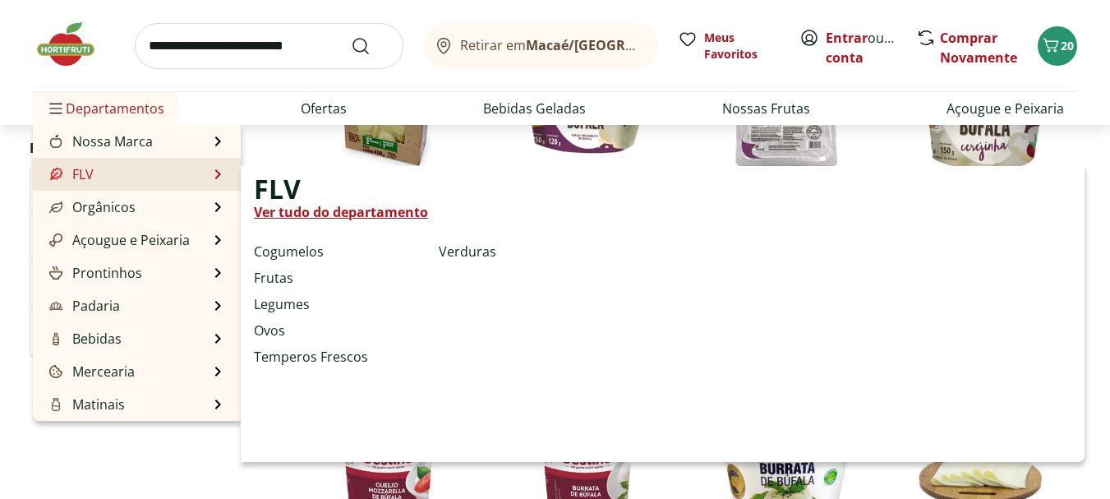
scroll to position [0, 0]
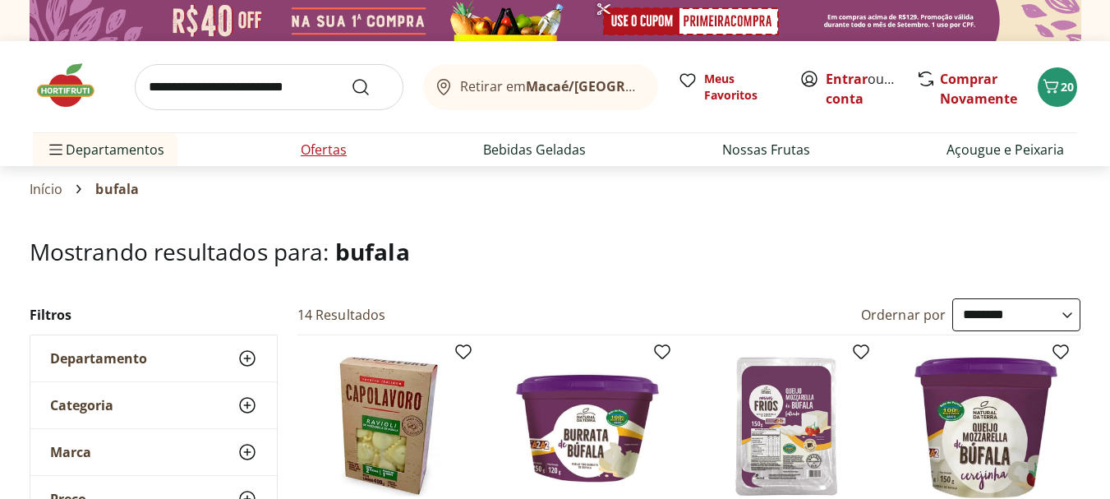
click at [323, 143] on link "Ofertas" at bounding box center [324, 150] width 46 height 20
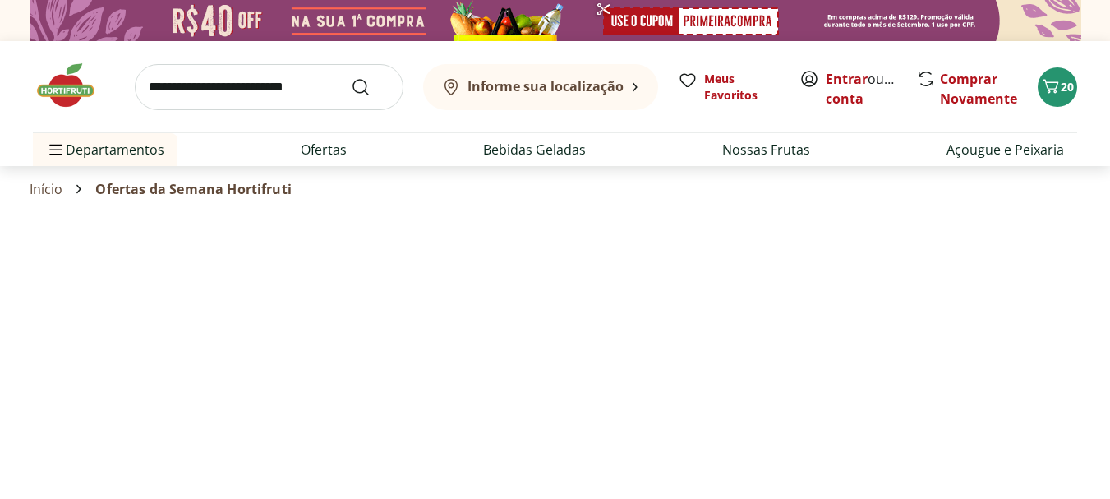
select select "**********"
